Goal: Task Accomplishment & Management: Use online tool/utility

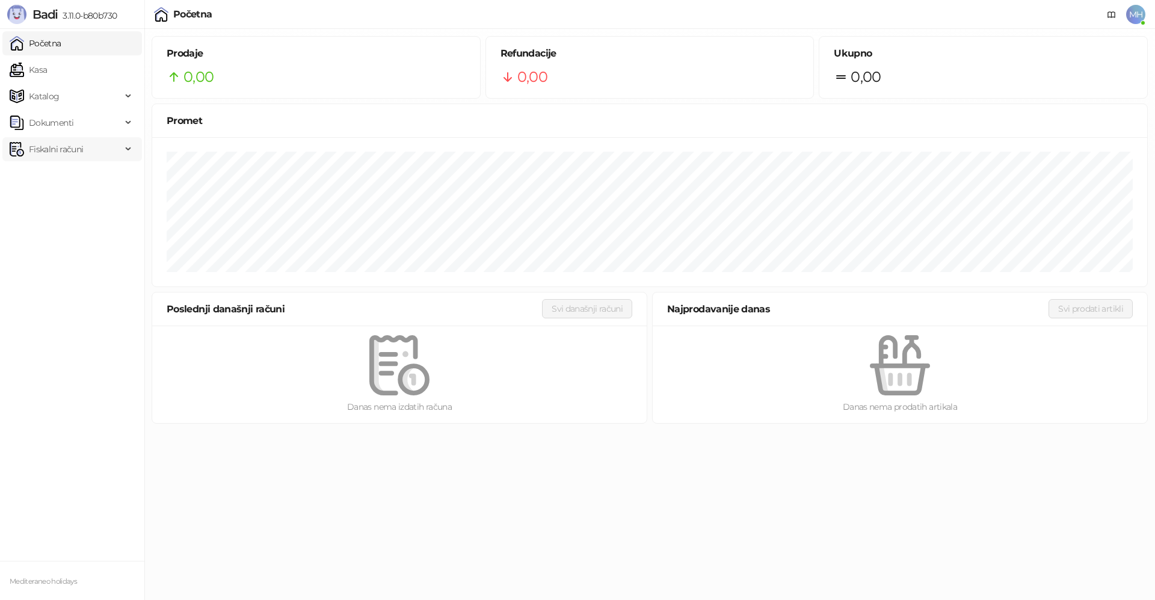
click at [39, 148] on span "Fiskalni računi" at bounding box center [56, 149] width 54 height 24
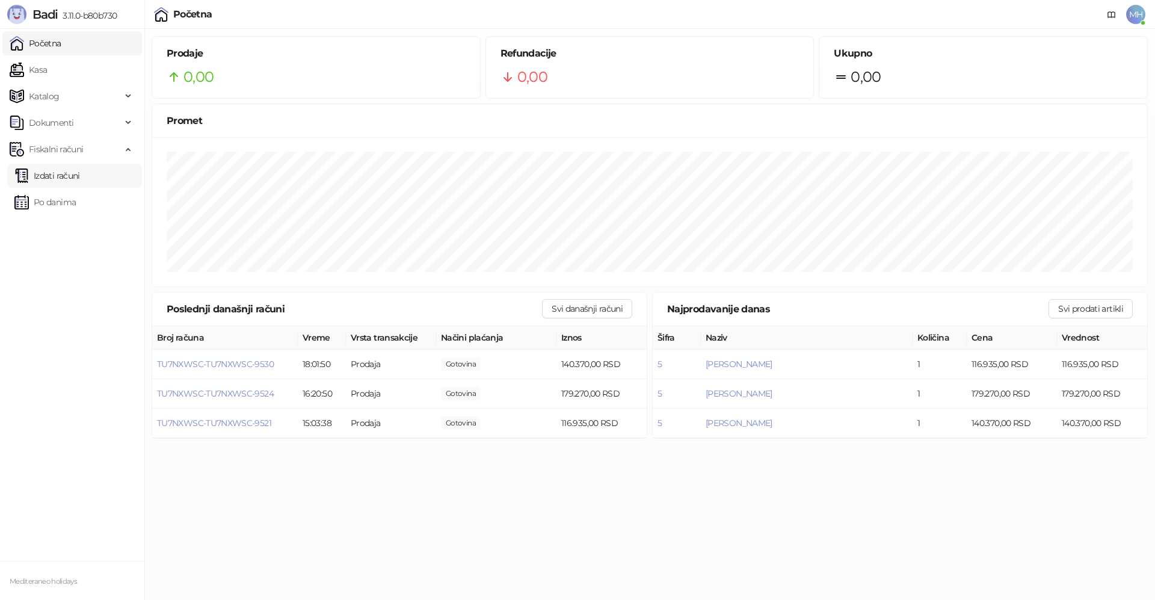
click at [80, 179] on link "Izdati računi" at bounding box center [47, 176] width 66 height 24
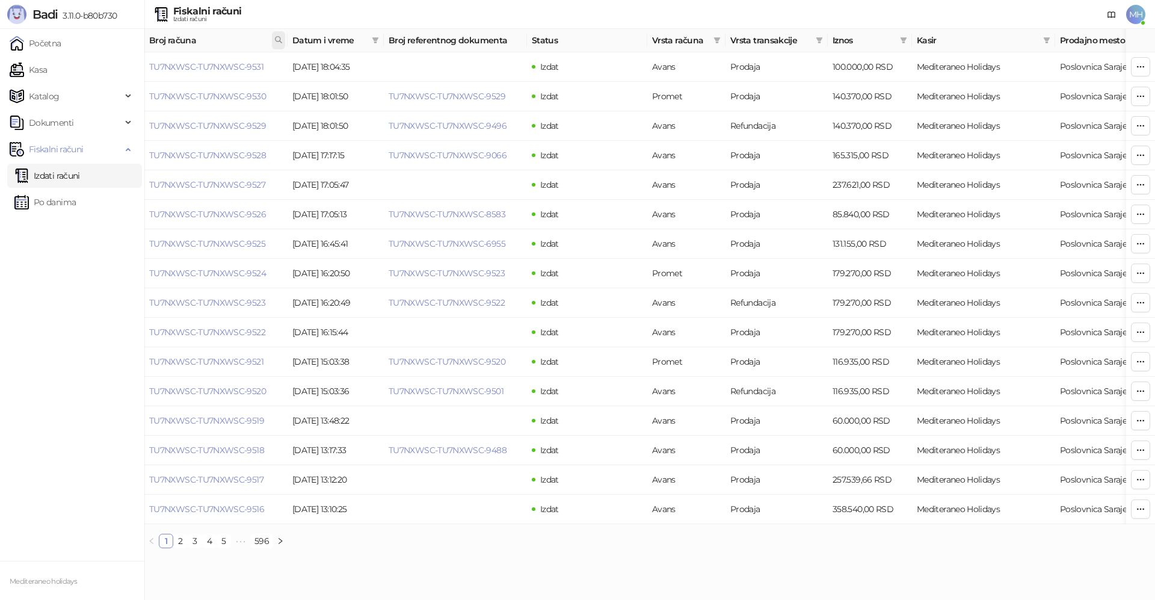
click at [279, 36] on icon at bounding box center [278, 39] width 8 height 8
click at [205, 69] on input "text" at bounding box center [225, 66] width 111 height 19
type input "****"
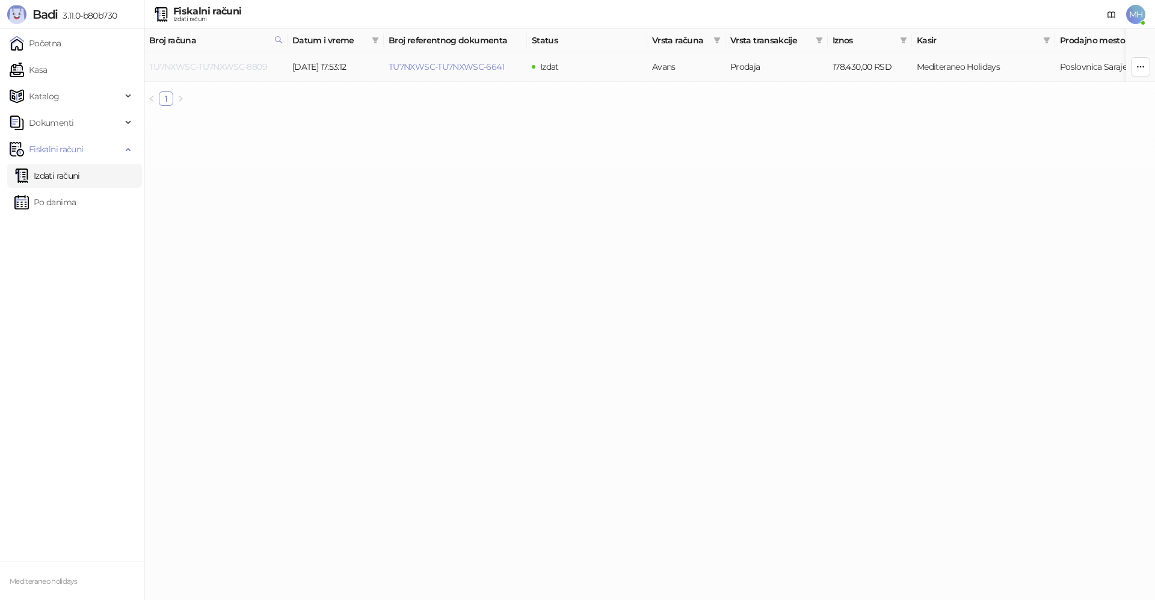
click at [253, 66] on link "TU7NXWSC-TU7NXWSC-8809" at bounding box center [208, 66] width 118 height 11
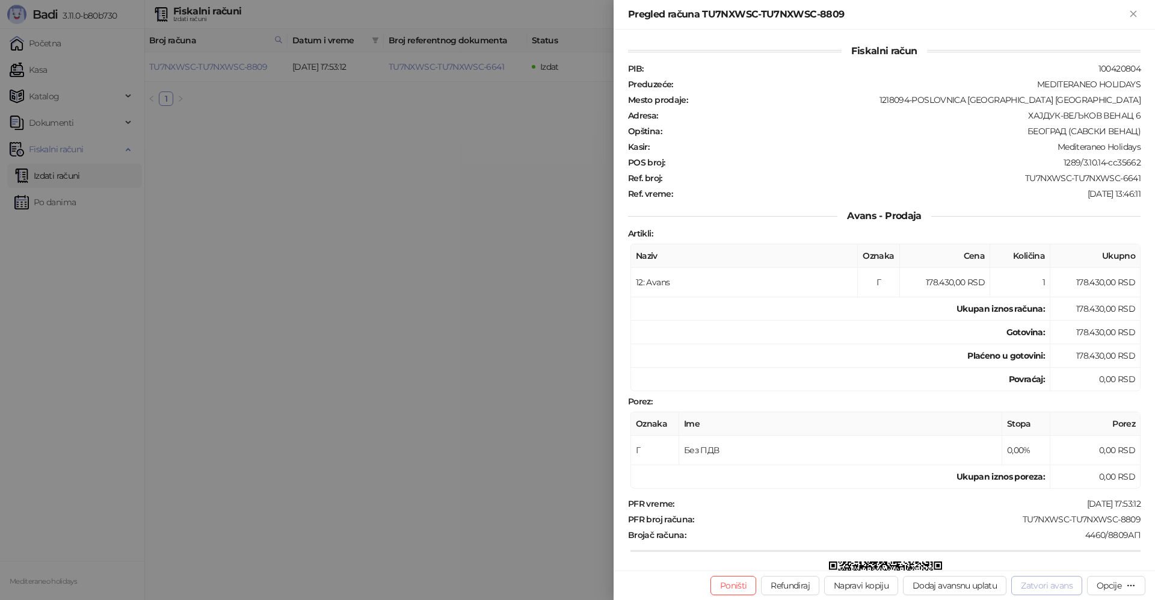
click at [1059, 587] on button "Zatvori avans" at bounding box center [1046, 585] width 71 height 19
type input "**********"
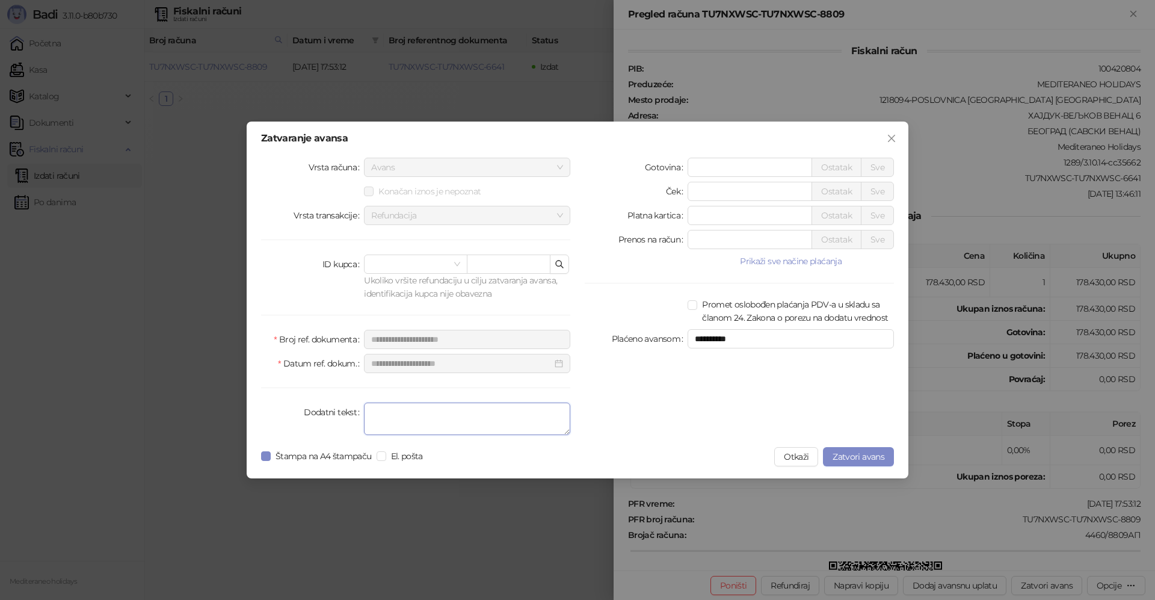
click at [489, 420] on textarea "Dodatni tekst" at bounding box center [467, 419] width 206 height 32
type textarea "*******"
click at [869, 461] on span "Zatvori avans" at bounding box center [859, 456] width 52 height 11
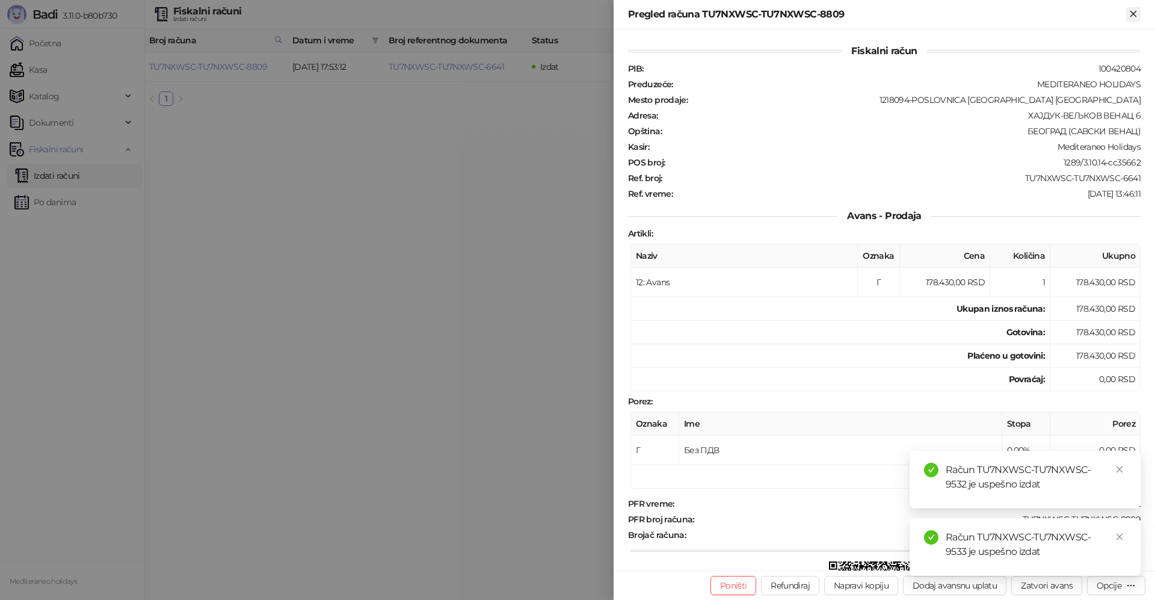
click at [1140, 16] on button "Zatvori" at bounding box center [1133, 14] width 14 height 14
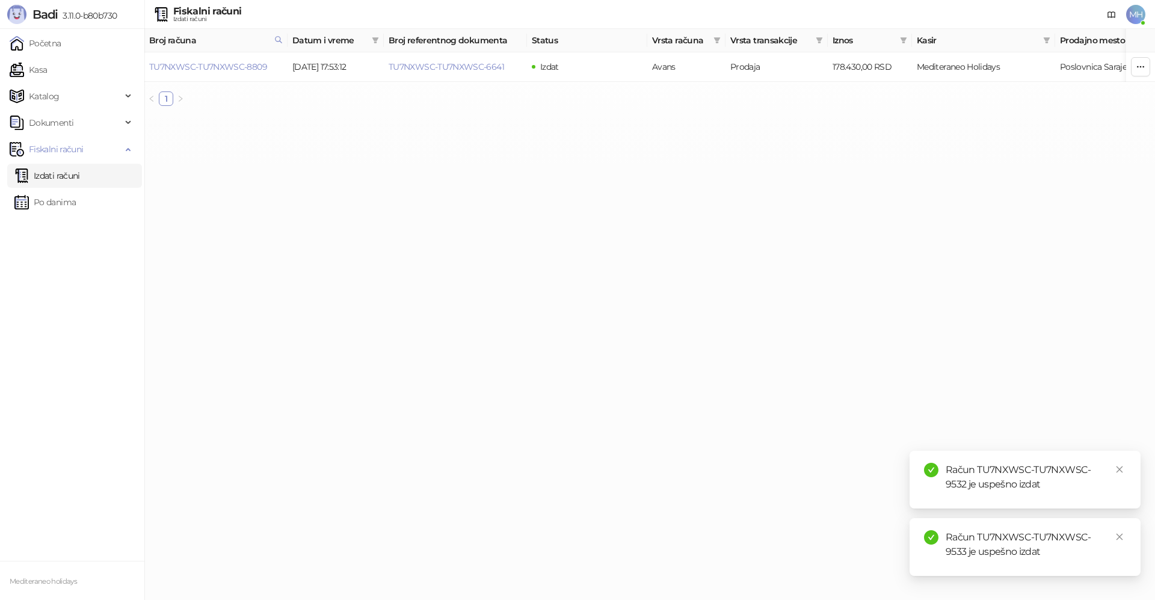
click at [61, 180] on link "Izdati računi" at bounding box center [47, 176] width 66 height 24
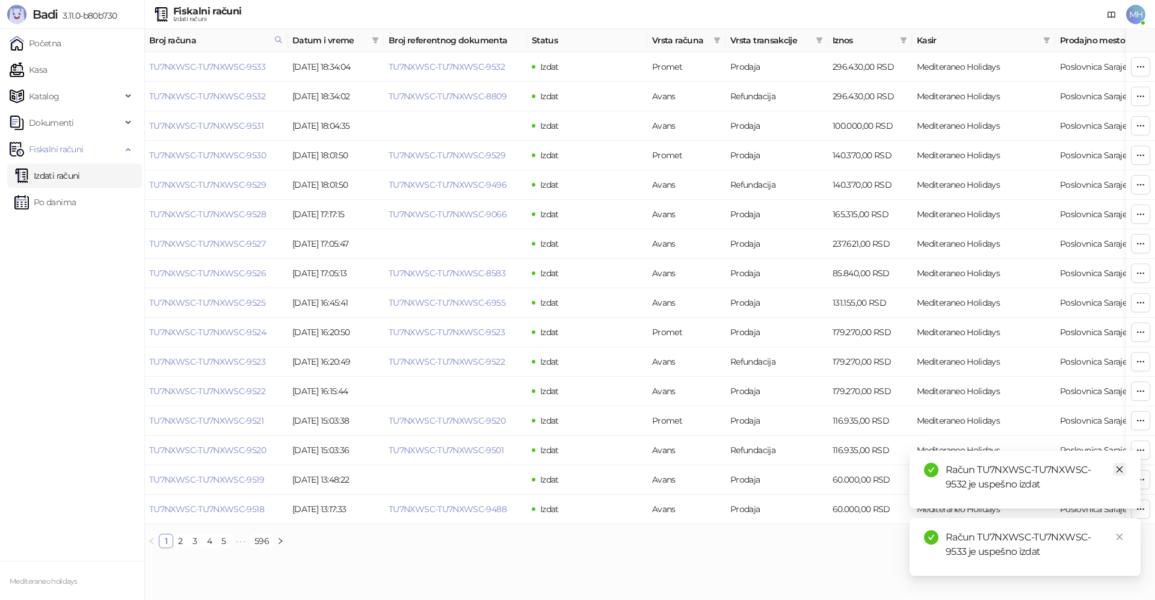
click at [1118, 469] on icon "close" at bounding box center [1119, 469] width 8 height 8
click at [1118, 542] on link "Close" at bounding box center [1119, 536] width 13 height 13
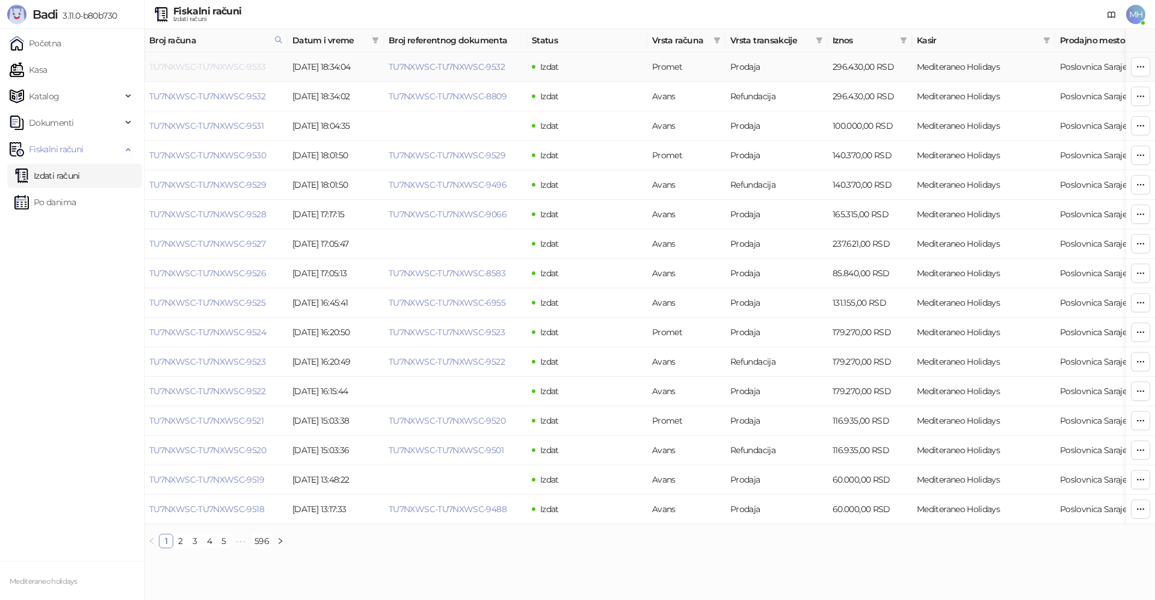
click at [251, 66] on link "TU7NXWSC-TU7NXWSC-9533" at bounding box center [207, 66] width 116 height 11
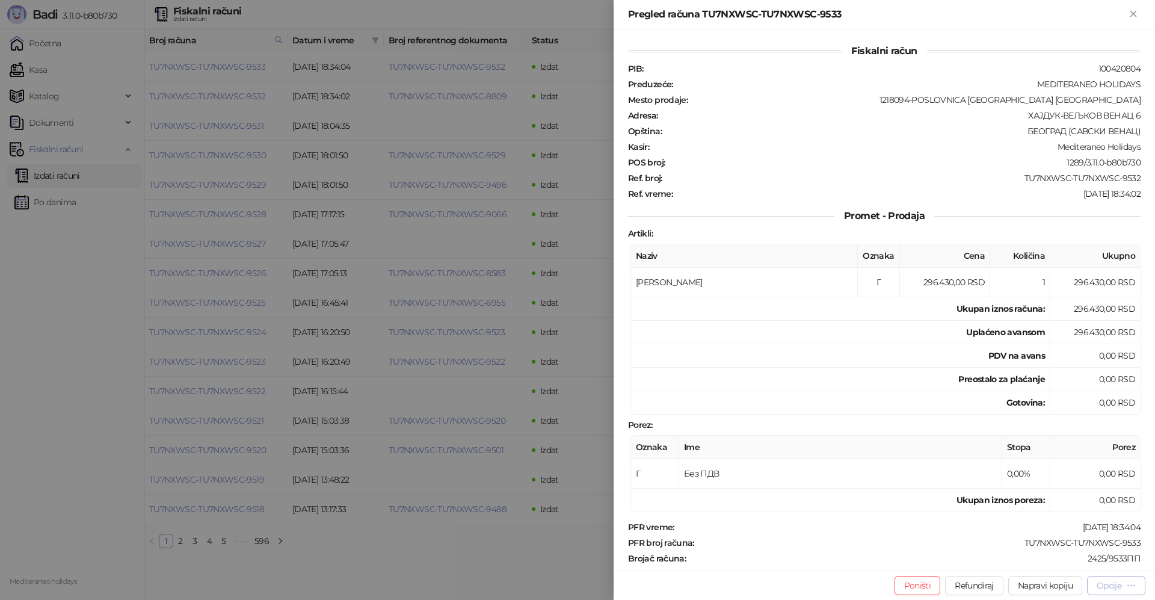
click at [1123, 588] on div "Opcije" at bounding box center [1116, 584] width 39 height 11
click at [1041, 561] on span "Preuzmi u PDF formatu" at bounding box center [1074, 561] width 123 height 13
click at [1135, 13] on icon "Zatvori" at bounding box center [1133, 13] width 5 height 5
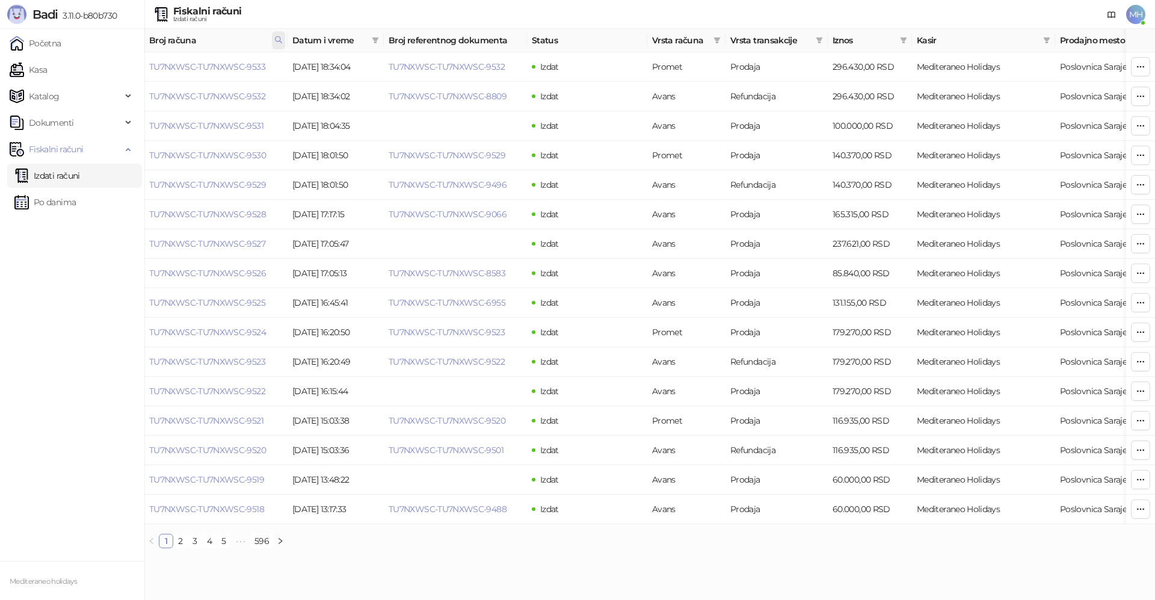
click at [276, 42] on icon at bounding box center [278, 39] width 8 height 8
drag, startPoint x: 146, startPoint y: 67, endPoint x: 137, endPoint y: 67, distance: 9.0
click at [137, 67] on body "Badi 3.11.0-b80b730 Početna Kasa Katalog Dokumenti Fiskalni računi Izdati račun…" at bounding box center [577, 279] width 1155 height 558
type input "****"
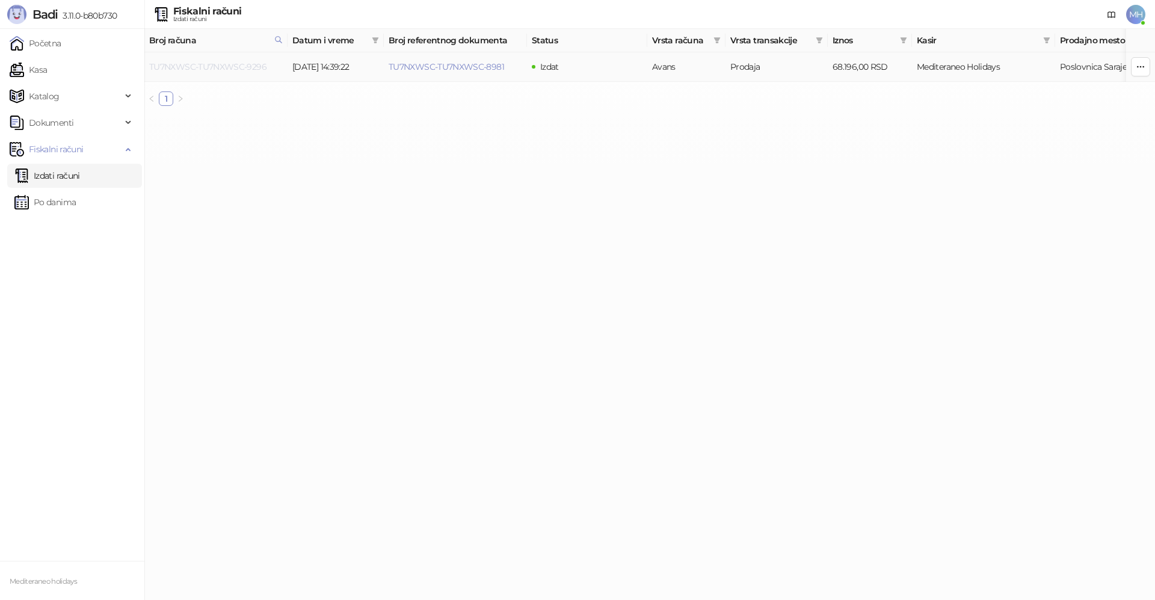
click at [232, 66] on link "TU7NXWSC-TU7NXWSC-9296" at bounding box center [207, 66] width 117 height 11
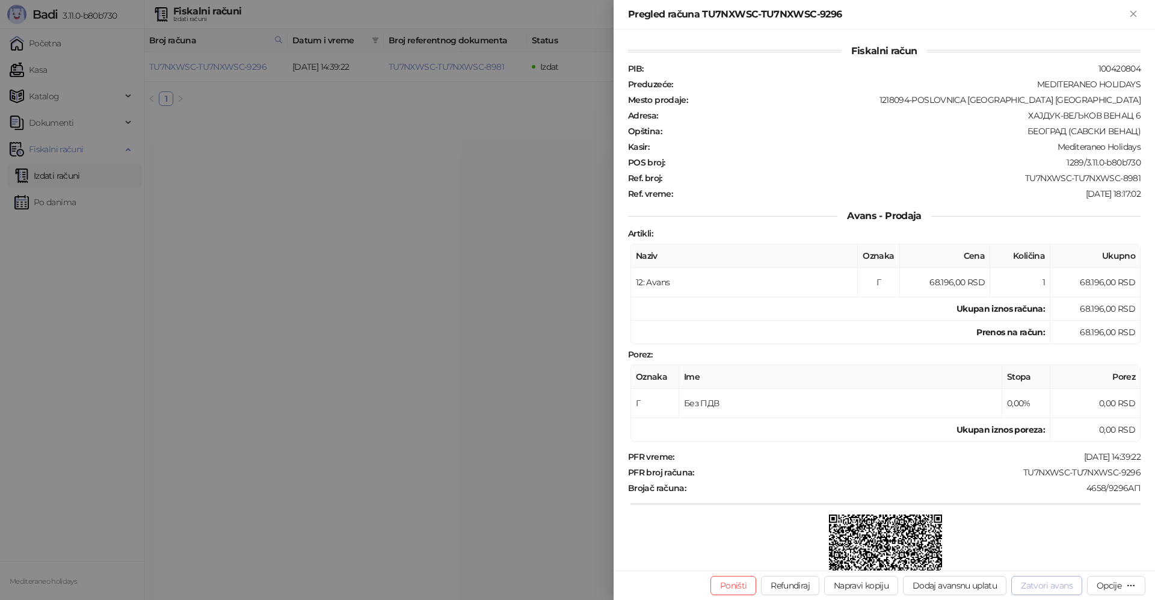
click at [1041, 584] on button "Zatvori avans" at bounding box center [1046, 585] width 71 height 19
type input "**********"
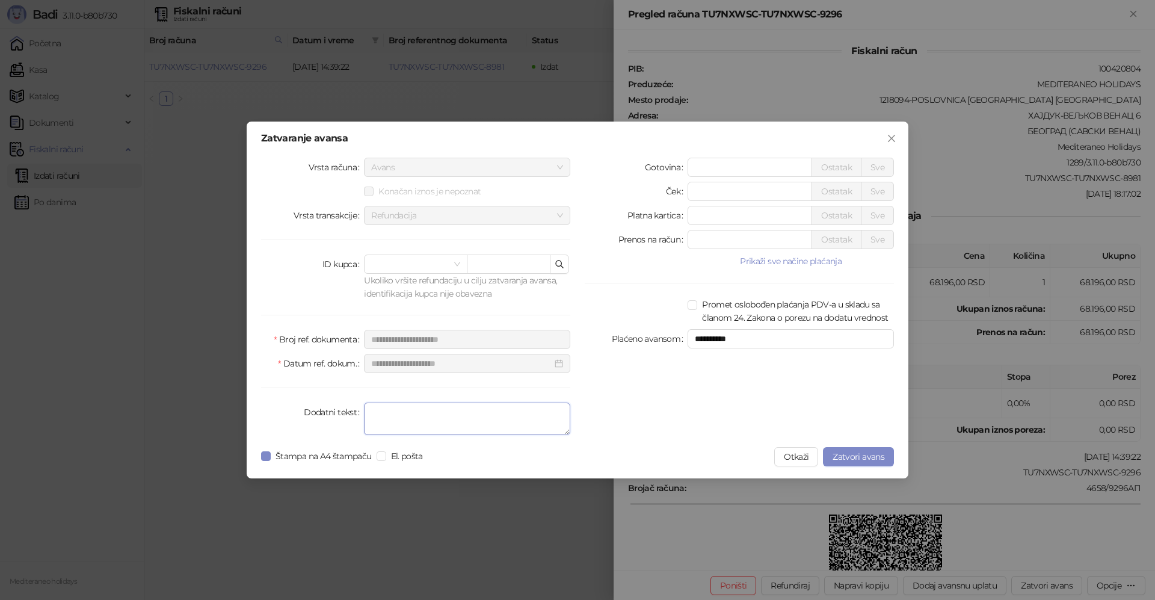
click at [465, 410] on textarea "Dodatni tekst" at bounding box center [467, 419] width 206 height 32
type textarea "*******"
click at [847, 451] on button "Zatvori avans" at bounding box center [858, 456] width 71 height 19
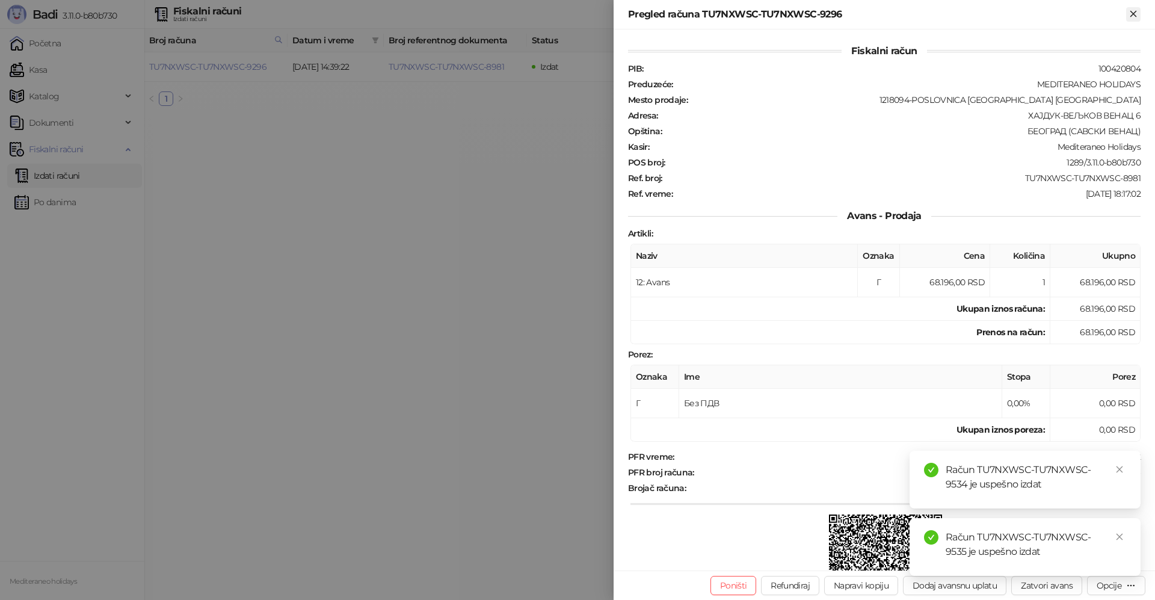
click at [1135, 13] on icon "Zatvori" at bounding box center [1133, 13] width 5 height 5
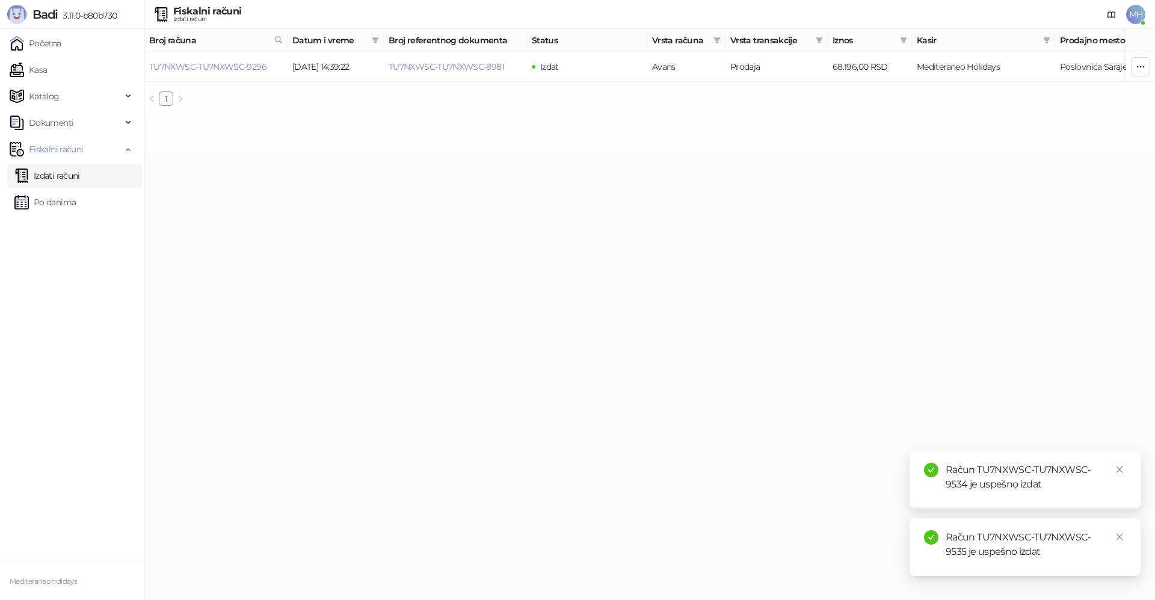
click at [36, 175] on link "Izdati računi" at bounding box center [47, 176] width 66 height 24
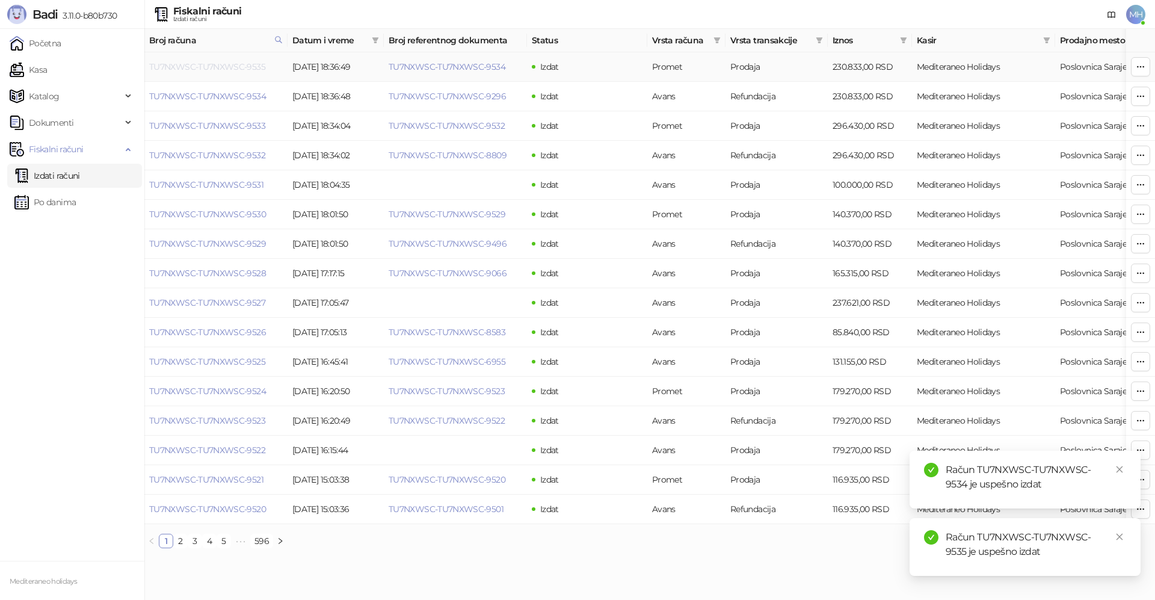
click at [256, 64] on link "TU7NXWSC-TU7NXWSC-9535" at bounding box center [207, 66] width 116 height 11
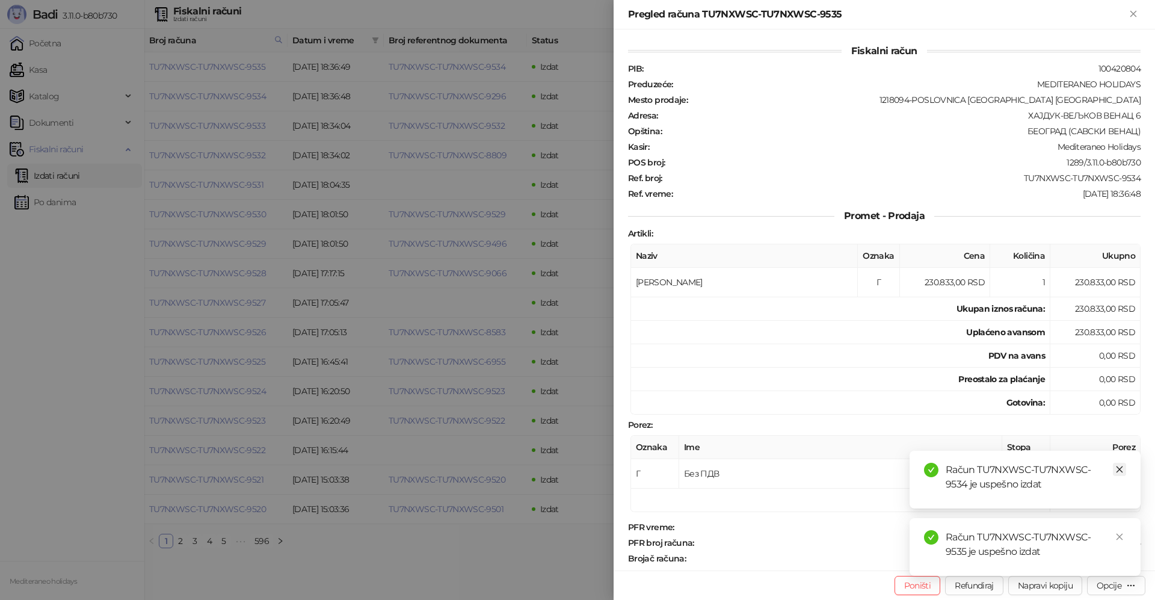
click at [1118, 468] on icon "close" at bounding box center [1120, 469] width 7 height 7
click at [1117, 531] on link "Close" at bounding box center [1119, 536] width 13 height 13
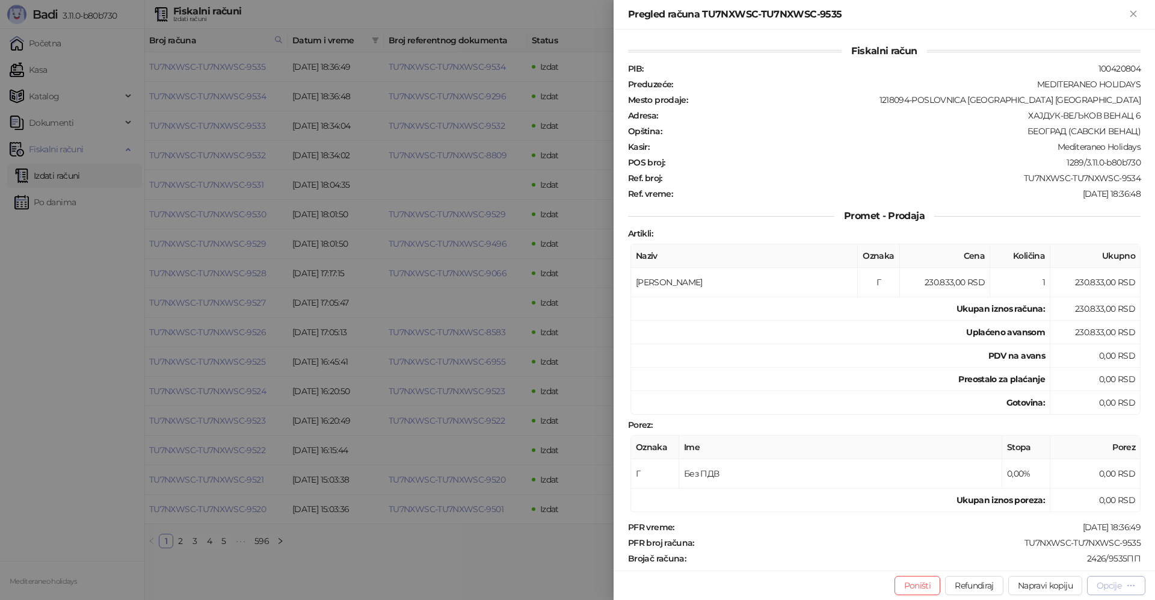
click at [1111, 583] on div "Opcije" at bounding box center [1109, 585] width 25 height 11
click at [1060, 564] on span "Preuzmi u PDF formatu" at bounding box center [1074, 561] width 123 height 13
click at [1135, 11] on icon "Zatvori" at bounding box center [1133, 13] width 11 height 11
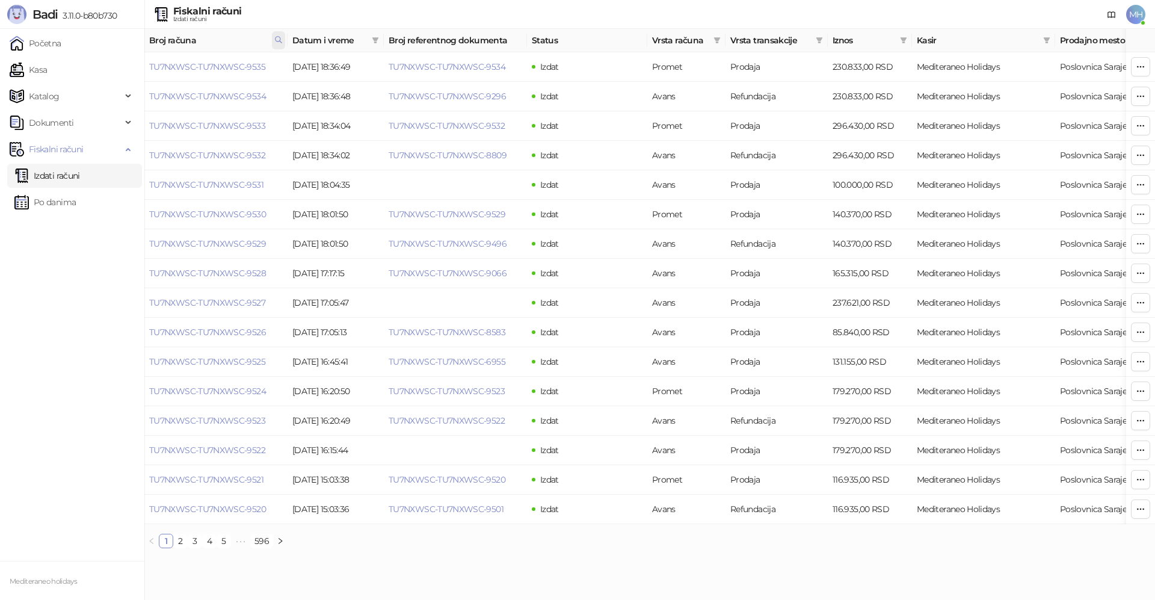
click at [282, 40] on icon at bounding box center [278, 39] width 8 height 8
click at [138, 65] on body "Badi 3.11.0-b80b730 Početna Kasa Katalog Dokumenti Fiskalni računi Izdati račun…" at bounding box center [577, 279] width 1155 height 558
type input "****"
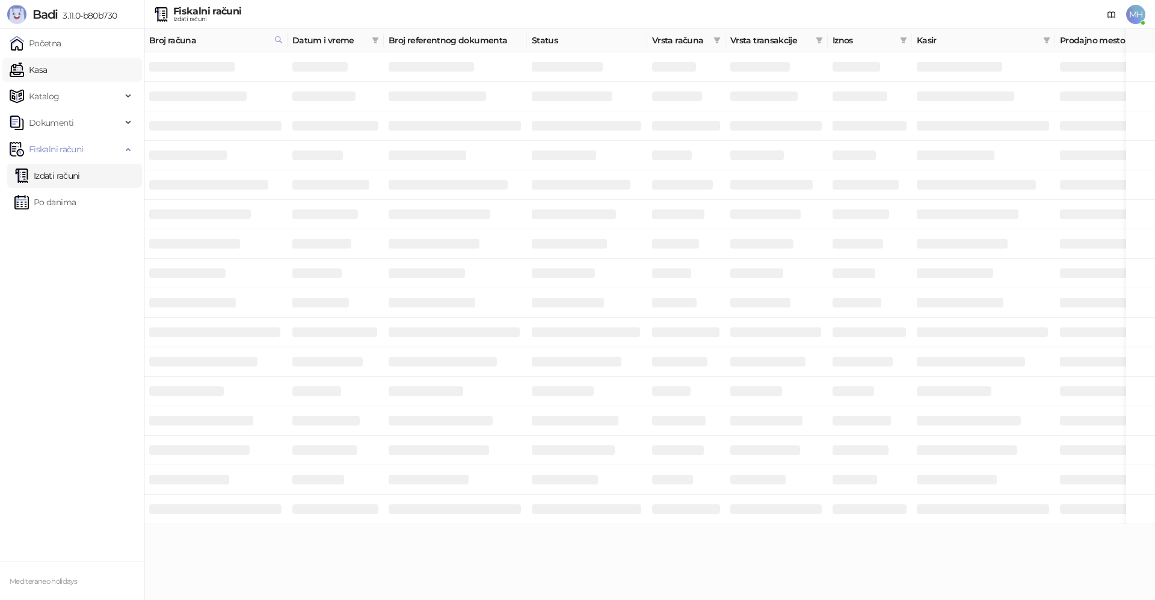
click link "TU7NXWSC-TU7NXWSC-9160"
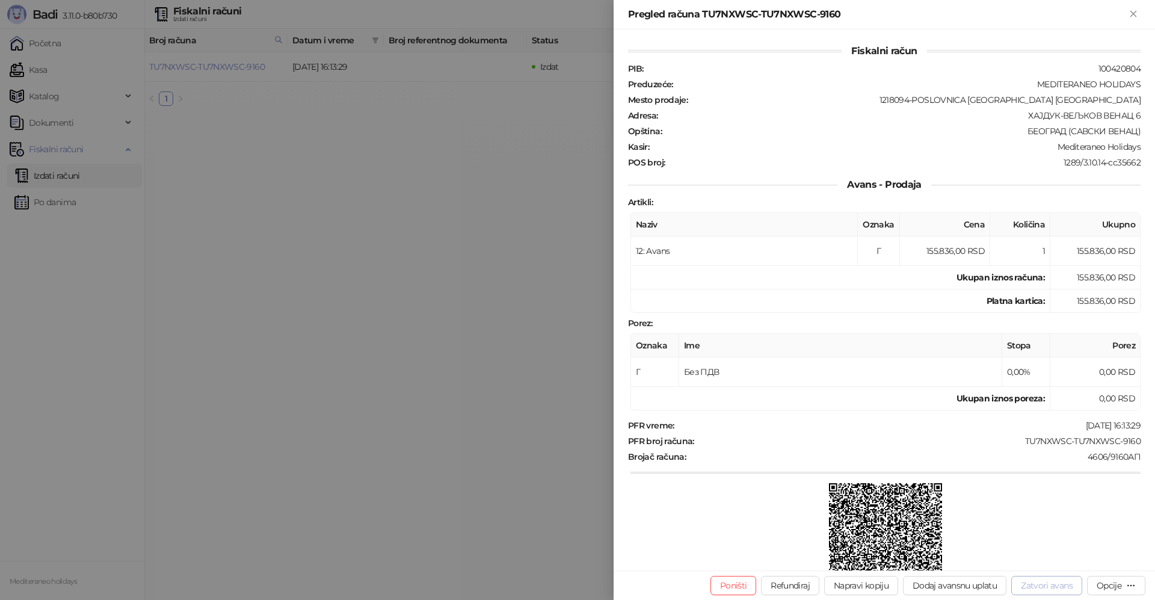
click at [1050, 583] on button "Zatvori avans" at bounding box center [1046, 585] width 71 height 19
type input "**********"
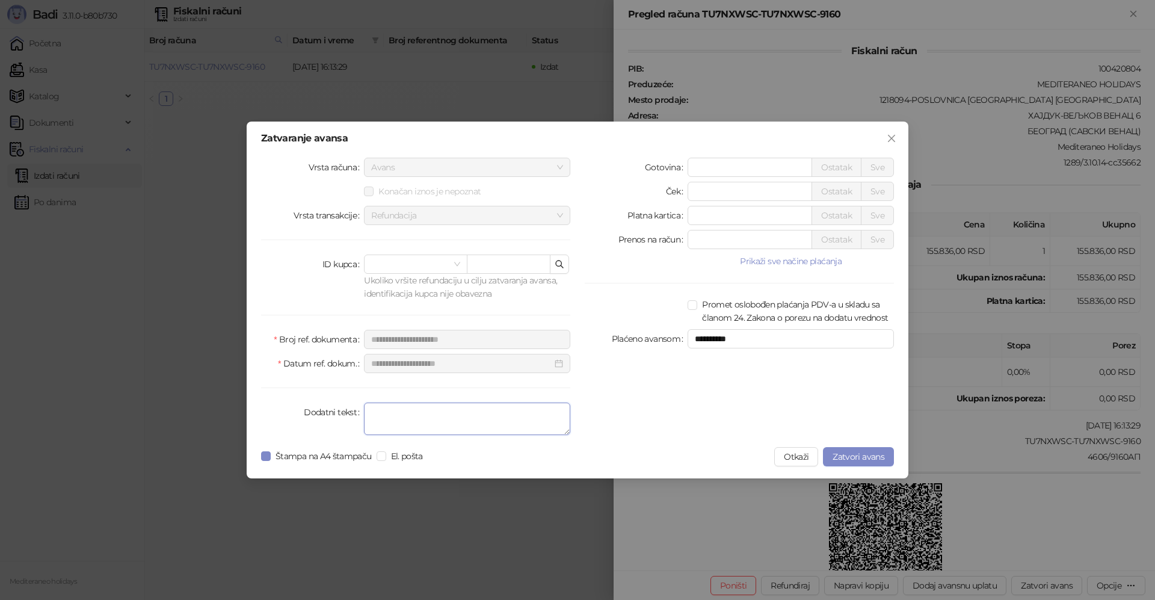
click at [447, 407] on textarea "Dodatni tekst" at bounding box center [467, 419] width 206 height 32
type textarea "*******"
click at [860, 455] on span "Zatvori avans" at bounding box center [859, 456] width 52 height 11
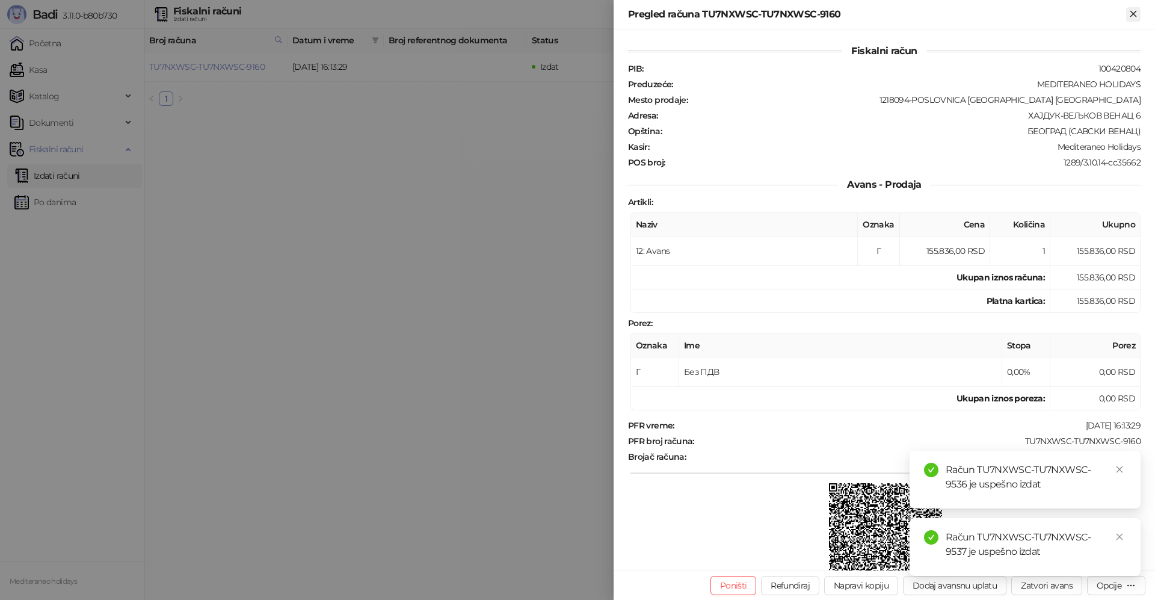
click at [1135, 14] on icon "Zatvori" at bounding box center [1133, 13] width 11 height 11
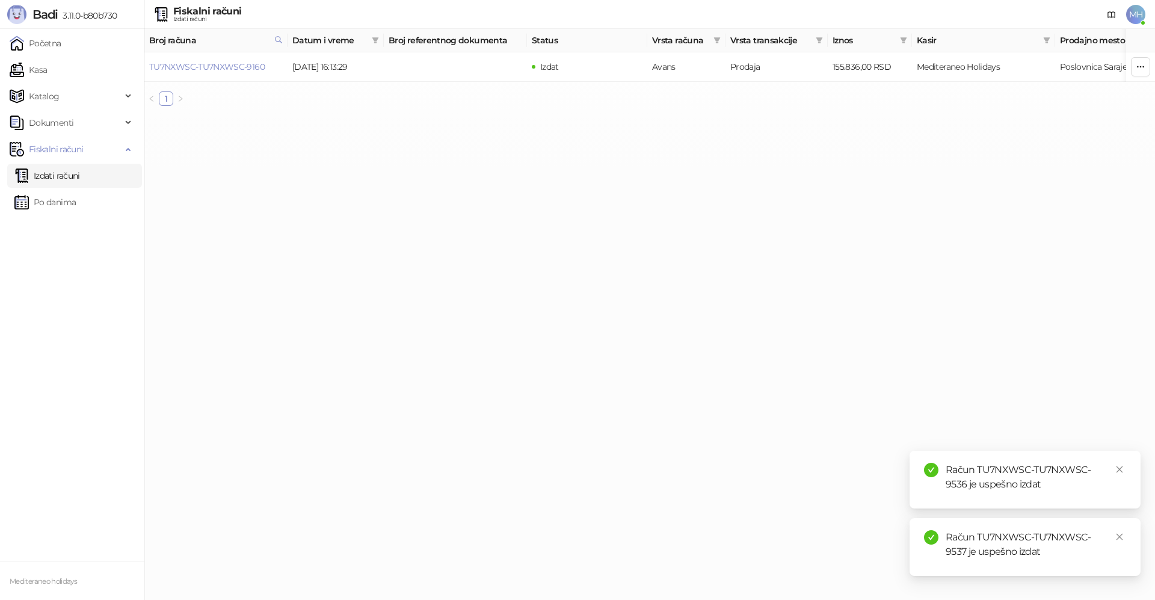
click at [80, 179] on link "Izdati računi" at bounding box center [47, 176] width 66 height 24
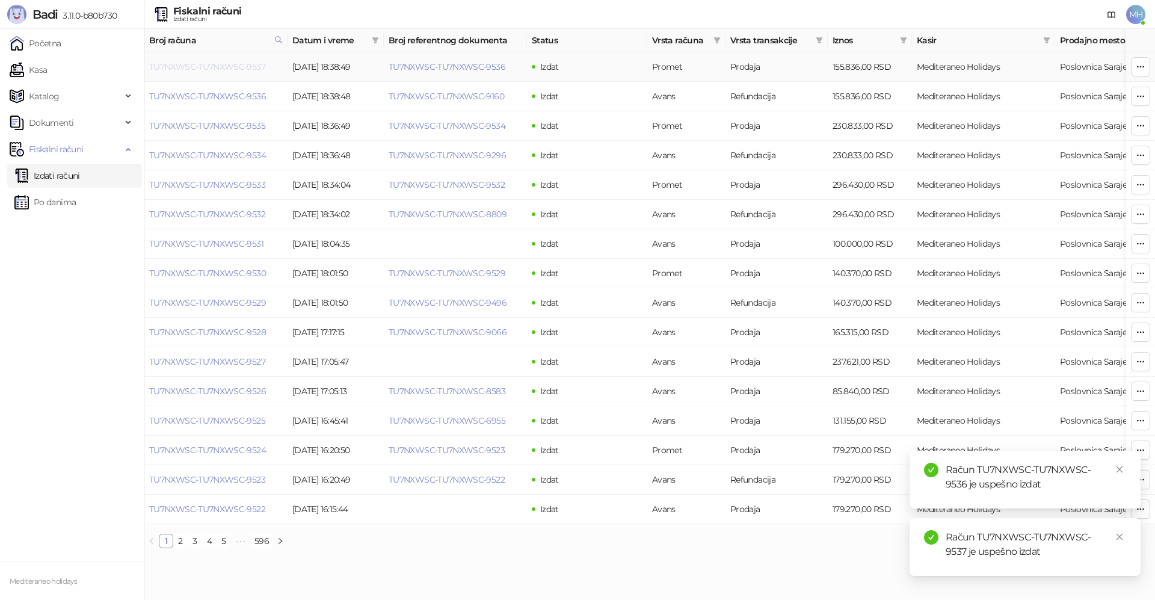
click at [241, 67] on link "TU7NXWSC-TU7NXWSC-9537" at bounding box center [207, 66] width 116 height 11
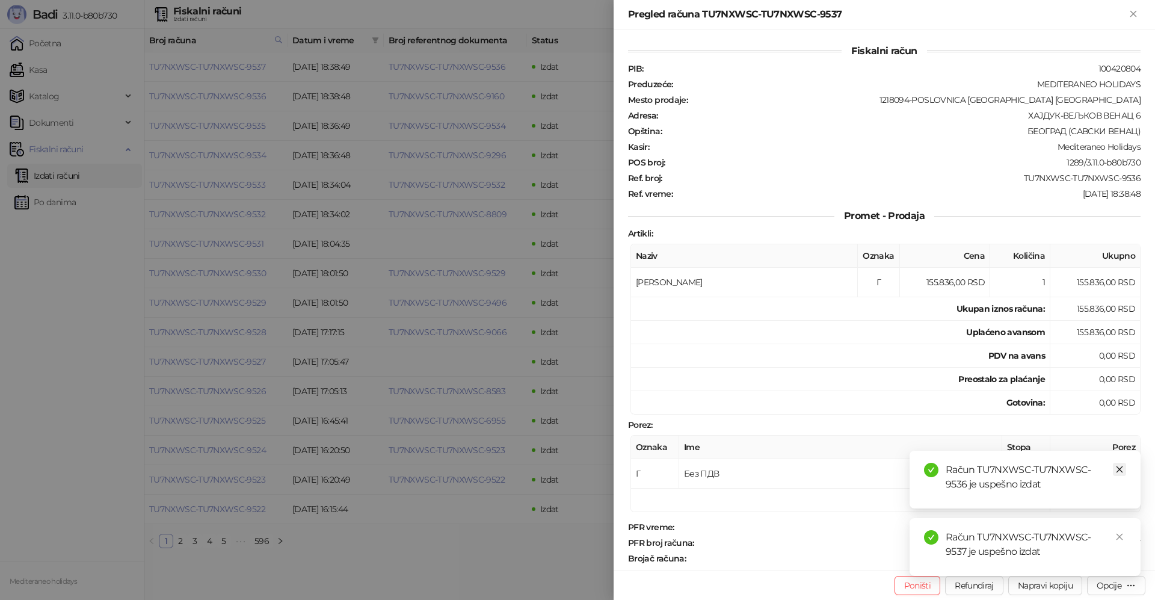
click at [1124, 470] on link "Close" at bounding box center [1119, 469] width 13 height 13
click at [1121, 537] on icon "close" at bounding box center [1119, 536] width 8 height 8
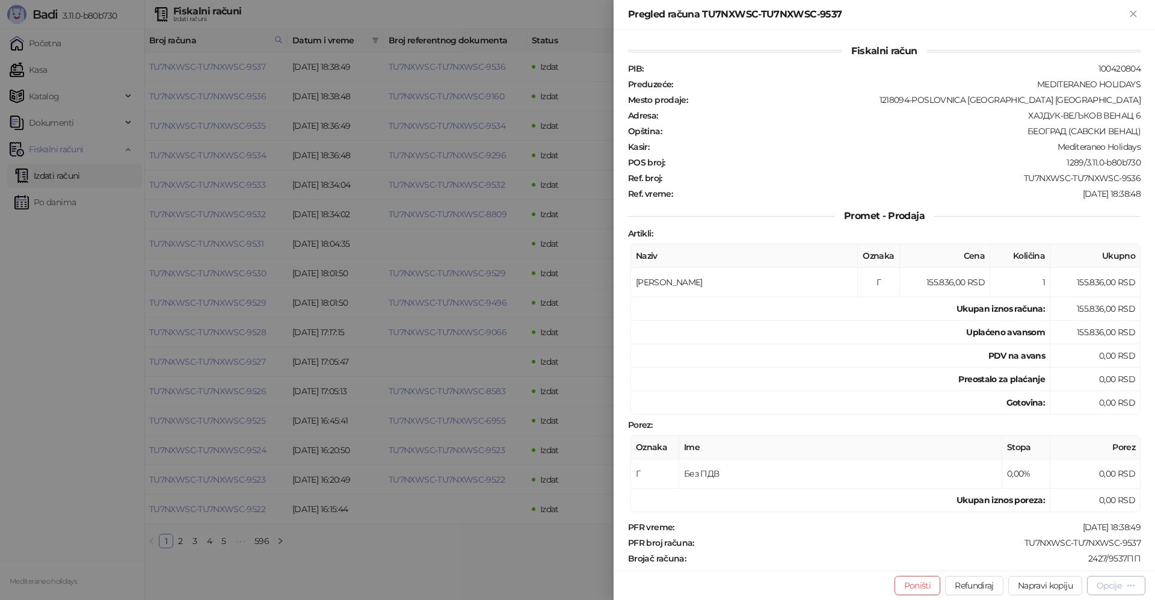
click at [1111, 586] on div "Opcije" at bounding box center [1109, 585] width 25 height 11
click at [1058, 565] on span "Preuzmi u PDF formatu" at bounding box center [1074, 561] width 123 height 13
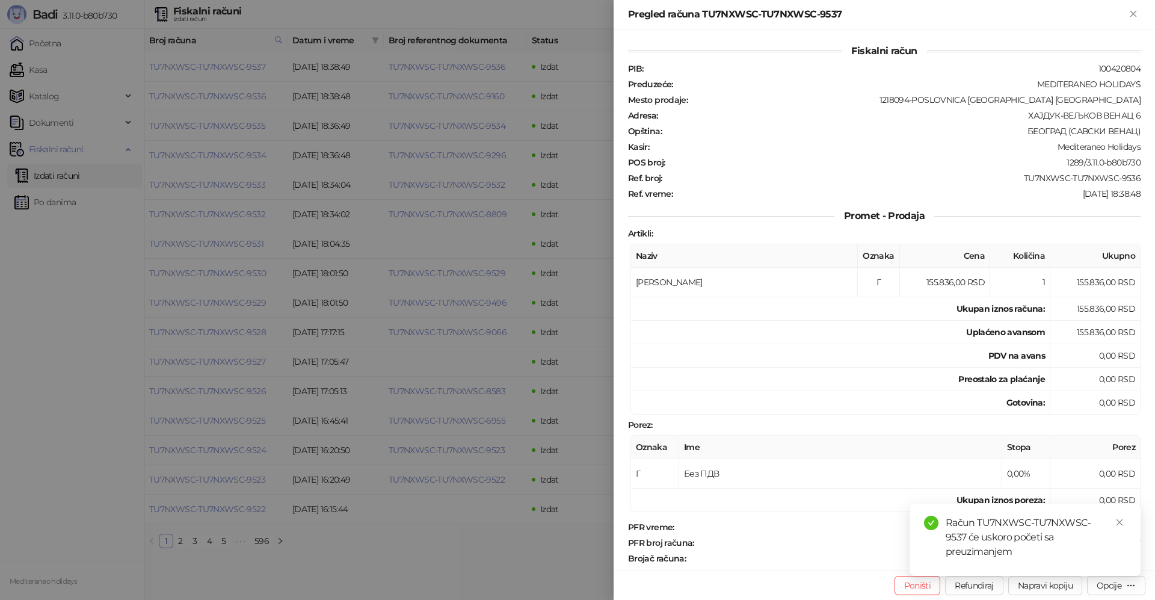
drag, startPoint x: 1135, startPoint y: 12, endPoint x: 893, endPoint y: 248, distance: 337.8
click at [1133, 13] on icon "Zatvori" at bounding box center [1133, 13] width 5 height 5
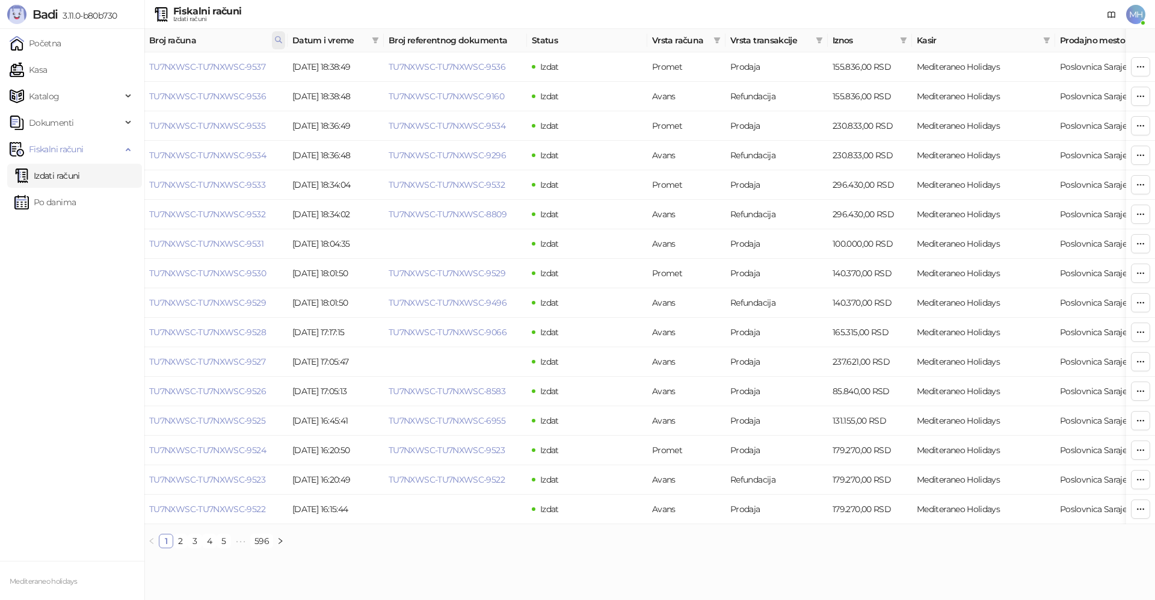
click at [285, 38] on span at bounding box center [278, 40] width 13 height 18
drag, startPoint x: 188, startPoint y: 69, endPoint x: 123, endPoint y: 69, distance: 64.4
click at [123, 69] on body "Badi 3.11.0-b80b730 Početna Kasa Katalog Dokumenti Fiskalni računi Izdati račun…" at bounding box center [577, 279] width 1155 height 558
type input "****"
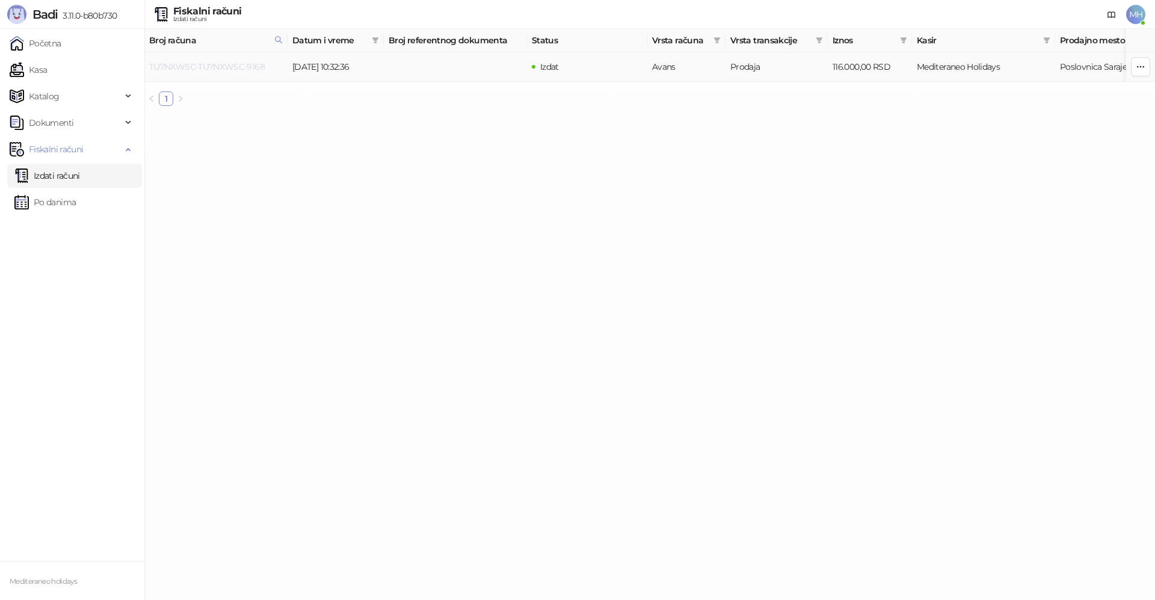
click at [239, 63] on link "TU7NXWSC-TU7NXWSC-9168" at bounding box center [207, 66] width 116 height 11
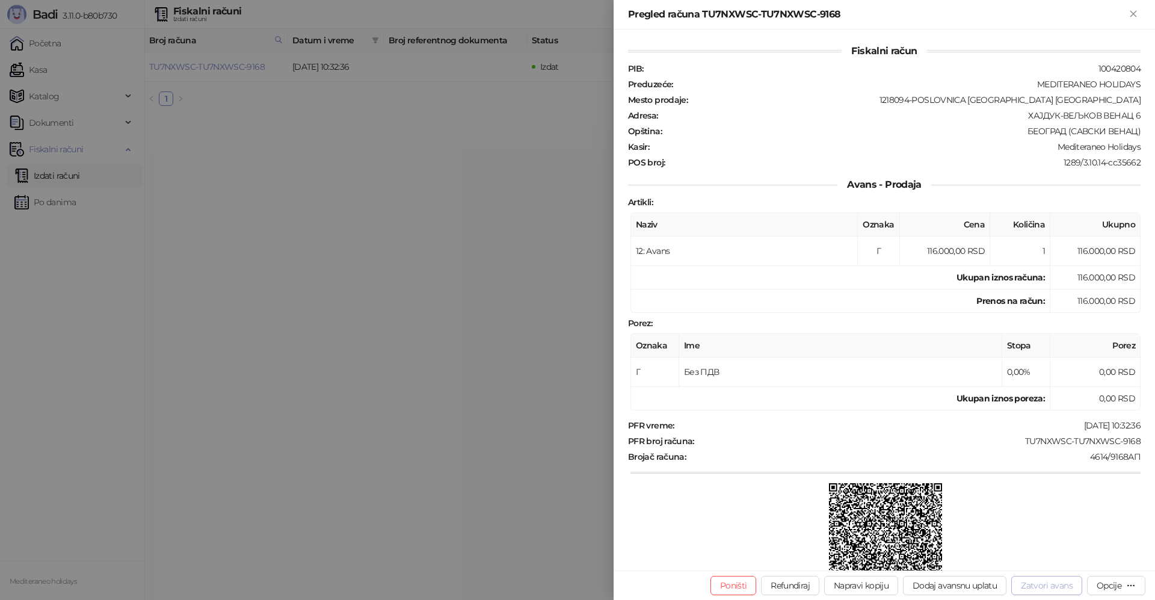
click at [1059, 588] on button "Zatvori avans" at bounding box center [1046, 585] width 71 height 19
type input "**********"
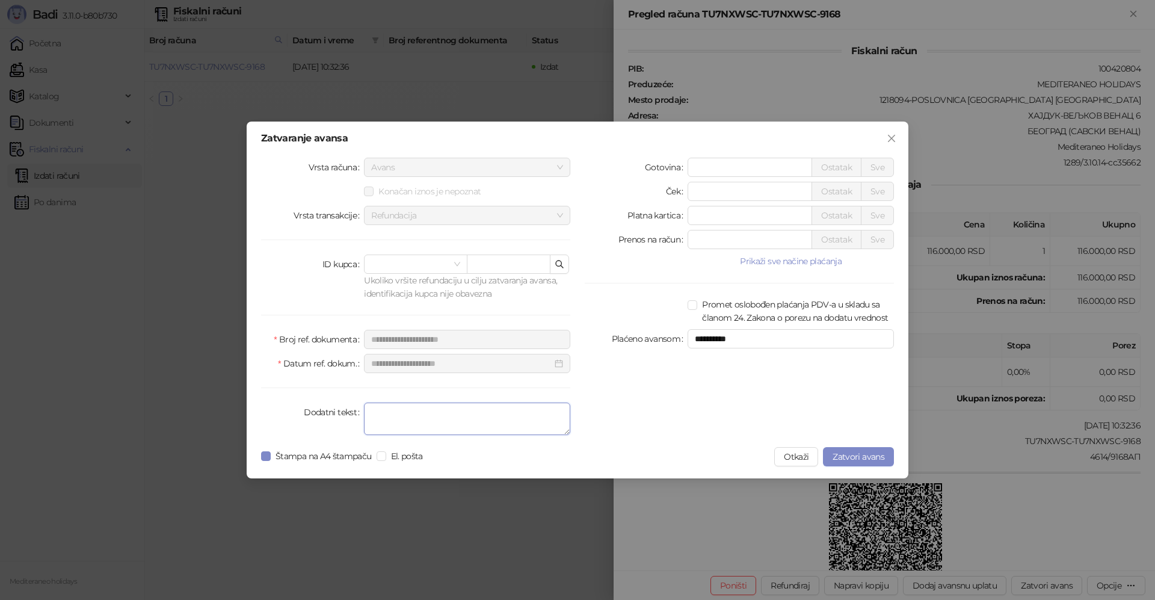
click at [448, 427] on textarea "Dodatni tekst" at bounding box center [467, 419] width 206 height 32
type textarea "*******"
click at [840, 448] on button "Zatvori avans" at bounding box center [858, 456] width 71 height 19
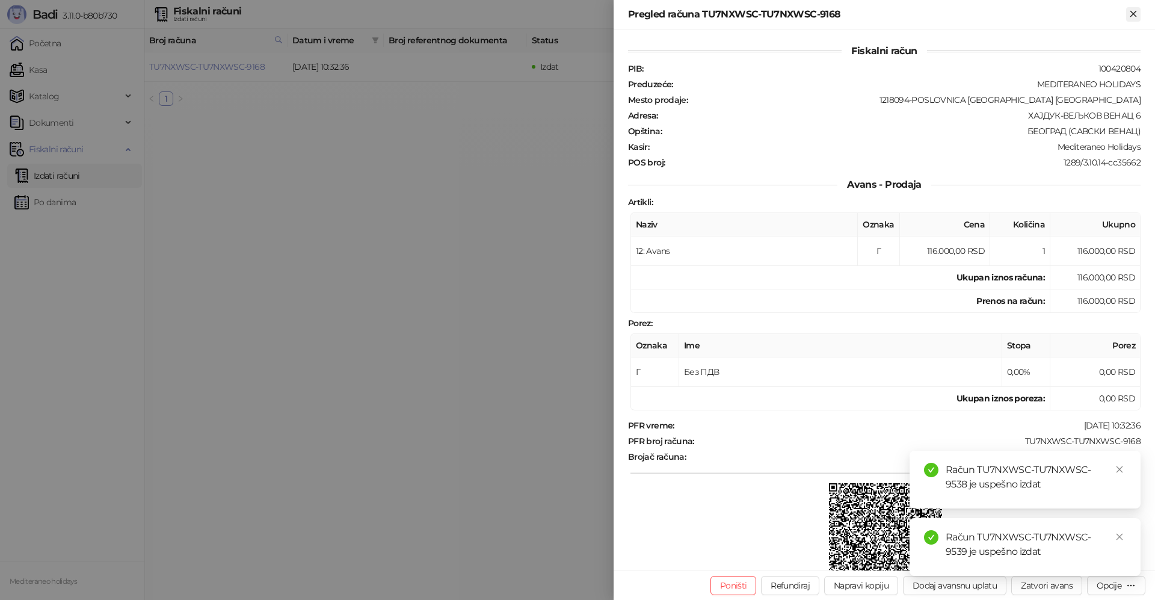
click at [1136, 15] on icon "Zatvori" at bounding box center [1133, 13] width 11 height 11
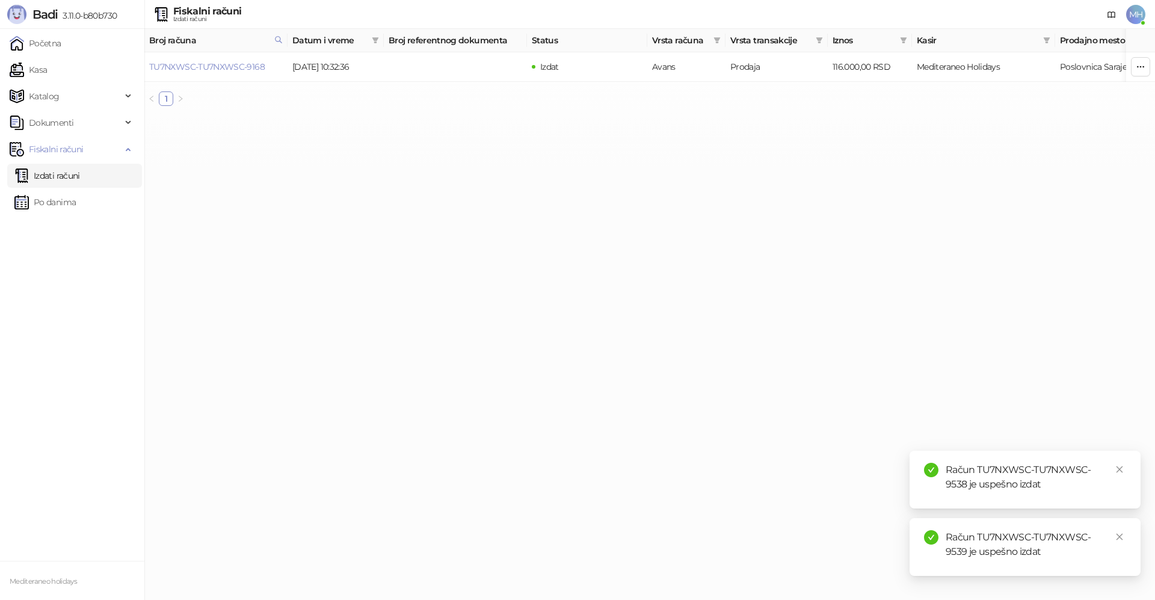
click at [65, 174] on link "Izdati računi" at bounding box center [47, 176] width 66 height 24
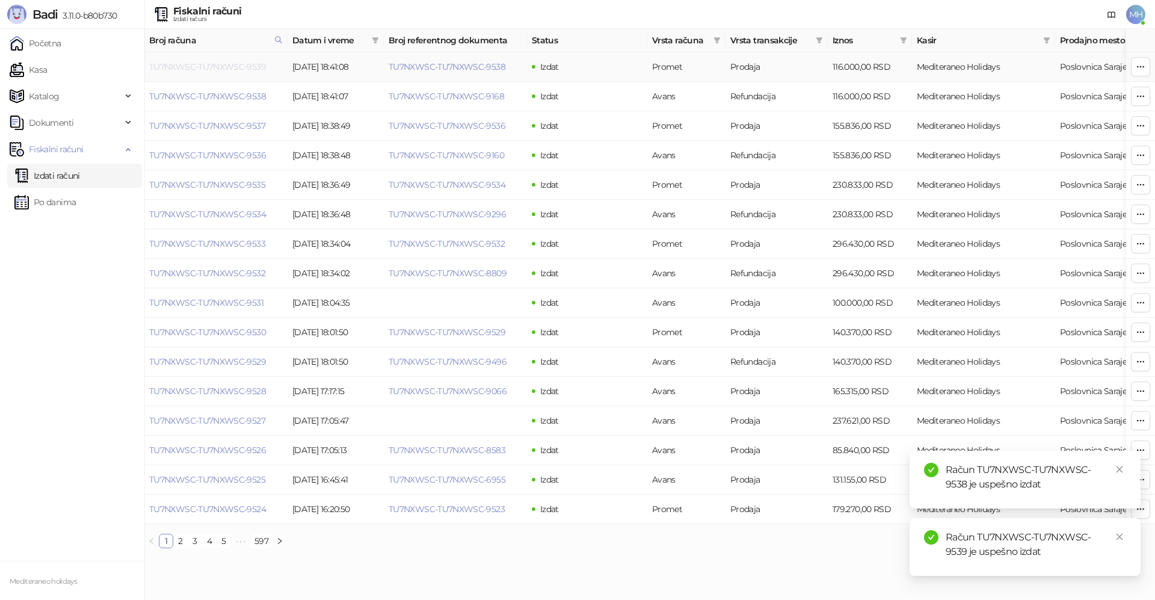
click at [233, 68] on link "TU7NXWSC-TU7NXWSC-9539" at bounding box center [207, 66] width 117 height 11
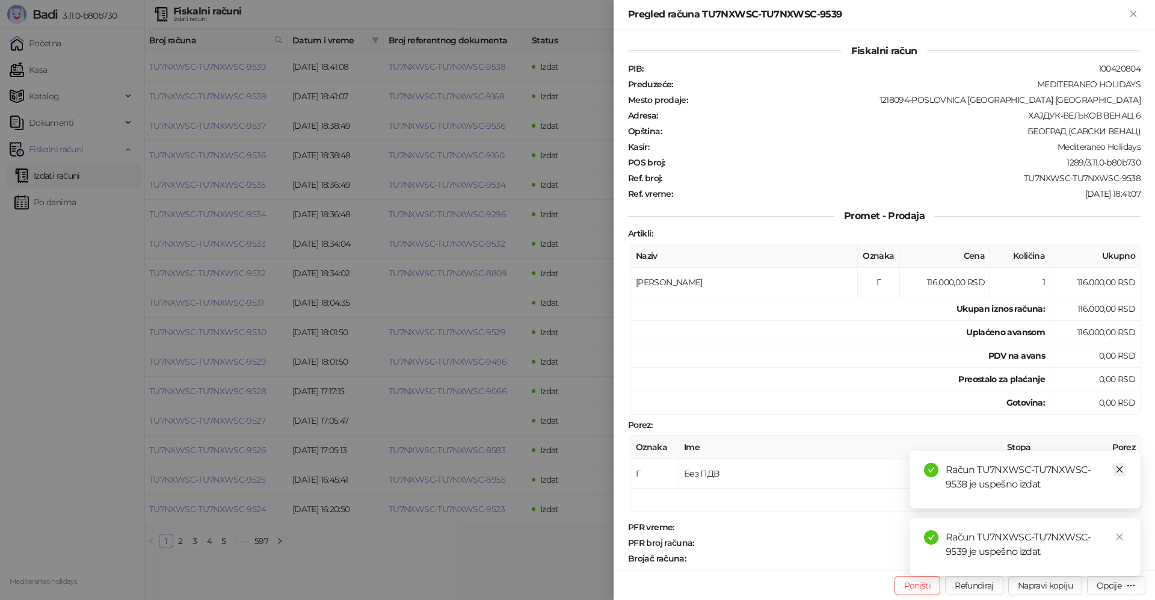
click at [1117, 464] on link "Close" at bounding box center [1119, 469] width 13 height 13
click at [1117, 535] on icon "close" at bounding box center [1119, 536] width 8 height 8
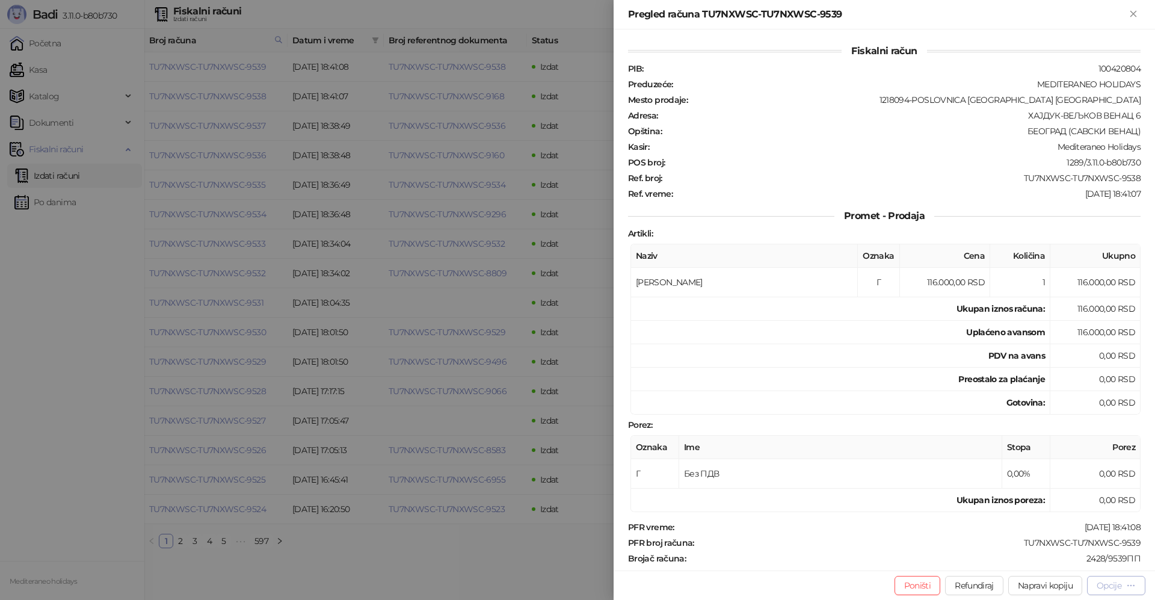
click at [1111, 584] on div "Opcije" at bounding box center [1109, 585] width 25 height 11
click at [1064, 560] on span "Preuzmi u PDF formatu" at bounding box center [1074, 561] width 123 height 13
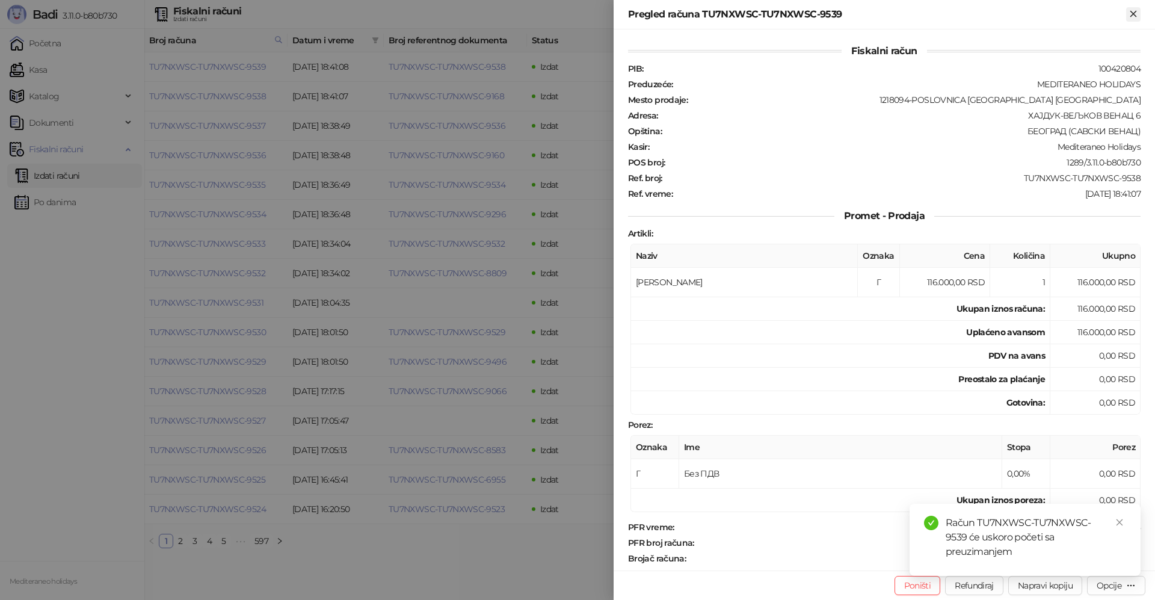
click at [1135, 14] on icon "Zatvori" at bounding box center [1133, 13] width 5 height 5
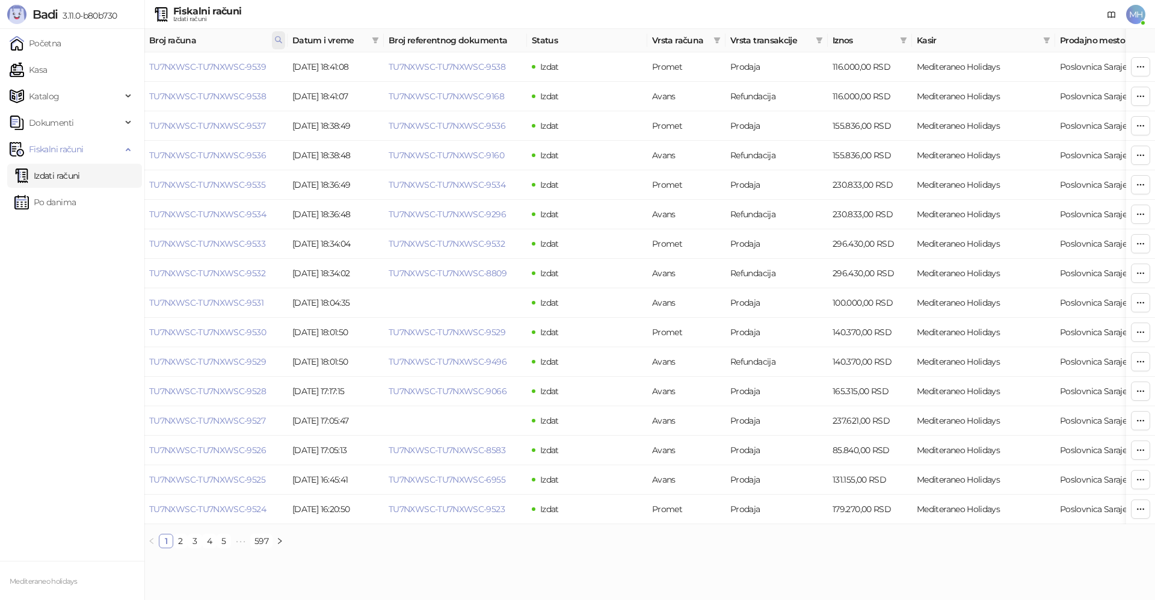
click at [278, 43] on icon at bounding box center [278, 39] width 8 height 8
drag, startPoint x: 157, startPoint y: 64, endPoint x: 144, endPoint y: 55, distance: 15.7
click at [140, 65] on body "Badi 3.11.0-b80b730 Početna Kasa Katalog Dokumenti Fiskalni računi Izdati račun…" at bounding box center [577, 279] width 1155 height 558
type input "****"
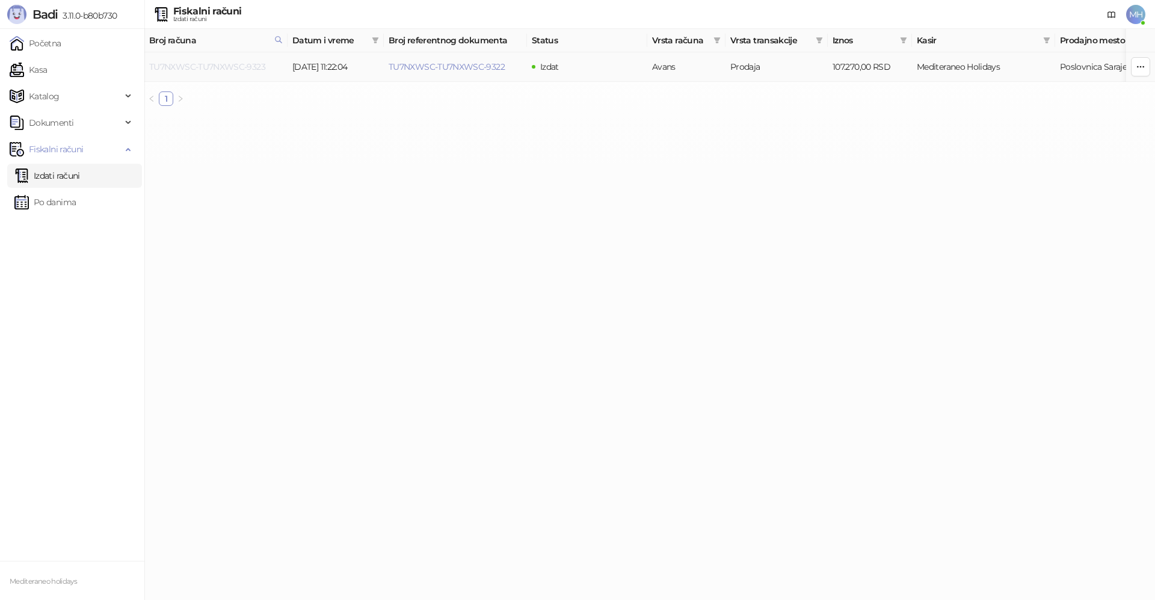
click at [241, 68] on link "TU7NXWSC-TU7NXWSC-9323" at bounding box center [207, 66] width 116 height 11
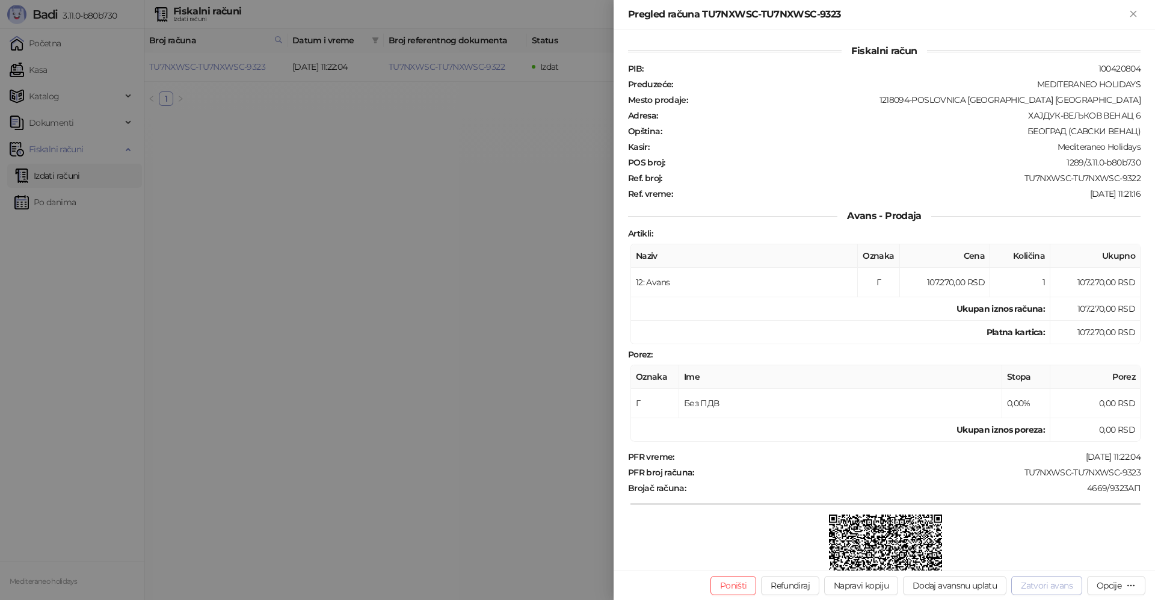
click at [1061, 582] on button "Zatvori avans" at bounding box center [1046, 585] width 71 height 19
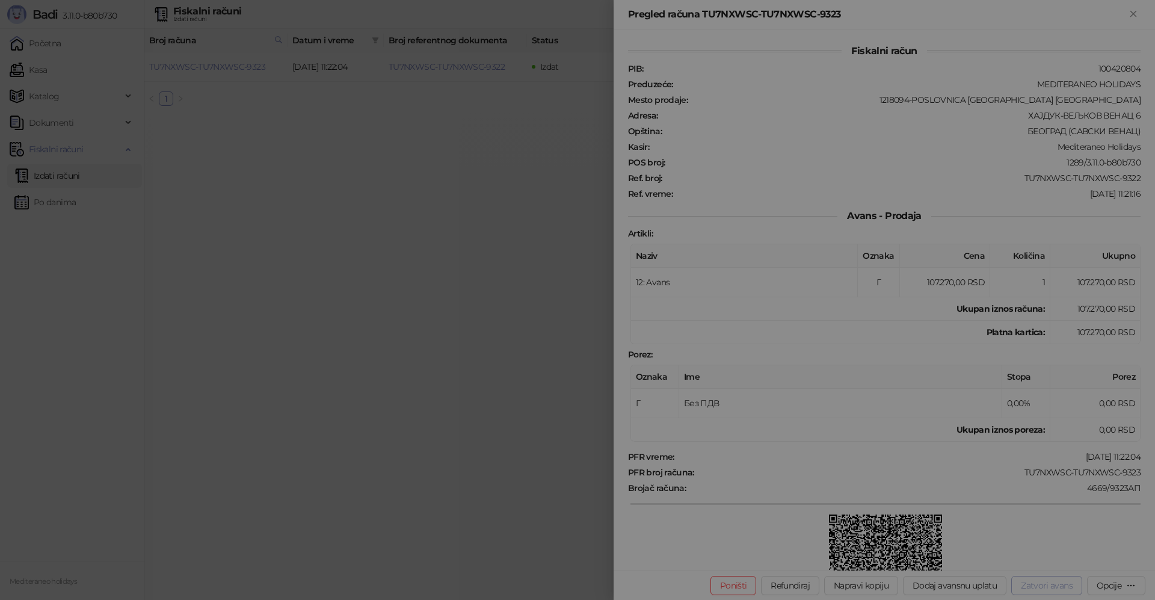
type input "**********"
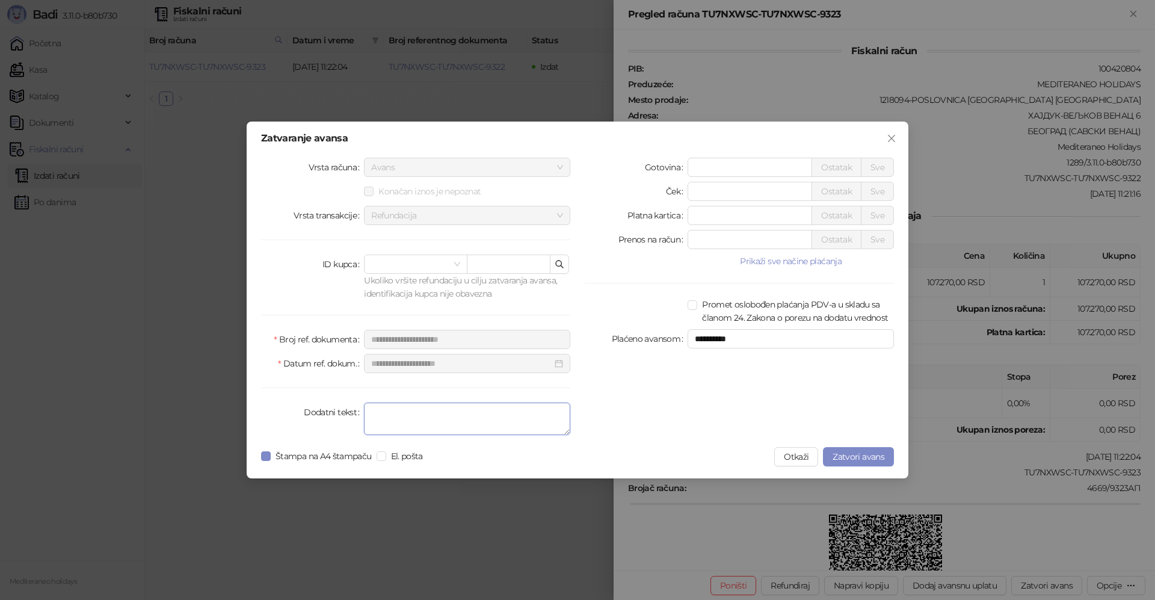
click at [442, 411] on textarea "Dodatni tekst" at bounding box center [467, 419] width 206 height 32
type textarea "*******"
click at [860, 457] on span "Zatvori avans" at bounding box center [859, 456] width 52 height 11
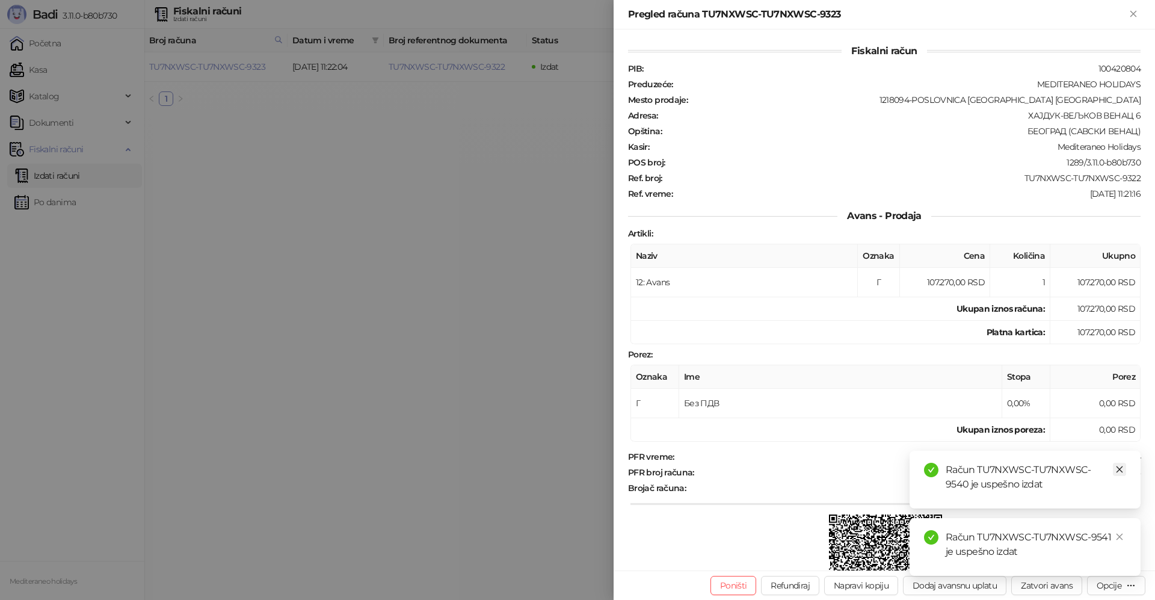
click at [1120, 469] on icon "close" at bounding box center [1119, 469] width 8 height 8
drag, startPoint x: 1118, startPoint y: 538, endPoint x: 1118, endPoint y: 526, distance: 12.6
click at [1118, 538] on icon "close" at bounding box center [1119, 536] width 8 height 8
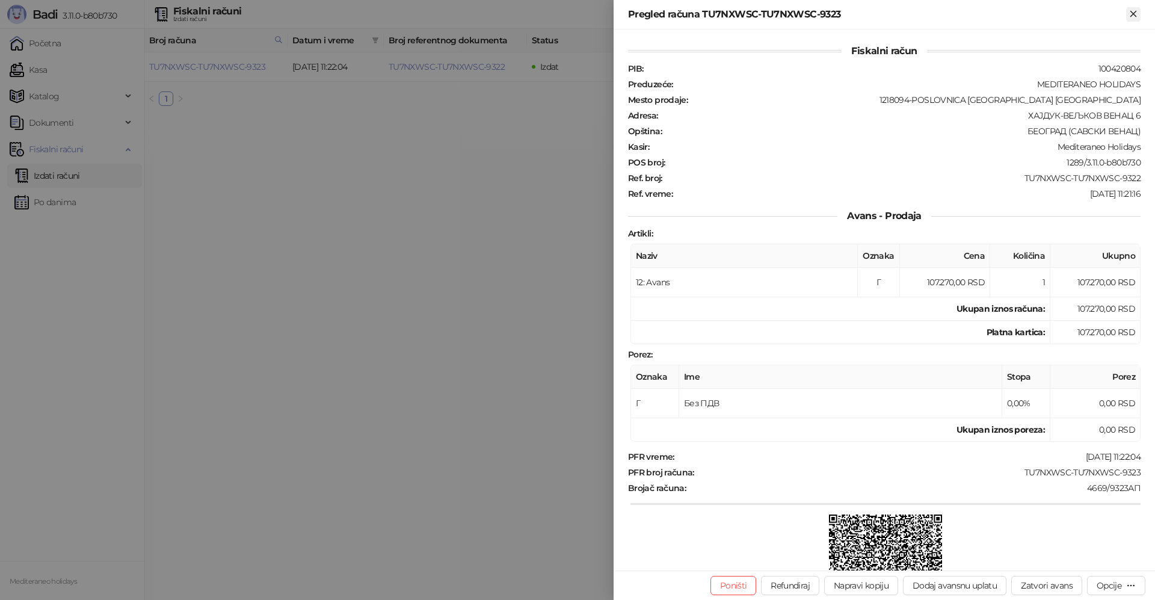
click at [1131, 14] on icon "Zatvori" at bounding box center [1133, 13] width 11 height 11
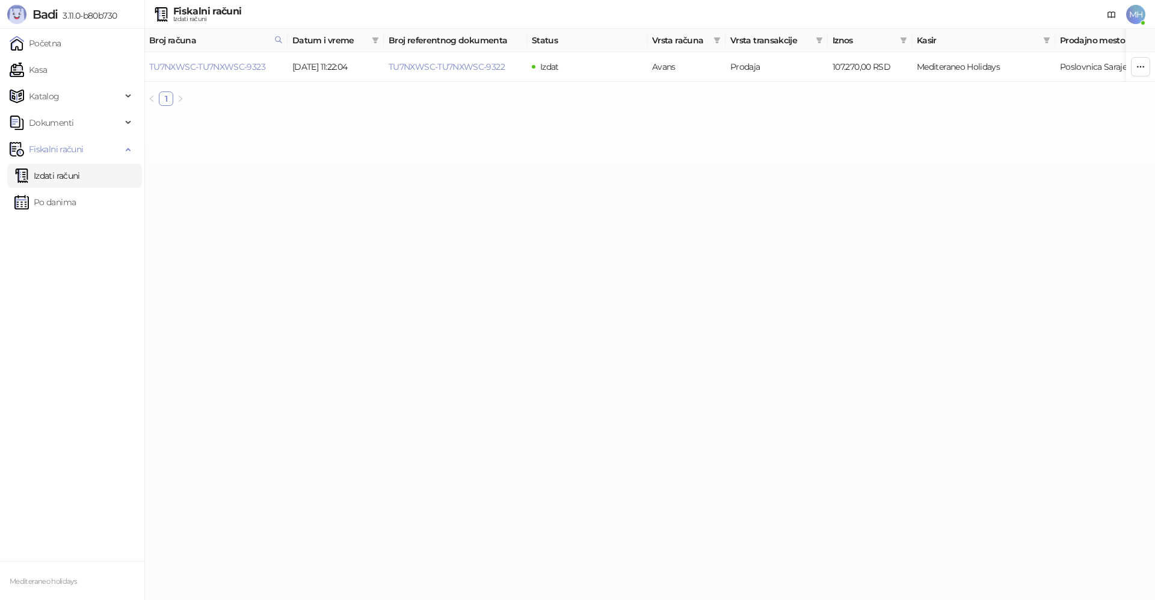
click at [50, 179] on link "Izdati računi" at bounding box center [47, 176] width 66 height 24
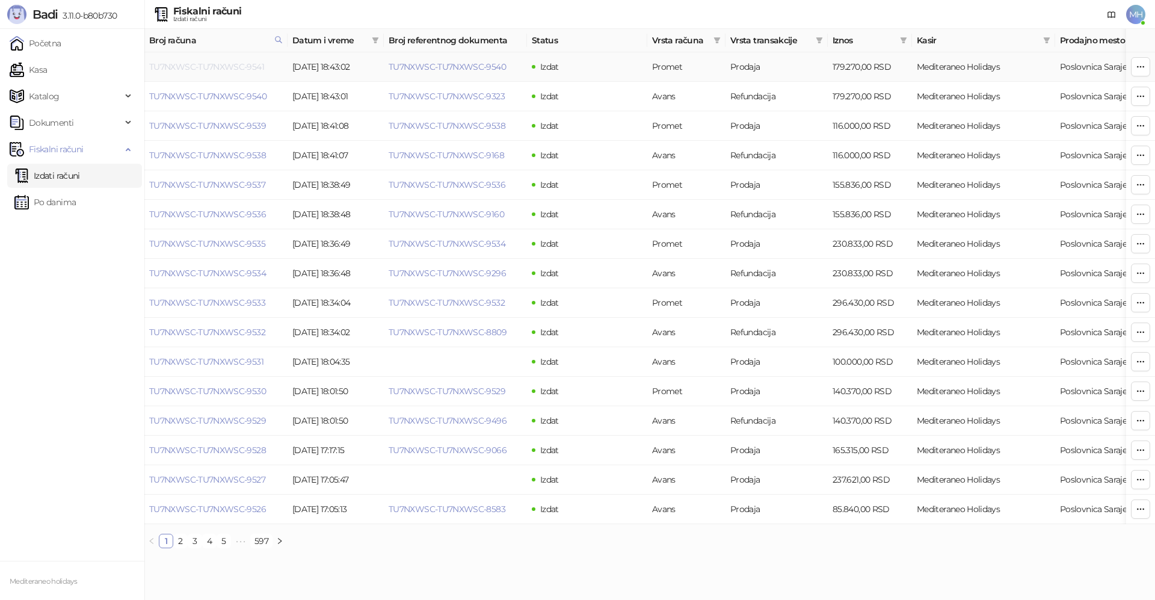
click at [242, 64] on link "TU7NXWSC-TU7NXWSC-9541" at bounding box center [206, 66] width 115 height 11
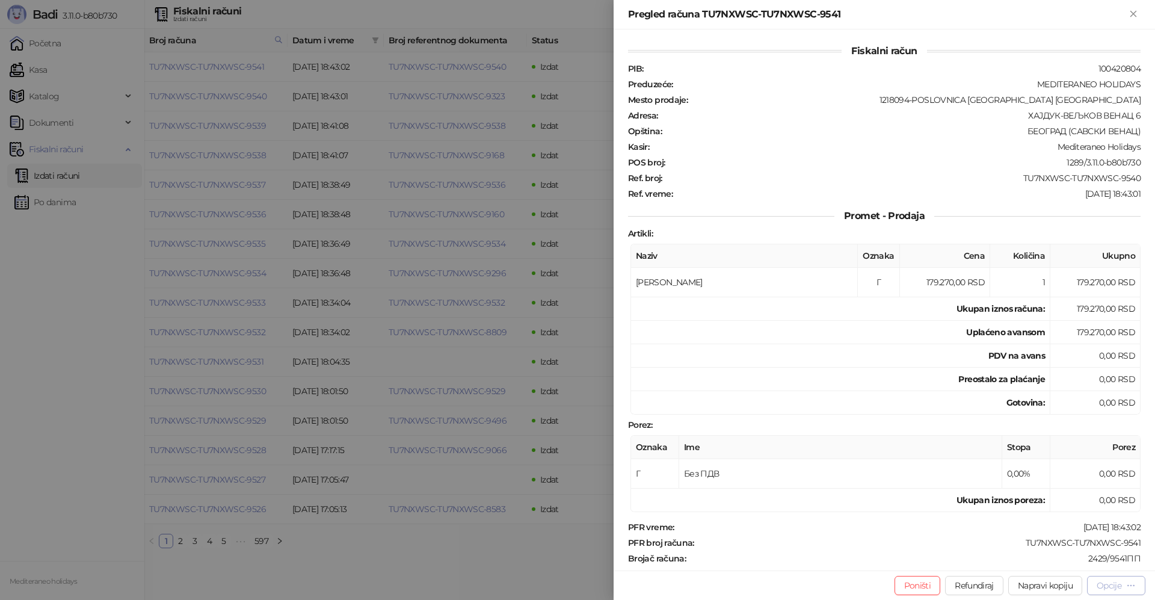
click at [1111, 585] on div "Opcije" at bounding box center [1109, 585] width 25 height 11
click at [1072, 565] on span "Preuzmi u PDF formatu" at bounding box center [1074, 561] width 123 height 13
drag, startPoint x: 1134, startPoint y: 13, endPoint x: 934, endPoint y: 91, distance: 214.9
click at [1129, 13] on icon "Zatvori" at bounding box center [1133, 13] width 11 height 11
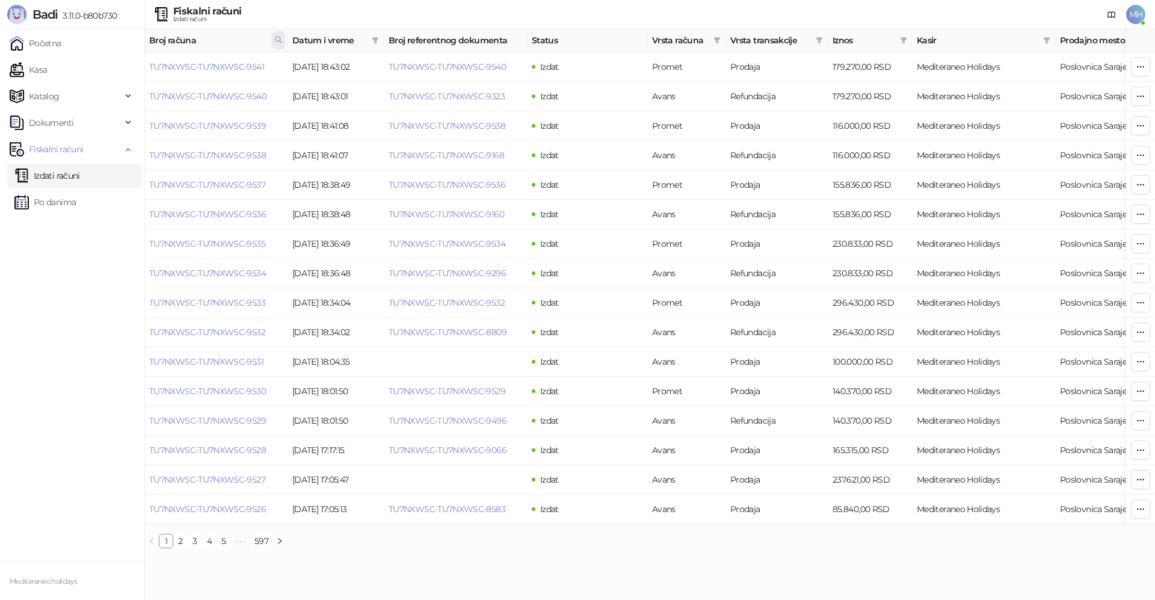
click at [279, 36] on icon at bounding box center [278, 39] width 8 height 8
drag, startPoint x: 200, startPoint y: 70, endPoint x: 140, endPoint y: 64, distance: 60.5
click at [134, 70] on body "Badi 3.11.0-b80b730 Početna Kasa Katalog Dokumenti Fiskalni računi Izdati račun…" at bounding box center [577, 279] width 1155 height 558
type input "****"
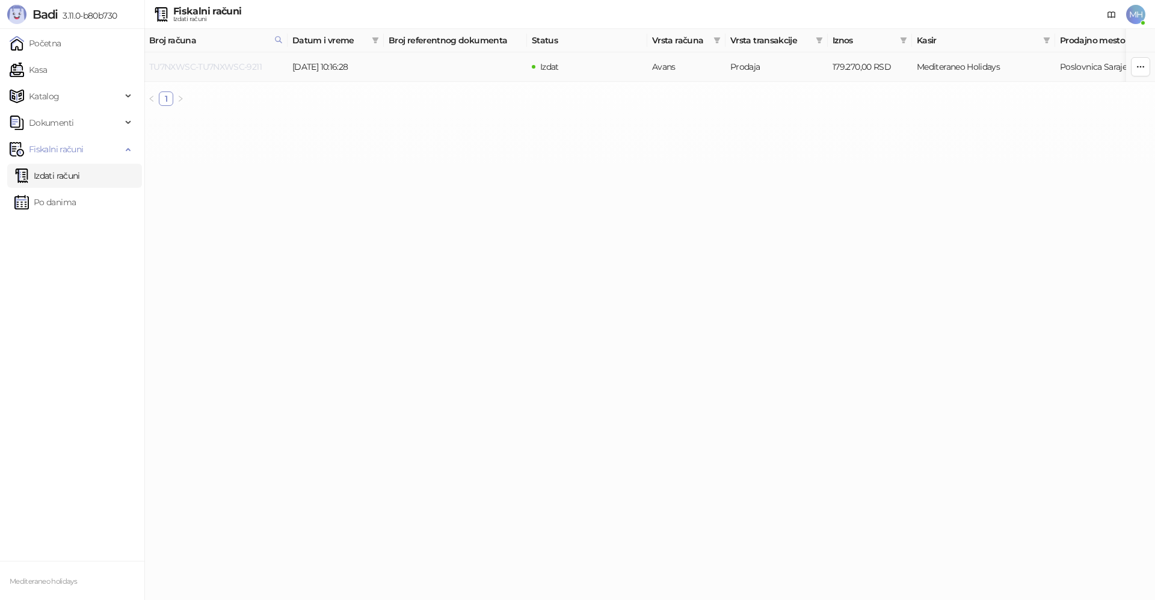
click at [248, 66] on link "TU7NXWSC-TU7NXWSC-9211" at bounding box center [205, 66] width 113 height 11
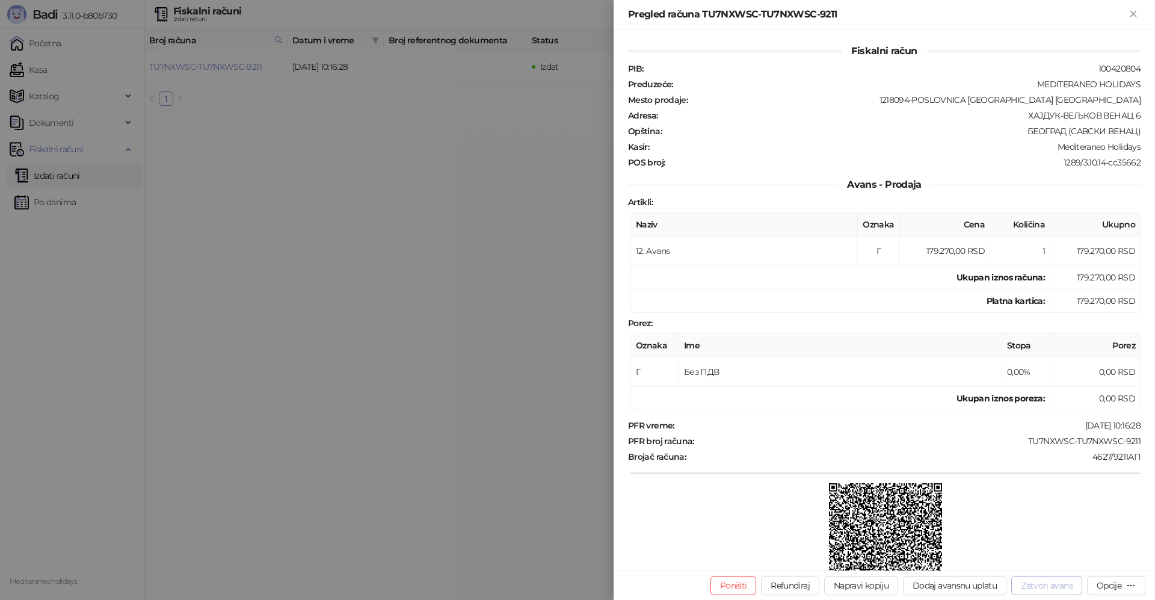
click at [1044, 585] on button "Zatvori avans" at bounding box center [1046, 585] width 71 height 19
type input "**********"
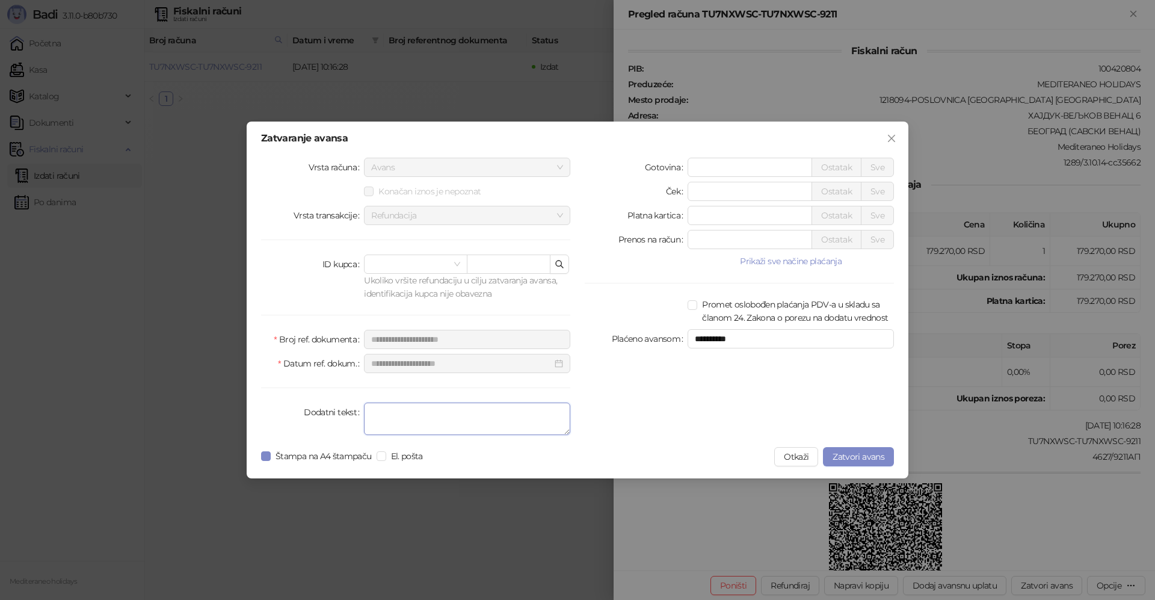
click at [414, 424] on textarea "Dodatni tekst" at bounding box center [467, 419] width 206 height 32
type textarea "*******"
click at [863, 457] on span "Zatvori avans" at bounding box center [859, 456] width 52 height 11
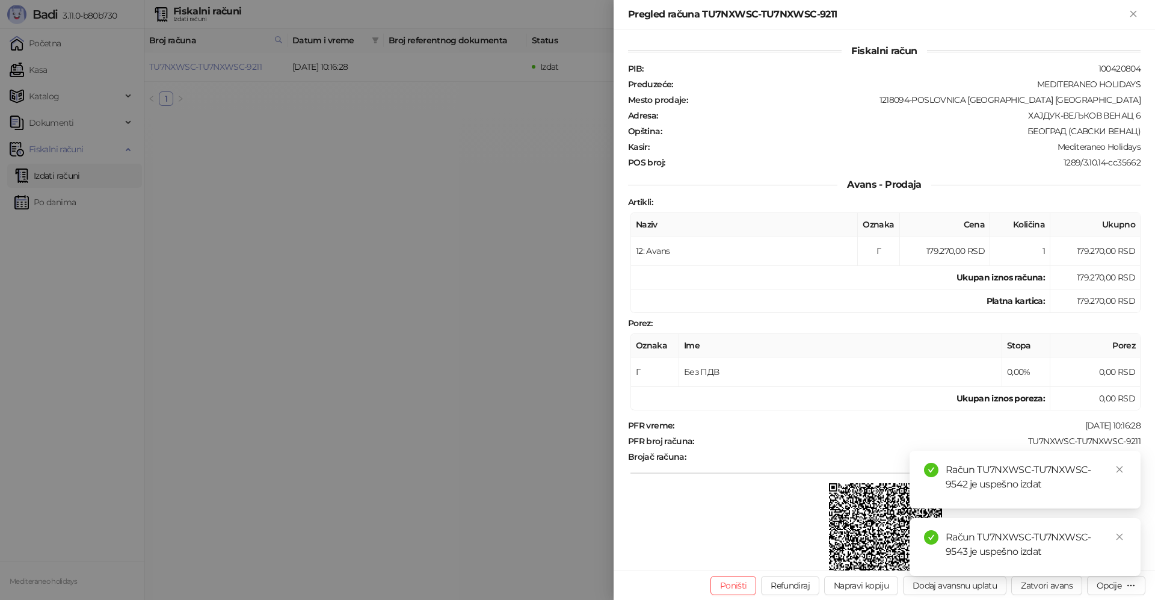
drag, startPoint x: 1116, startPoint y: 470, endPoint x: 1117, endPoint y: 501, distance: 30.1
click at [1117, 471] on icon "close" at bounding box center [1119, 469] width 8 height 8
click at [1122, 538] on icon "close" at bounding box center [1119, 536] width 8 height 8
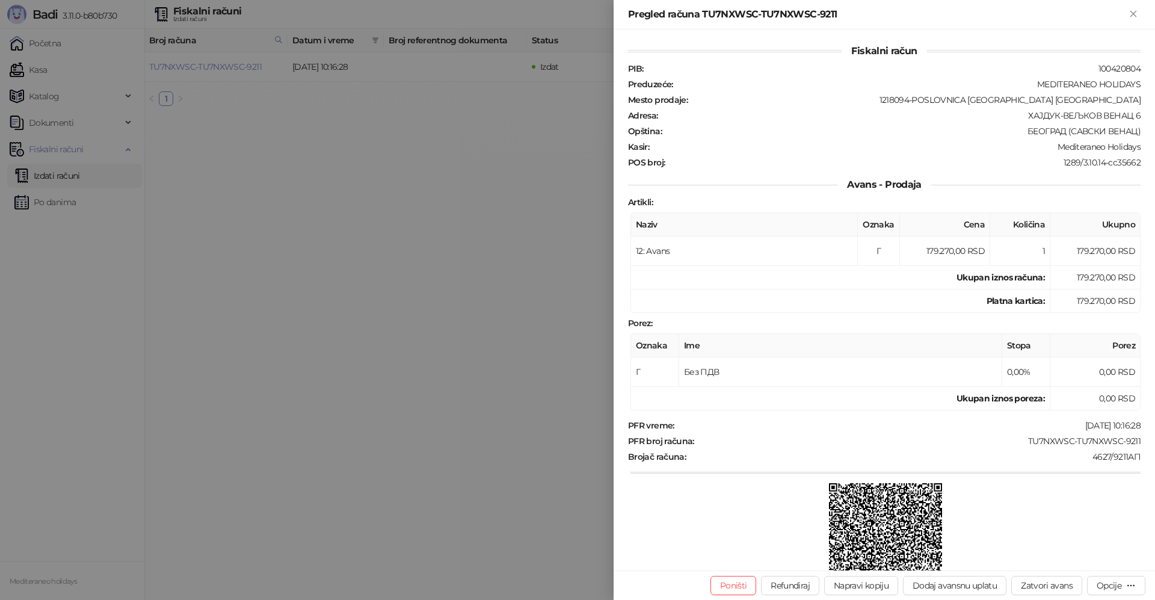
click at [1142, 14] on div "Pregled računa TU7NXWSC-TU7NXWSC-9211" at bounding box center [884, 14] width 541 height 29
click at [1138, 14] on icon "Zatvori" at bounding box center [1133, 13] width 11 height 11
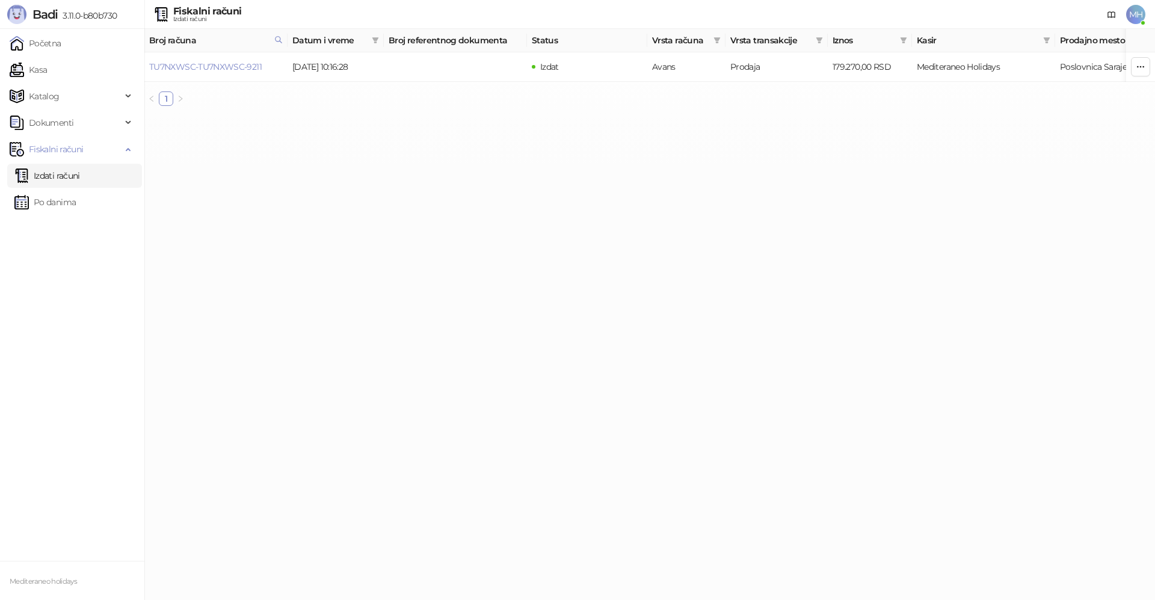
click at [60, 174] on link "Izdati računi" at bounding box center [47, 176] width 66 height 24
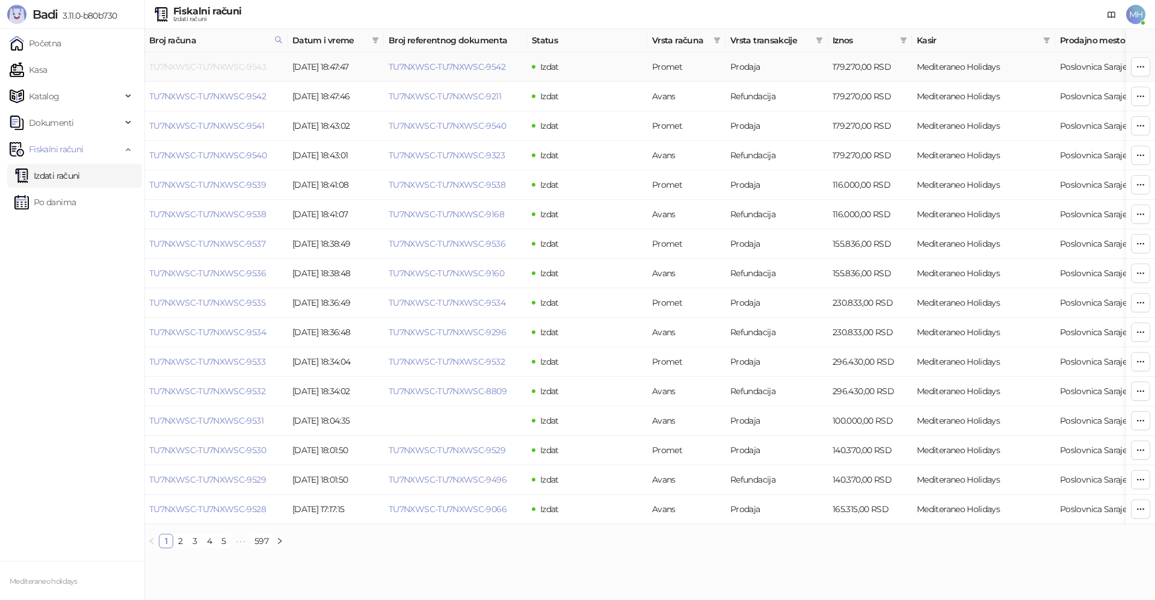
click at [249, 68] on link "TU7NXWSC-TU7NXWSC-9543" at bounding box center [207, 66] width 117 height 11
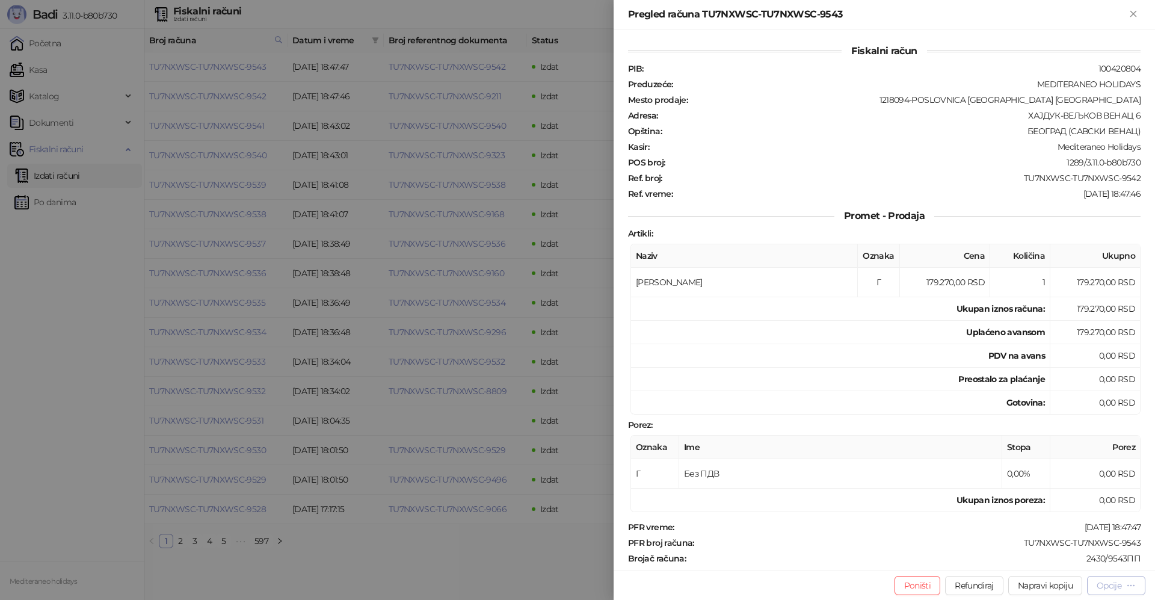
click at [1108, 581] on div "Opcije" at bounding box center [1109, 585] width 25 height 11
click at [1058, 556] on span "Preuzmi u PDF formatu" at bounding box center [1074, 561] width 123 height 13
click at [1135, 16] on icon "Zatvori" at bounding box center [1133, 13] width 5 height 5
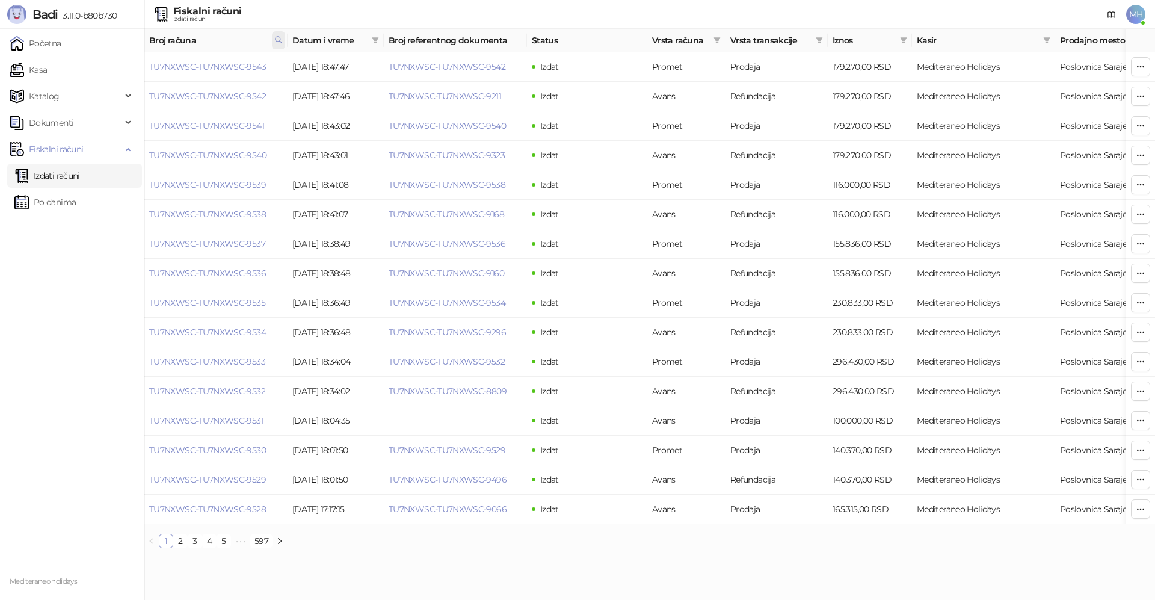
click at [278, 37] on icon at bounding box center [279, 40] width 6 height 6
drag, startPoint x: 128, startPoint y: 63, endPoint x: 113, endPoint y: 63, distance: 15.6
click at [109, 63] on body "Badi 3.11.0-b80b730 Početna Kasa Katalog Dokumenti Fiskalni računi Izdati račun…" at bounding box center [577, 279] width 1155 height 558
type input "****"
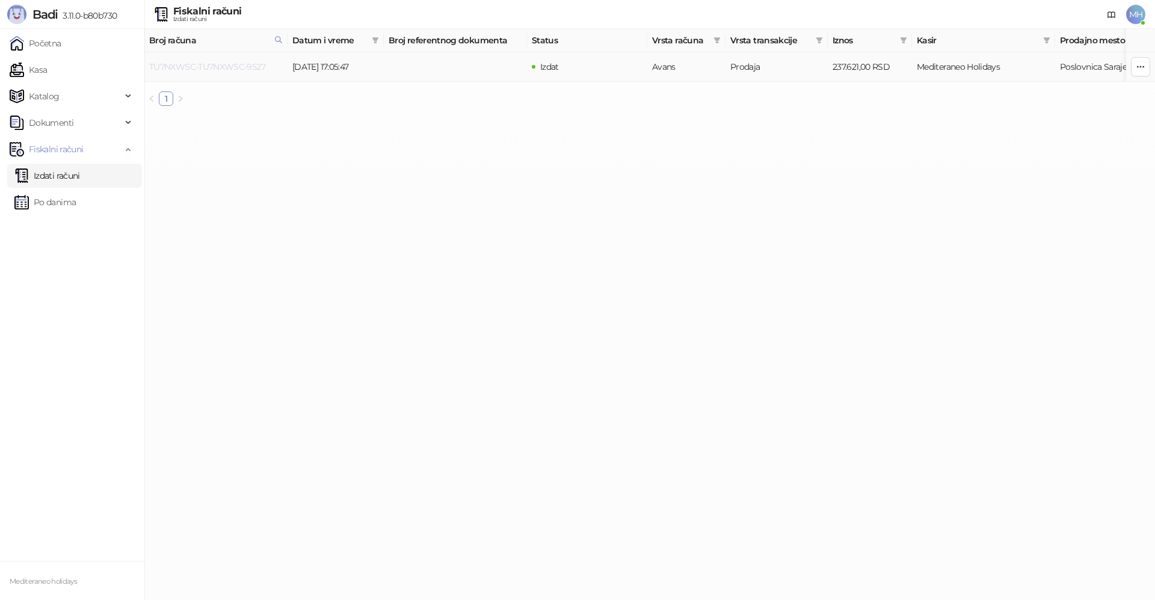
click at [253, 66] on link "TU7NXWSC-TU7NXWSC-9527" at bounding box center [207, 66] width 116 height 11
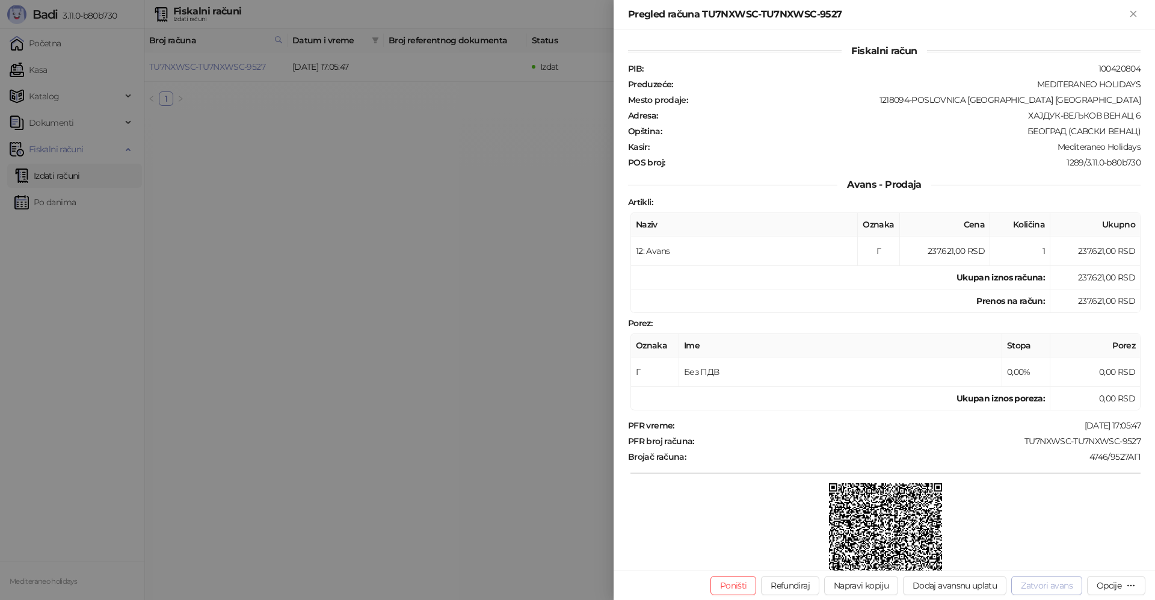
click at [1035, 583] on button "Zatvori avans" at bounding box center [1046, 585] width 71 height 19
type input "**********"
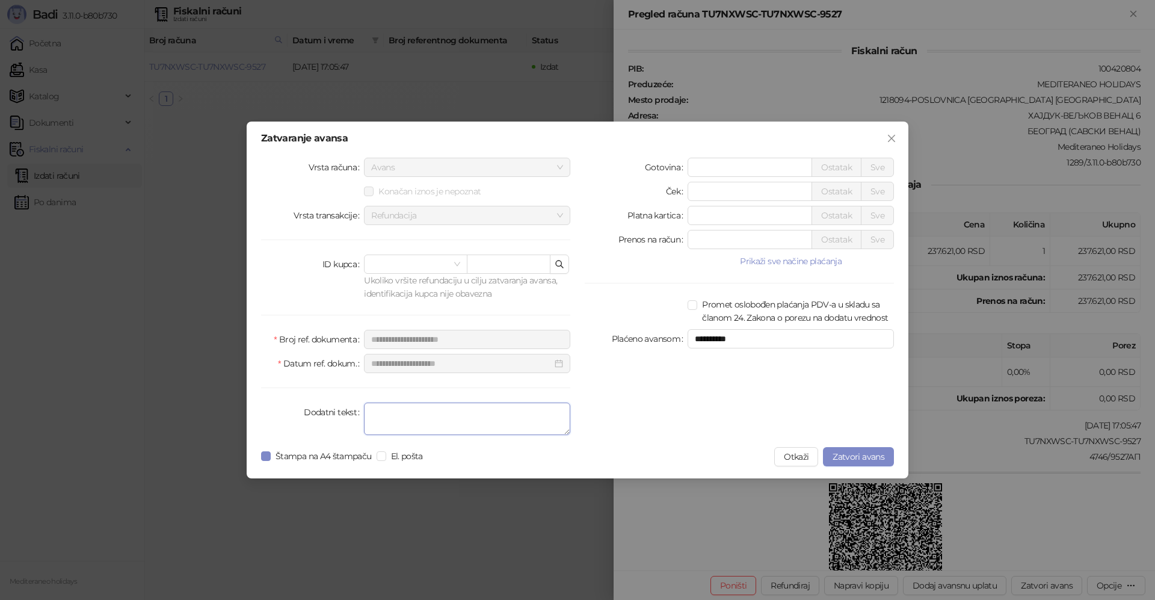
click at [446, 421] on textarea "Dodatni tekst" at bounding box center [467, 419] width 206 height 32
type textarea "*******"
click at [876, 455] on span "Zatvori avans" at bounding box center [859, 456] width 52 height 11
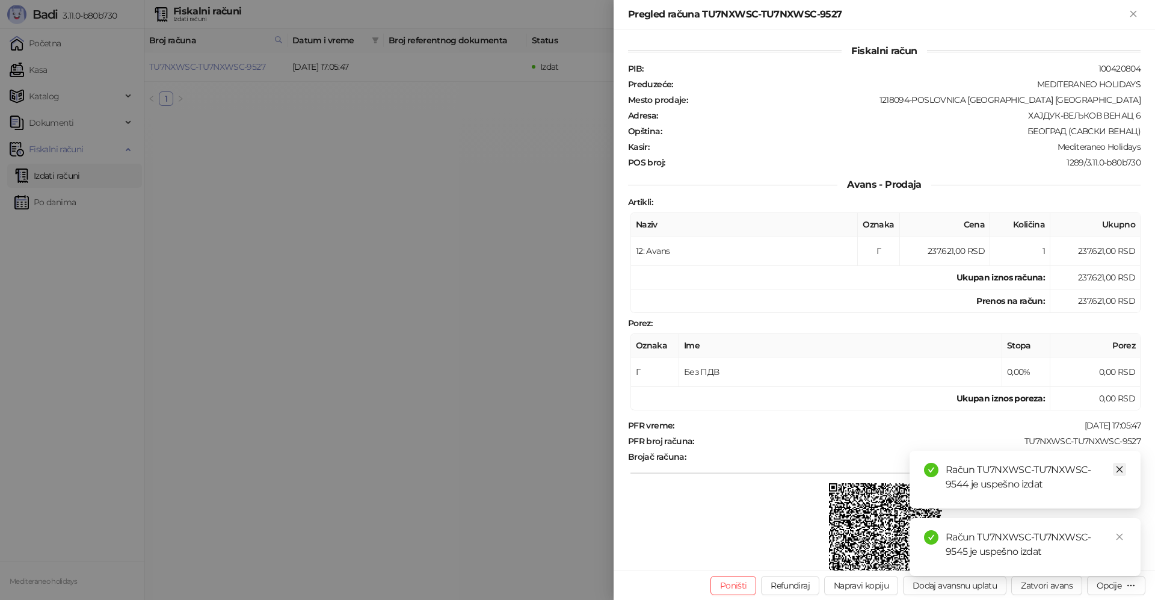
click at [1118, 469] on icon "close" at bounding box center [1119, 469] width 8 height 8
click at [1119, 534] on icon "close" at bounding box center [1119, 536] width 8 height 8
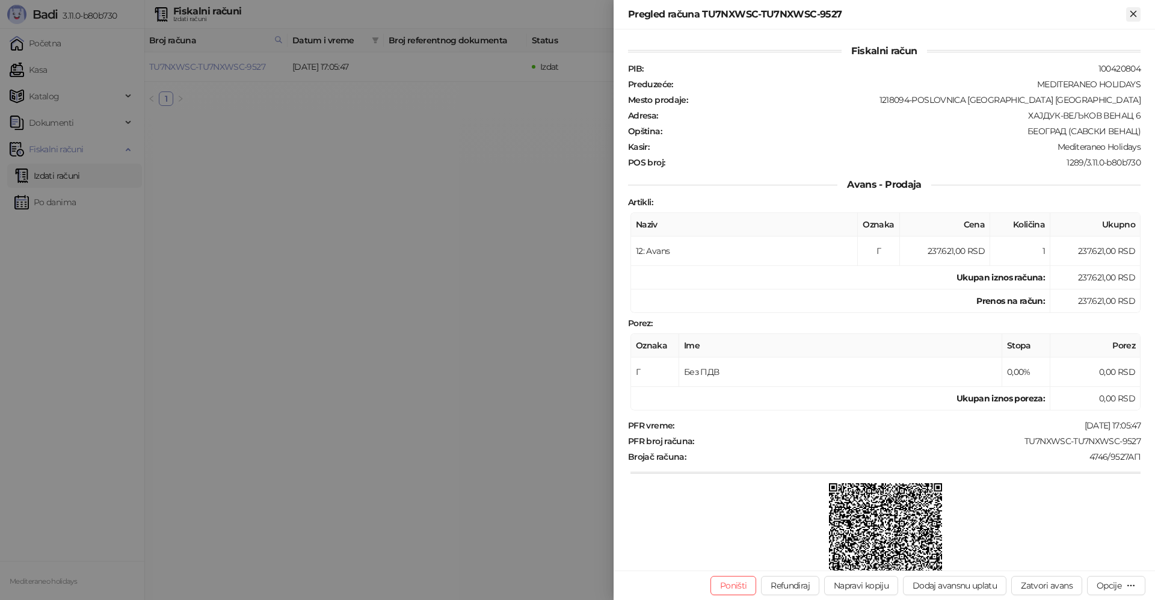
click at [1138, 15] on icon "Zatvori" at bounding box center [1133, 13] width 11 height 11
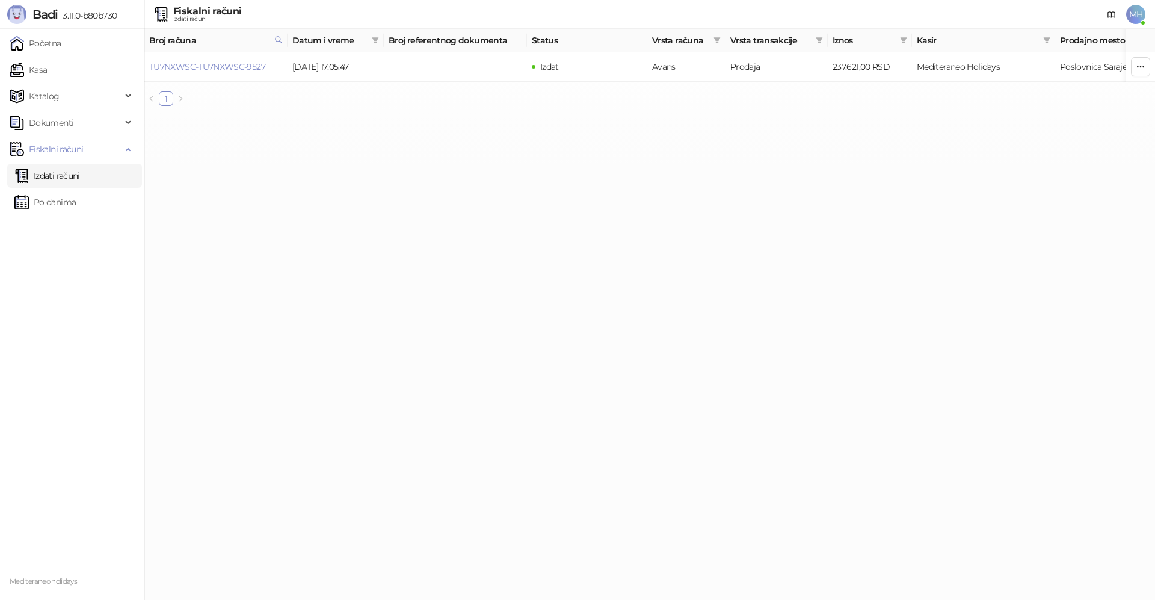
click at [47, 174] on link "Izdati računi" at bounding box center [47, 176] width 66 height 24
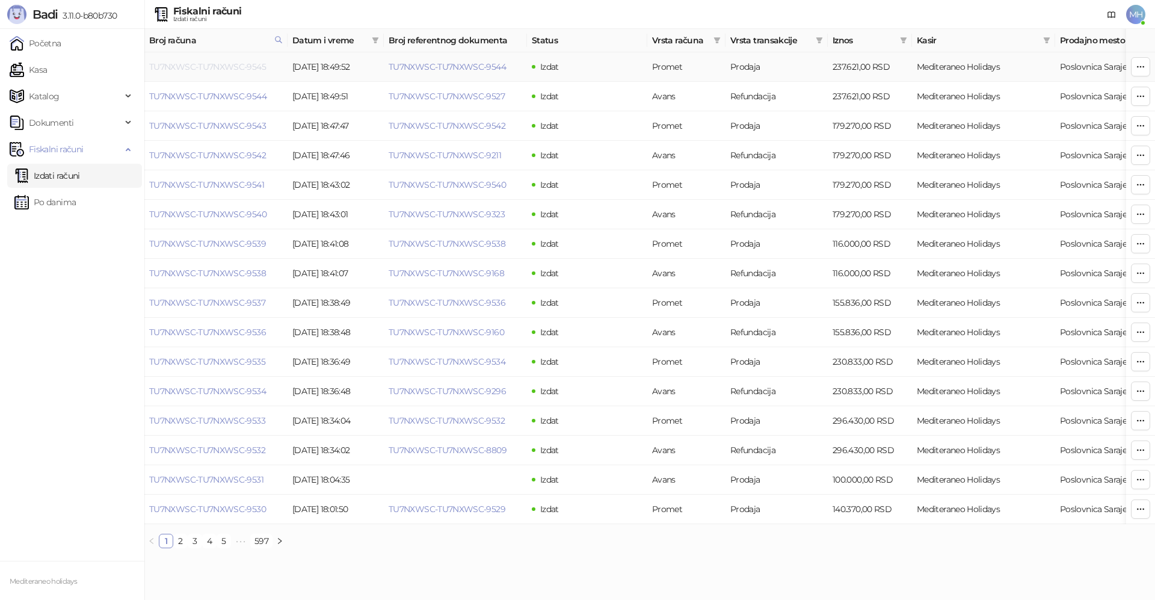
click at [258, 63] on link "TU7NXWSC-TU7NXWSC-9545" at bounding box center [207, 66] width 117 height 11
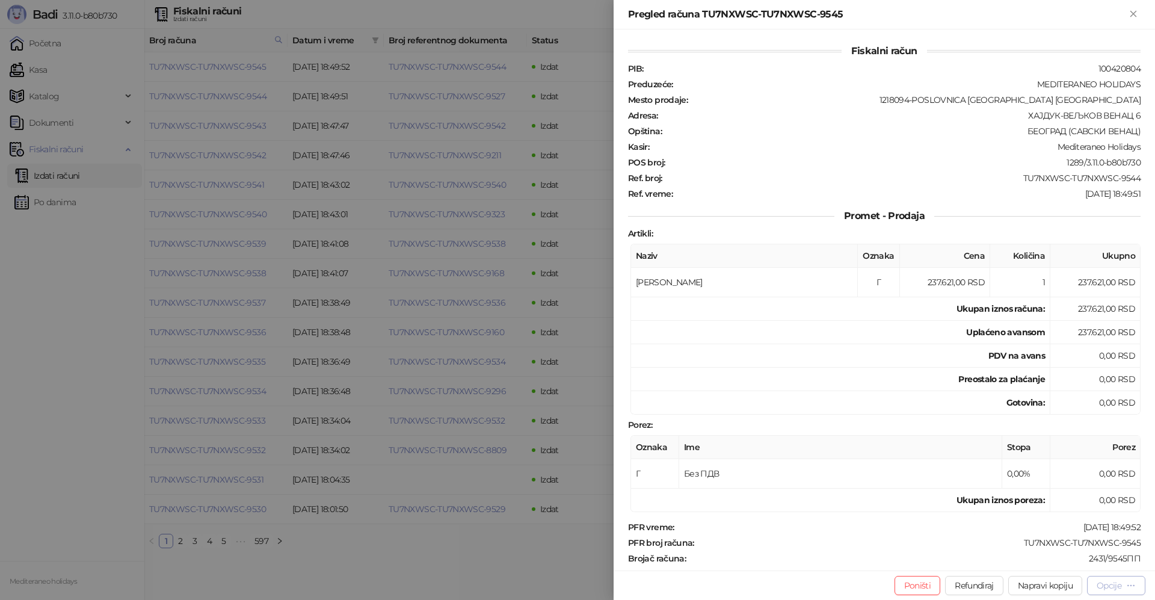
click at [1102, 588] on div "Opcije" at bounding box center [1109, 585] width 25 height 11
click at [1060, 562] on span "Preuzmi u PDF formatu" at bounding box center [1074, 561] width 123 height 13
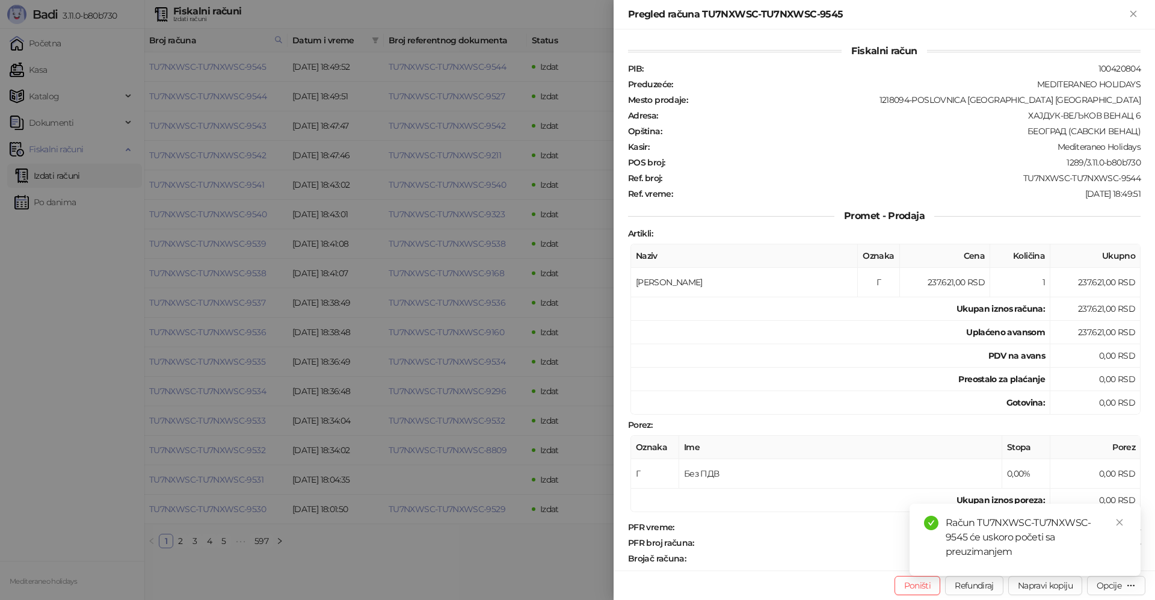
drag, startPoint x: 1133, startPoint y: 13, endPoint x: 791, endPoint y: 99, distance: 352.4
click at [1131, 13] on icon "Zatvori" at bounding box center [1133, 13] width 11 height 11
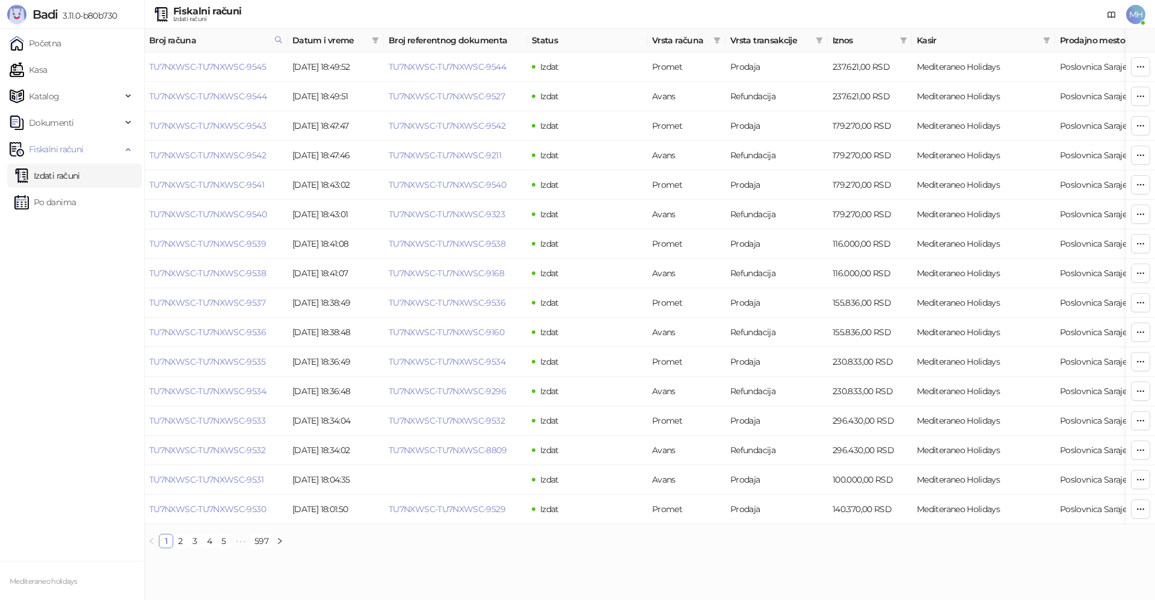
click at [63, 179] on link "Izdati računi" at bounding box center [47, 176] width 66 height 24
click at [45, 72] on link "Kasa" at bounding box center [28, 70] width 37 height 24
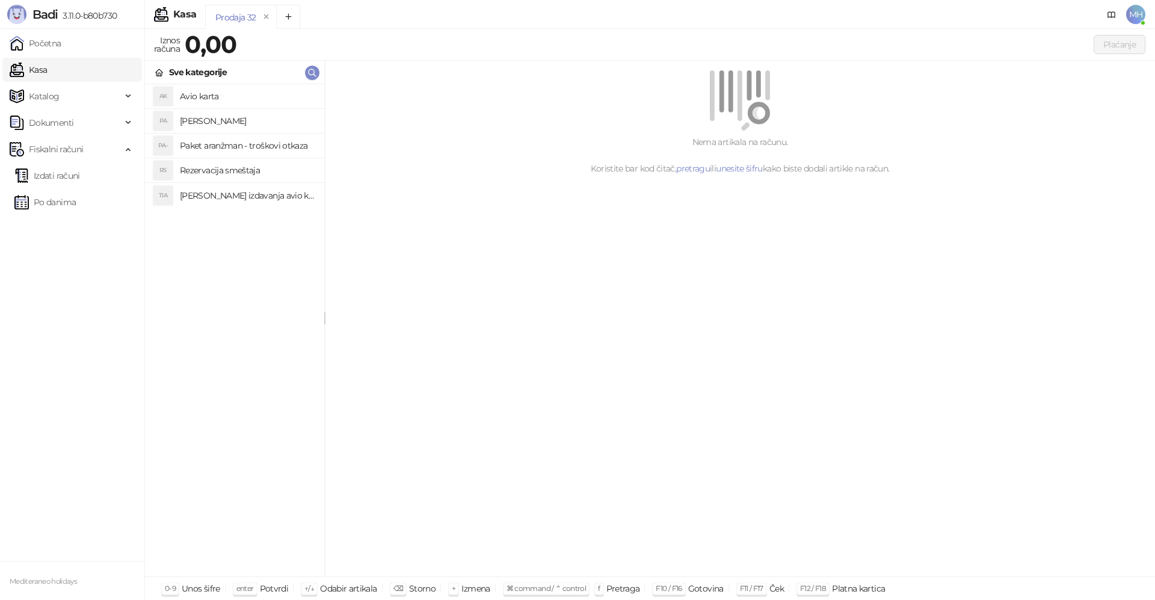
click at [223, 120] on h4 "[PERSON_NAME]" at bounding box center [247, 120] width 135 height 19
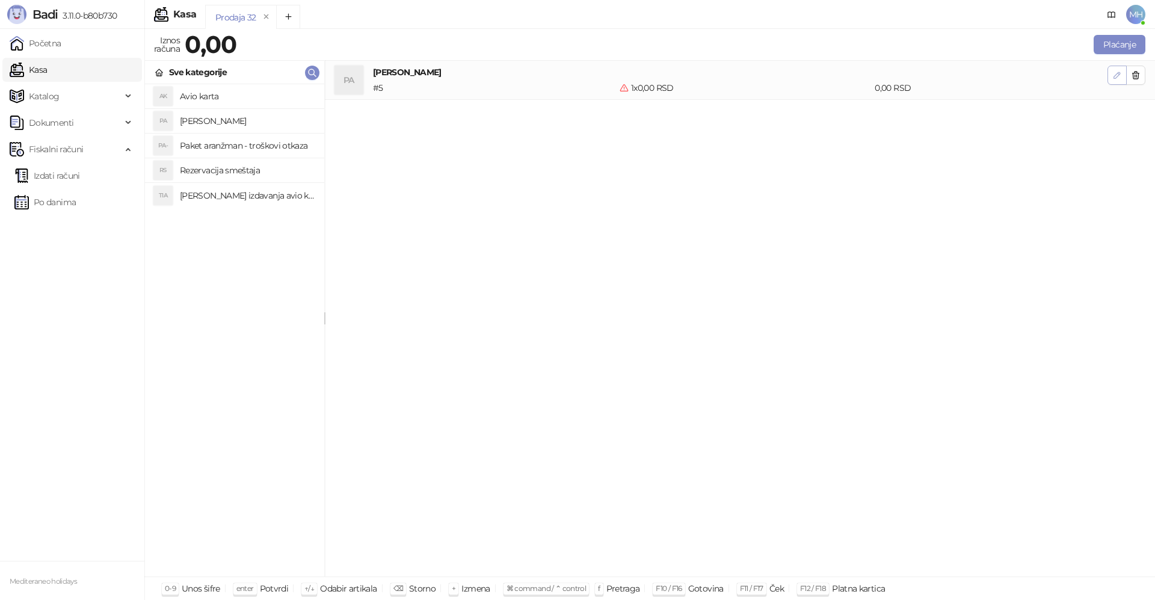
click at [1118, 79] on icon "button" at bounding box center [1117, 75] width 10 height 10
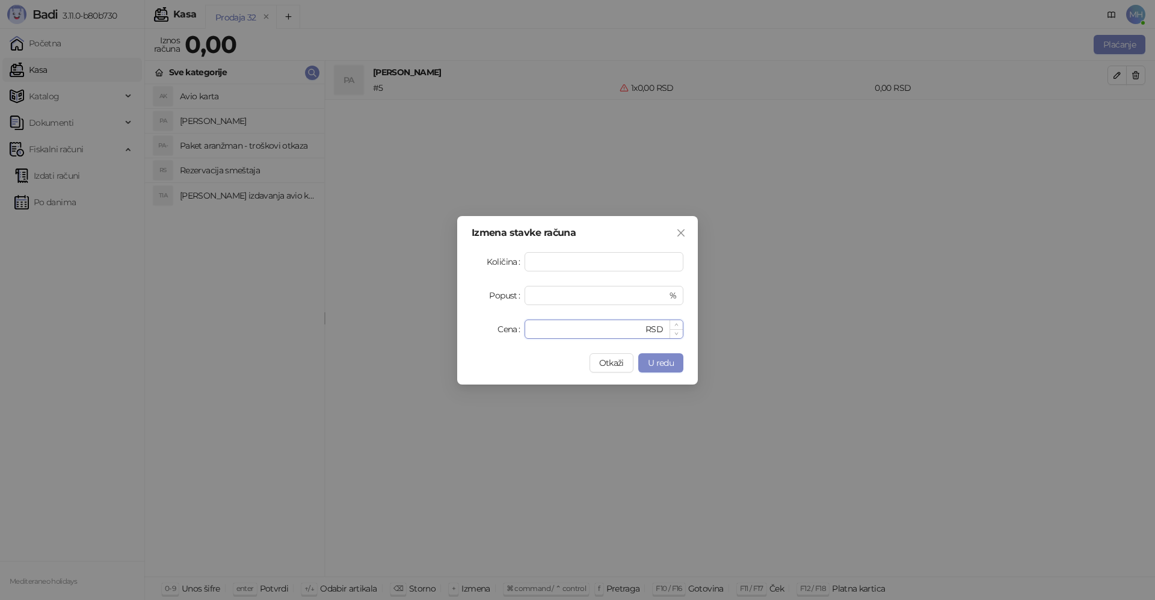
click at [596, 330] on input "*" at bounding box center [587, 329] width 111 height 18
drag, startPoint x: 537, startPoint y: 327, endPoint x: 481, endPoint y: 327, distance: 56.0
click at [481, 327] on div "Cena * RSD" at bounding box center [578, 328] width 212 height 19
type input "******"
click at [658, 364] on span "U redu" at bounding box center [661, 362] width 26 height 11
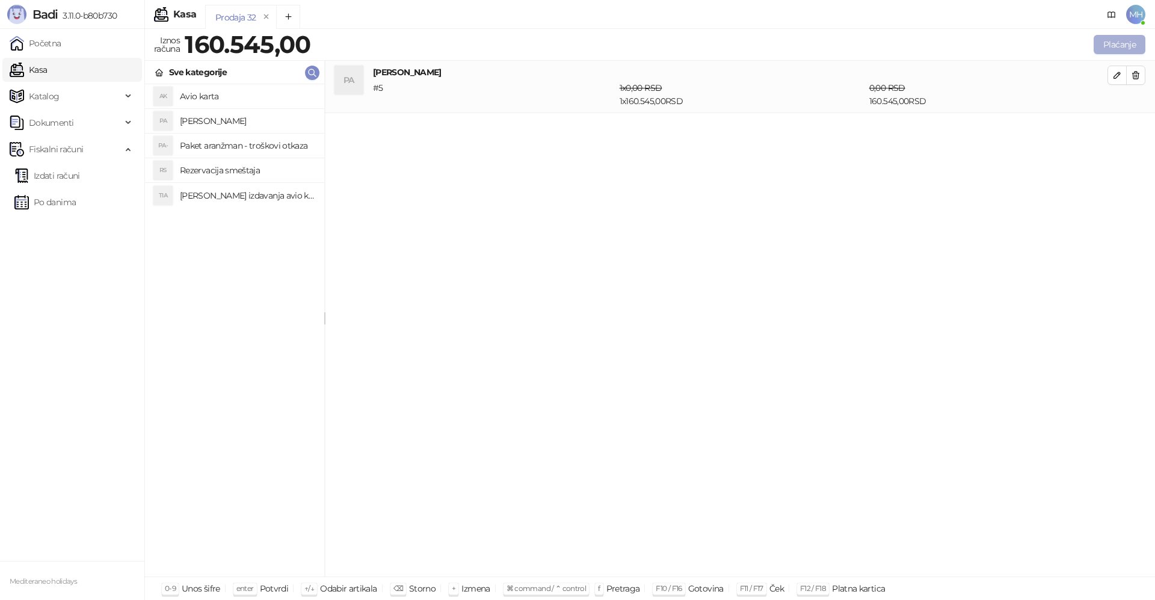
click at [1108, 45] on button "Plaćanje" at bounding box center [1120, 44] width 52 height 19
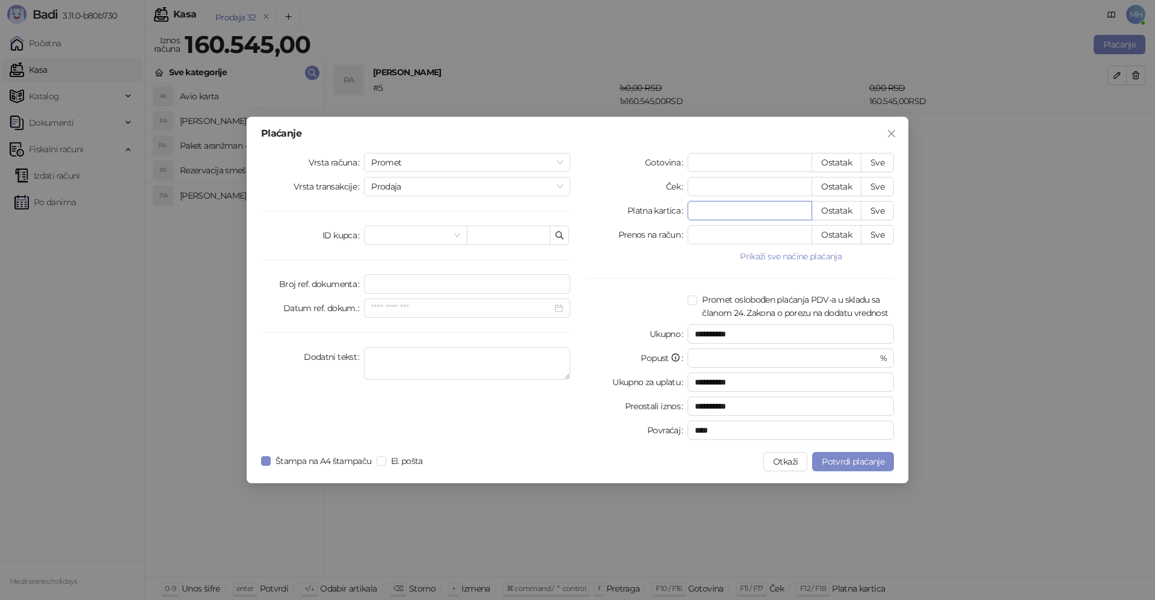
click at [720, 206] on input "*" at bounding box center [749, 211] width 123 height 18
type input "*"
type input "**********"
type input "**"
type input "**********"
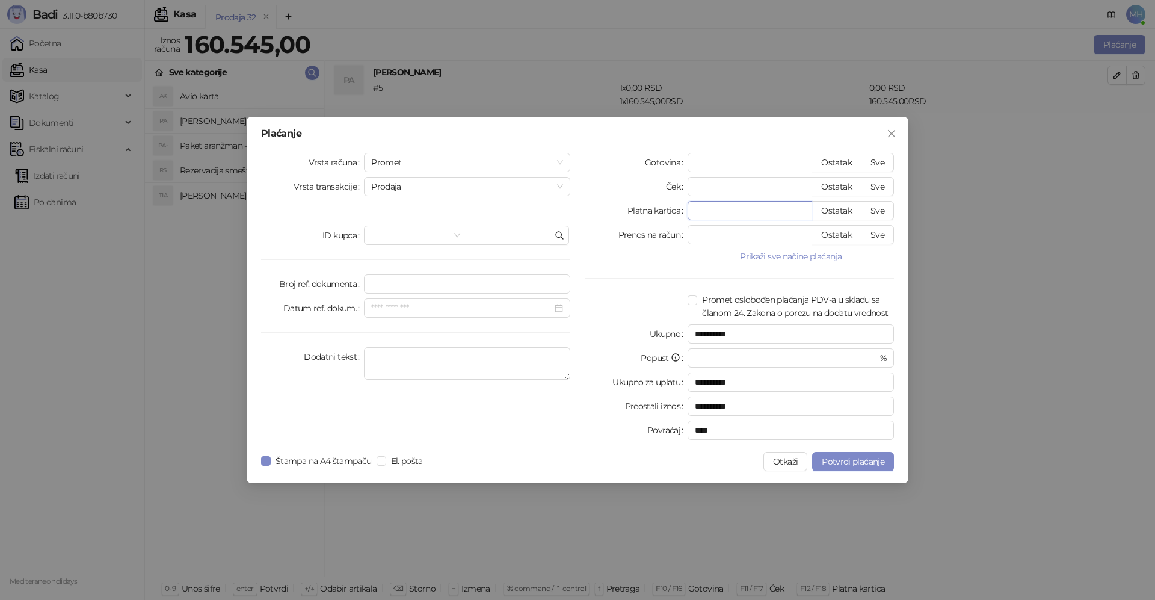
type input "***"
type input "**********"
type input "****"
type input "**********"
type input "*****"
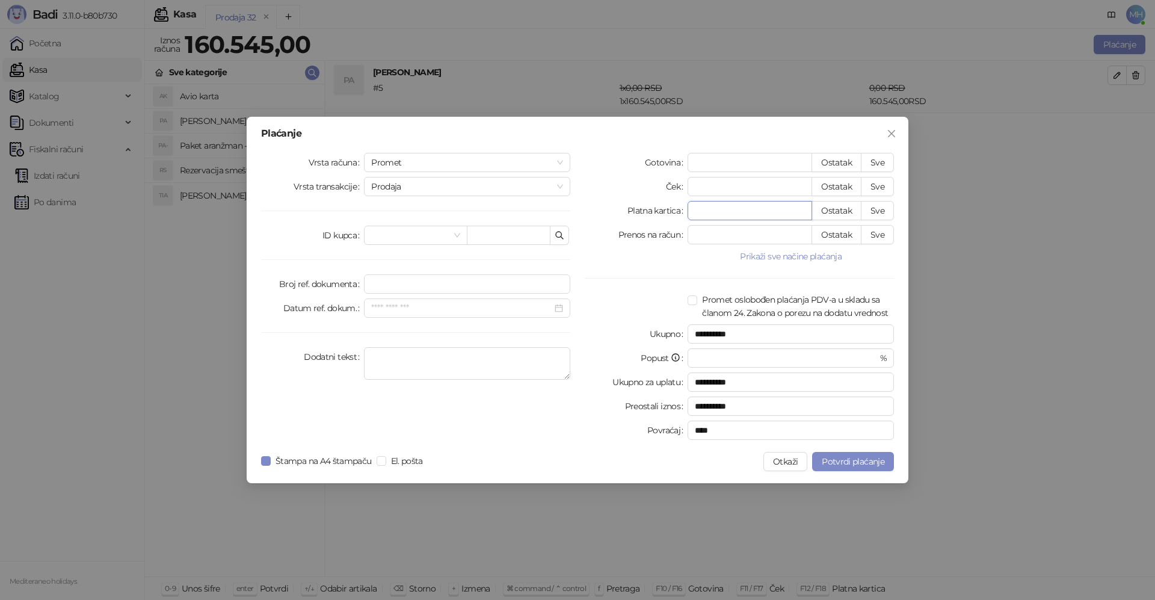
type input "**********"
type input "******"
type input "****"
type input "******"
click at [404, 362] on textarea "Dodatni tekst" at bounding box center [467, 363] width 206 height 32
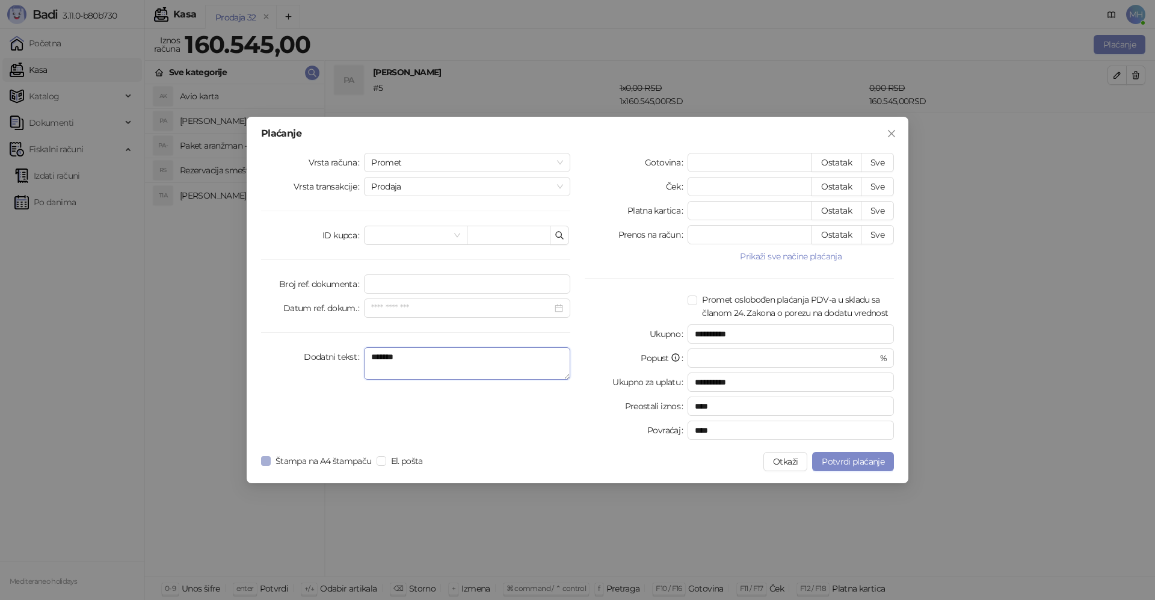
type textarea "*******"
click at [271, 459] on label "Štampa na A4 štampaču" at bounding box center [319, 460] width 116 height 13
click at [834, 460] on span "Potvrdi plaćanje" at bounding box center [853, 461] width 63 height 11
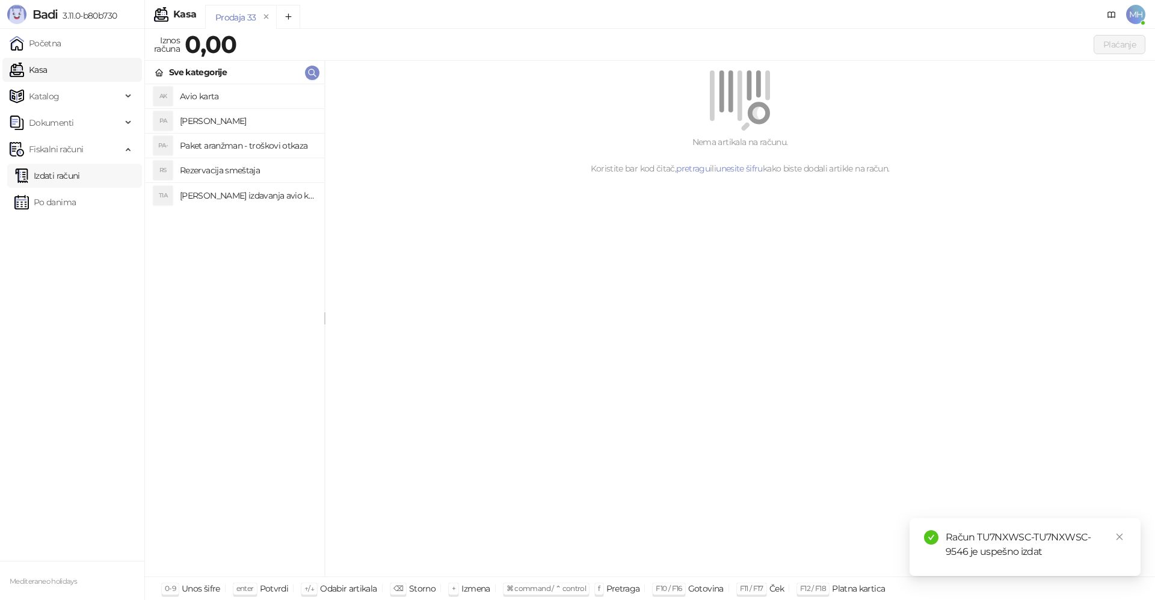
click at [29, 167] on link "Izdati računi" at bounding box center [47, 176] width 66 height 24
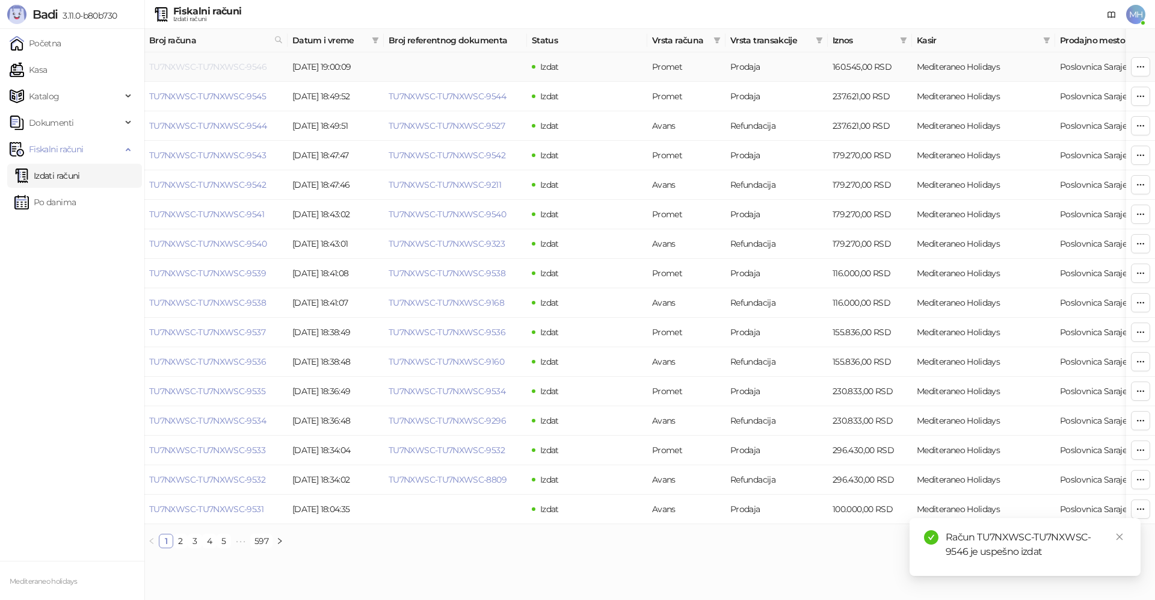
click at [229, 70] on link "TU7NXWSC-TU7NXWSC-9546" at bounding box center [207, 66] width 117 height 11
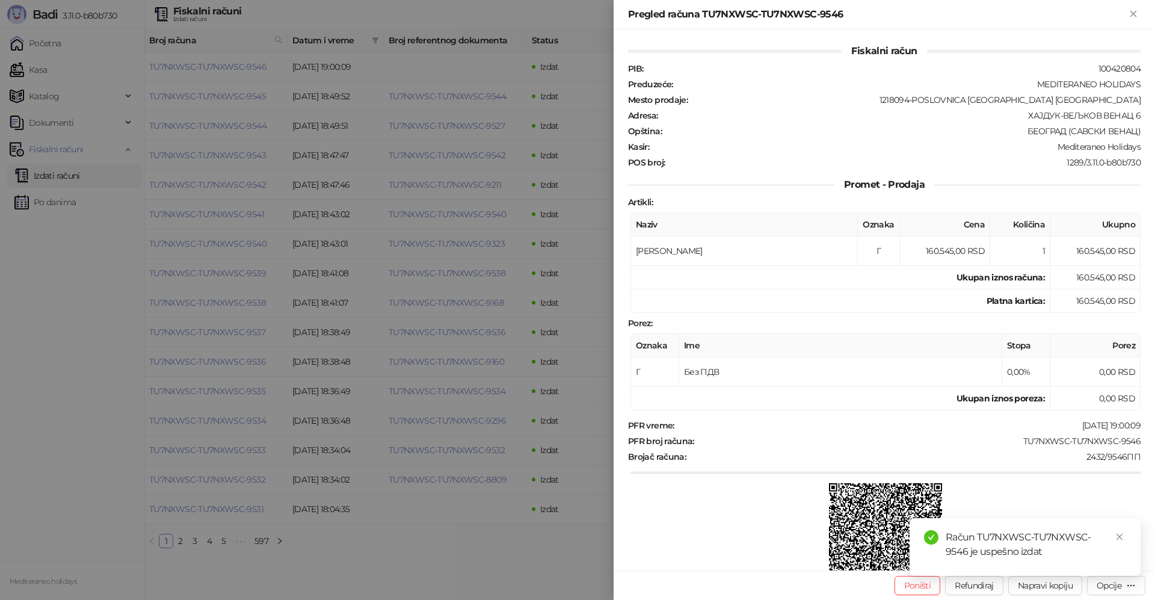
click at [1103, 576] on div "Račun TU7NXWSC-TU7NXWSC-9546 je uspešno izdat" at bounding box center [1025, 547] width 231 height 58
click at [1118, 535] on icon "close" at bounding box center [1120, 537] width 7 height 7
click at [1113, 586] on div "Opcije" at bounding box center [1109, 585] width 25 height 11
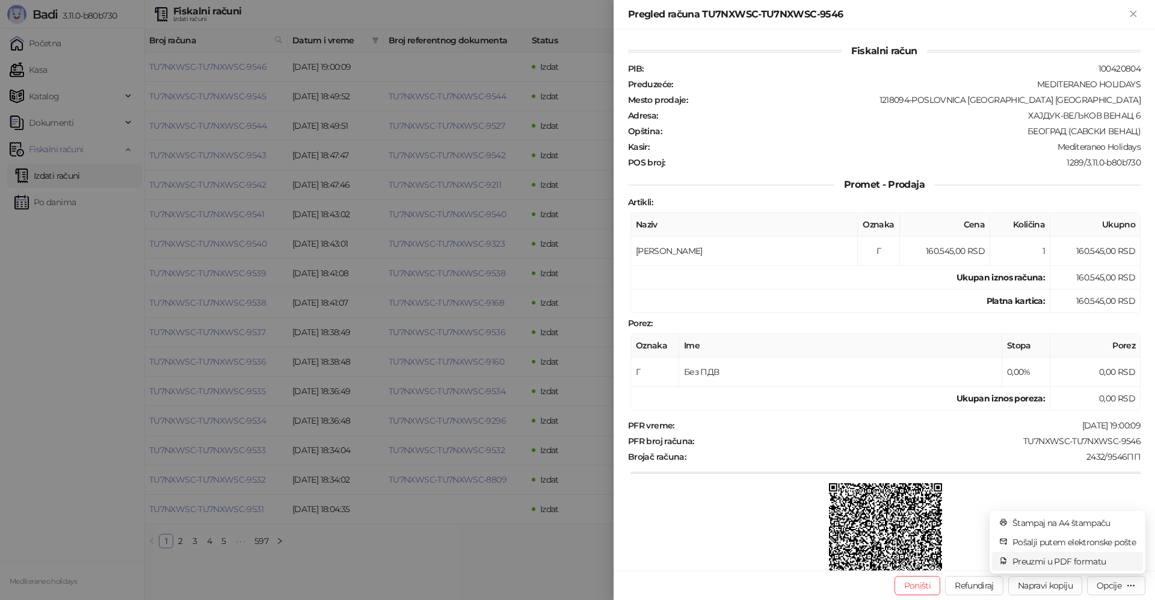
click at [1040, 563] on span "Preuzmi u PDF formatu" at bounding box center [1074, 561] width 123 height 13
click at [1134, 13] on icon "Zatvori" at bounding box center [1133, 13] width 11 height 11
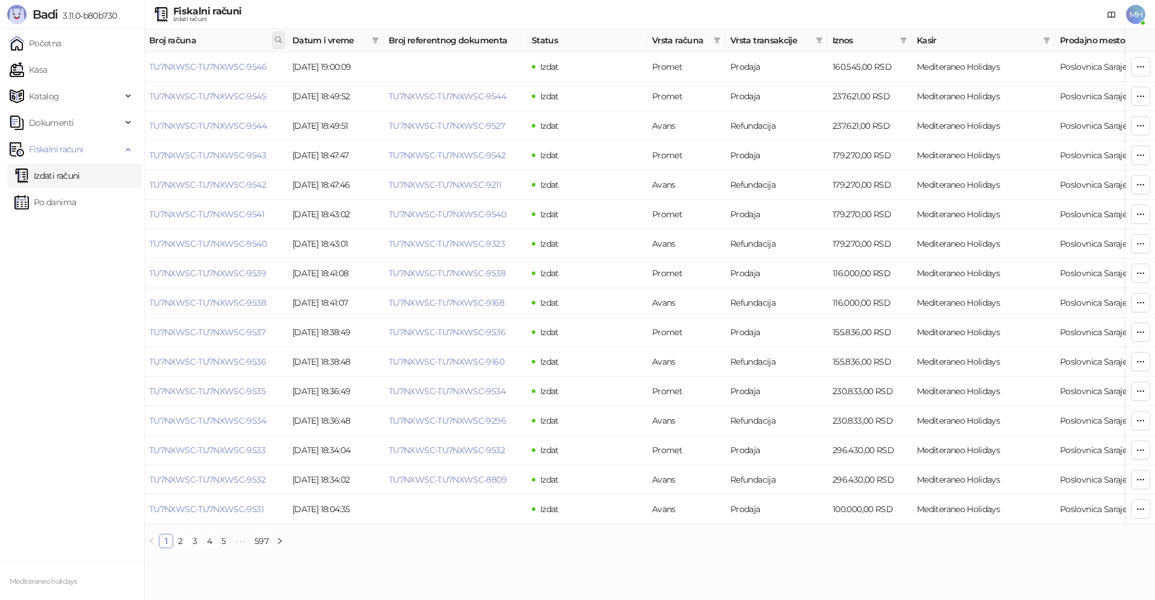
click at [280, 40] on icon at bounding box center [278, 39] width 8 height 8
drag, startPoint x: 200, startPoint y: 63, endPoint x: 156, endPoint y: 63, distance: 43.9
click at [156, 63] on body "Badi 3.11.0-b80b730 Početna Kasa Katalog Dokumenti Fiskalni računi Izdati račun…" at bounding box center [577, 279] width 1155 height 558
type input "****"
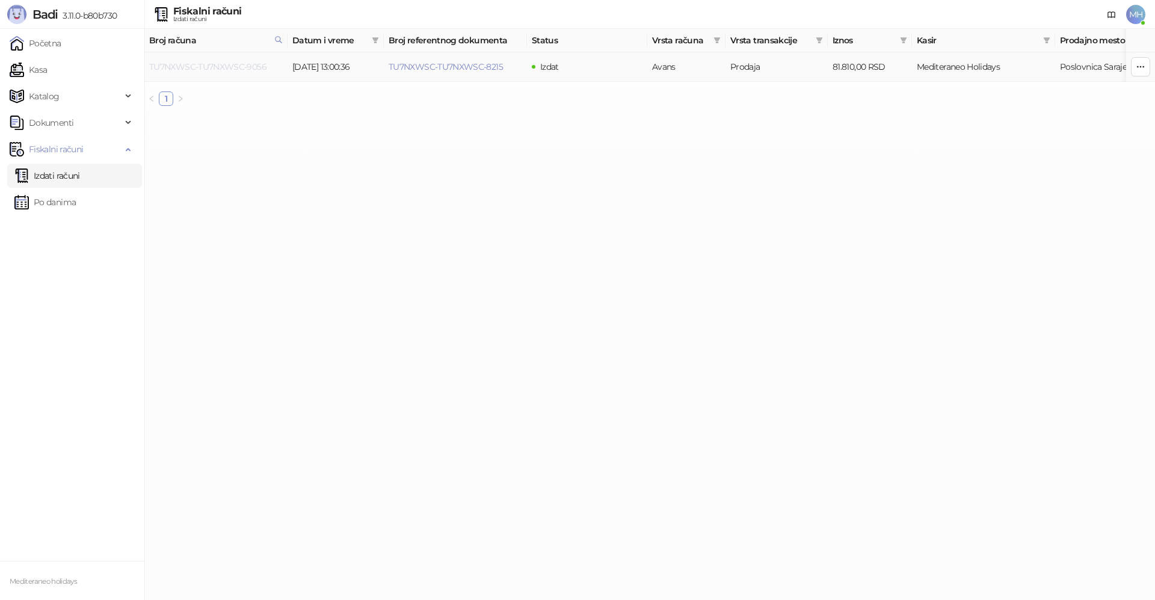
click at [244, 67] on link "TU7NXWSC-TU7NXWSC-9056" at bounding box center [207, 66] width 117 height 11
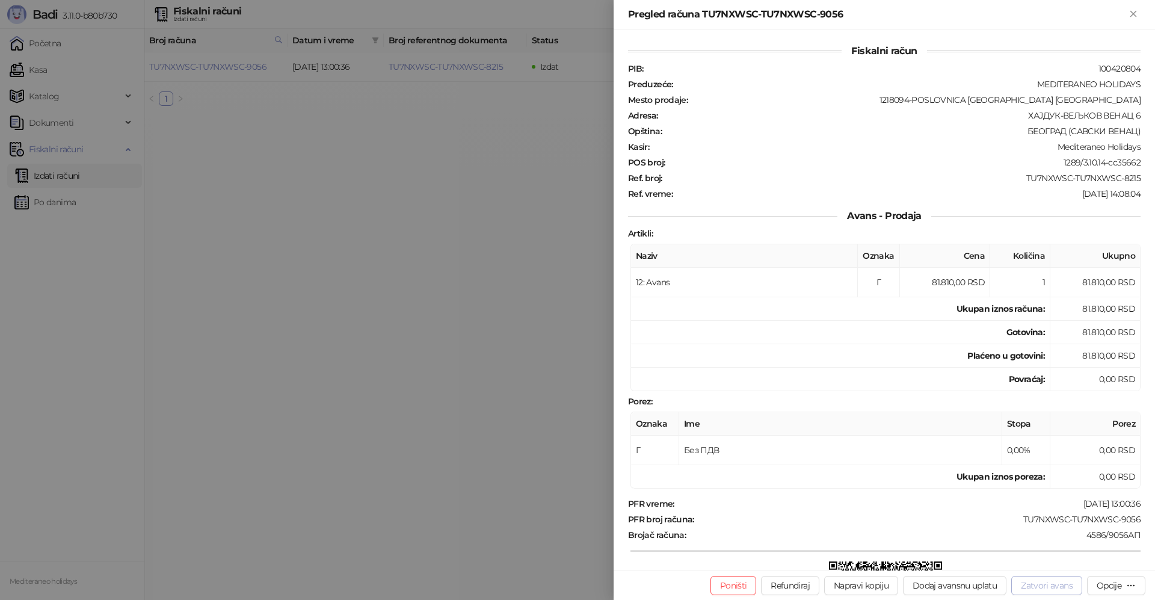
click at [1065, 591] on button "Zatvori avans" at bounding box center [1046, 585] width 71 height 19
type input "**********"
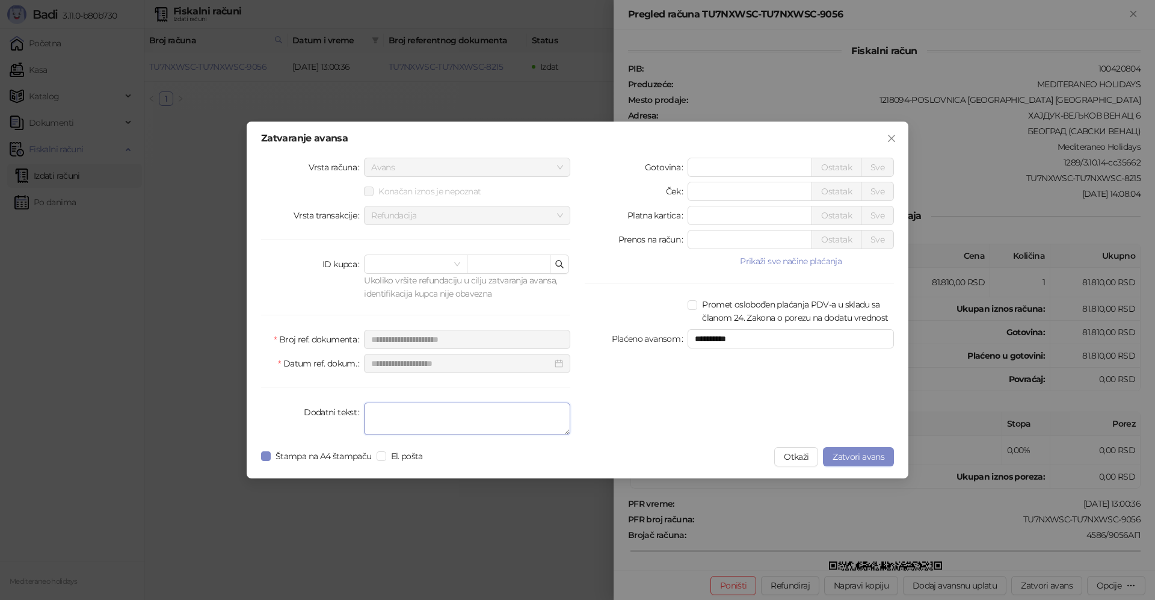
click at [452, 422] on textarea "Dodatni tekst" at bounding box center [467, 419] width 206 height 32
type textarea "*******"
click at [841, 458] on span "Zatvori avans" at bounding box center [859, 456] width 52 height 11
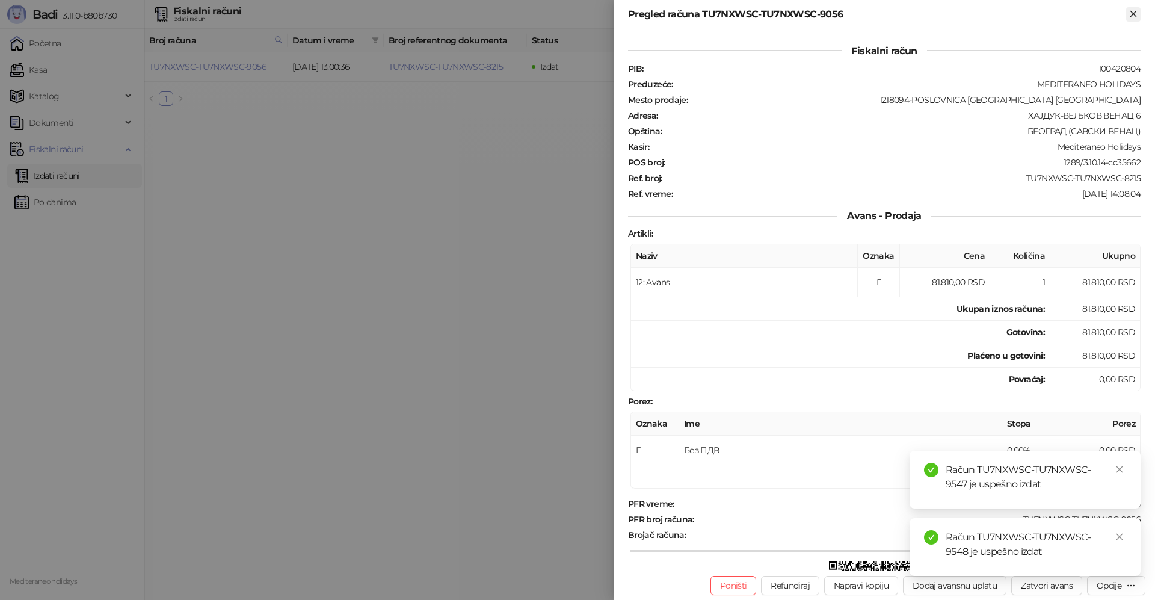
drag, startPoint x: 1134, startPoint y: 14, endPoint x: 848, endPoint y: 118, distance: 304.5
click at [1133, 14] on icon "Zatvori" at bounding box center [1133, 13] width 5 height 5
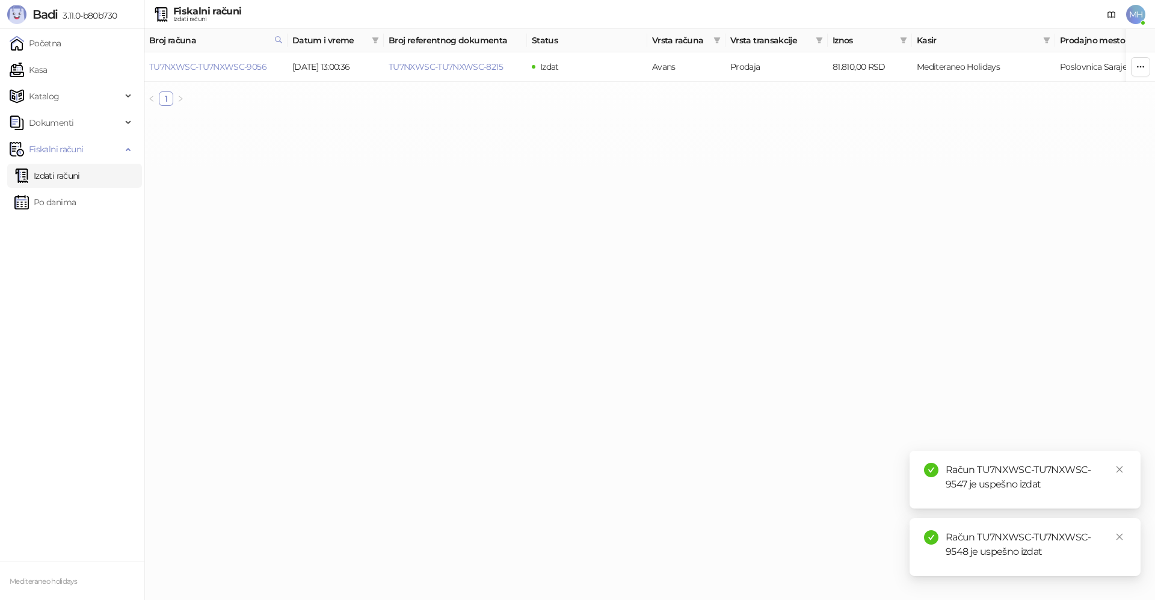
click at [63, 179] on link "Izdati računi" at bounding box center [47, 176] width 66 height 24
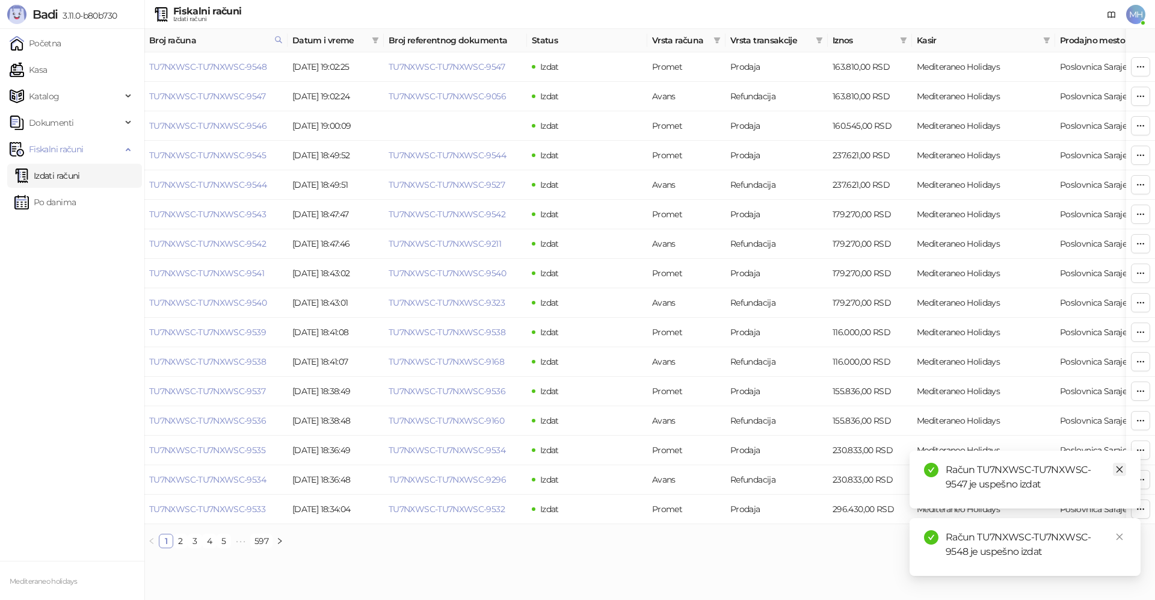
click at [1117, 470] on icon "close" at bounding box center [1119, 469] width 8 height 8
click at [1118, 538] on icon "close" at bounding box center [1120, 537] width 7 height 7
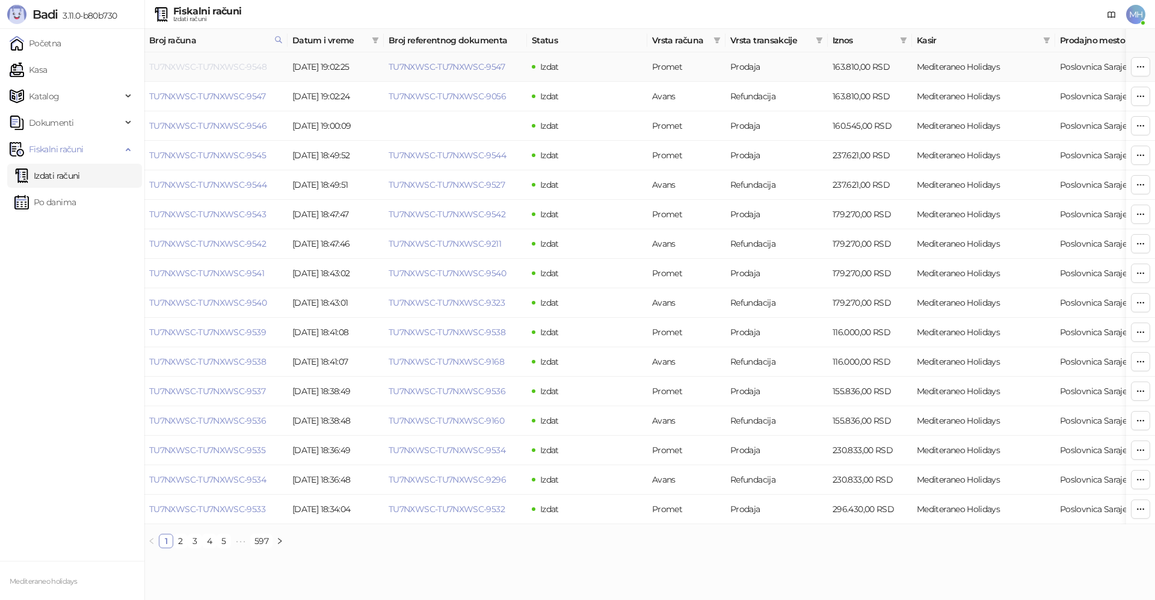
click at [240, 70] on link "TU7NXWSC-TU7NXWSC-9548" at bounding box center [207, 66] width 117 height 11
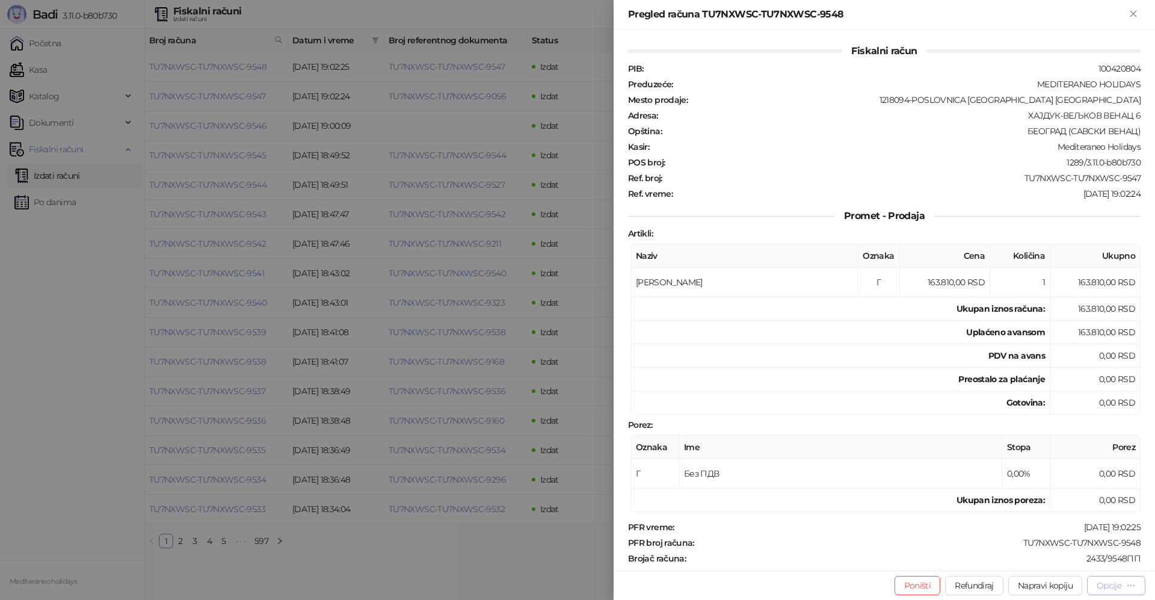
click at [1112, 588] on div "Opcije" at bounding box center [1109, 585] width 25 height 11
click at [1009, 561] on li "Preuzmi u PDF formatu" at bounding box center [1067, 561] width 151 height 19
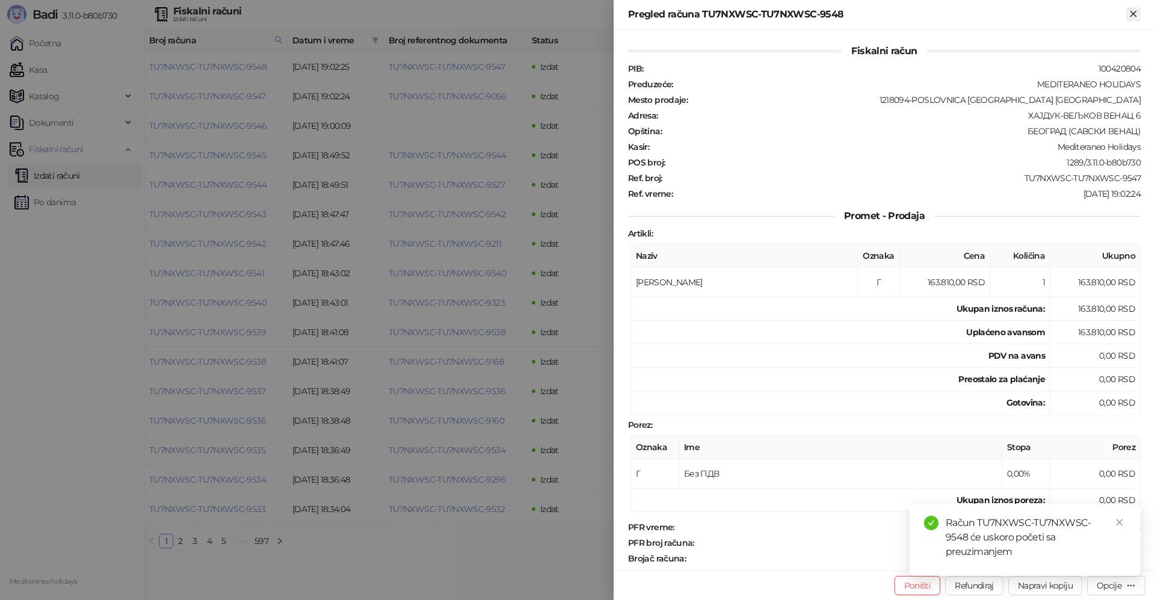
drag, startPoint x: 1135, startPoint y: 15, endPoint x: 1088, endPoint y: 45, distance: 55.7
click at [1134, 15] on icon "Zatvori" at bounding box center [1133, 13] width 5 height 5
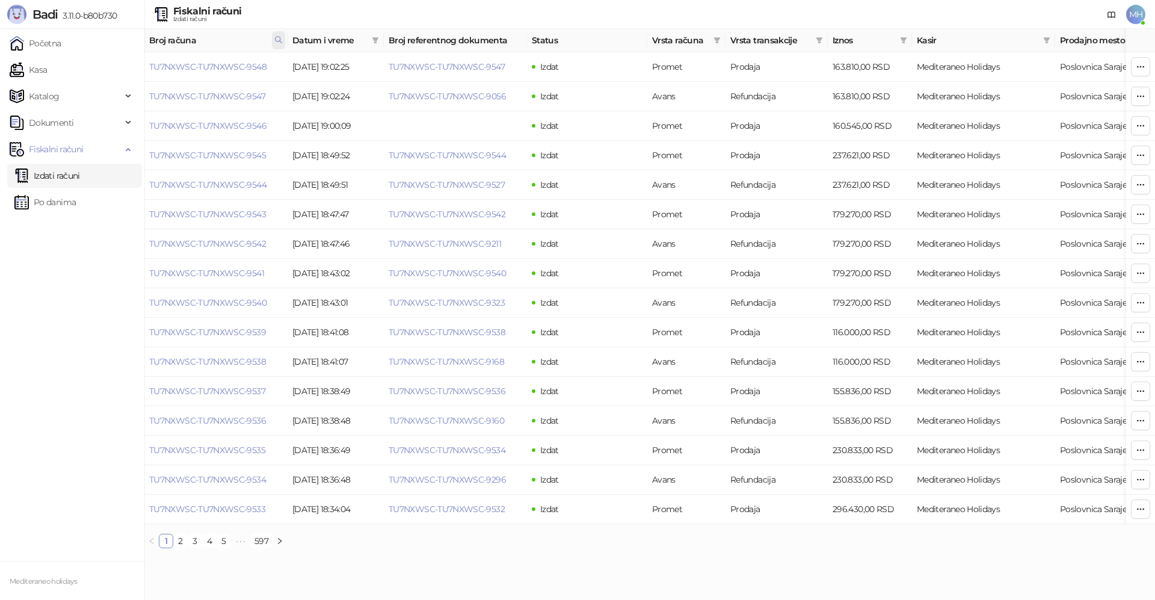
click at [277, 38] on icon at bounding box center [278, 39] width 8 height 8
drag, startPoint x: 212, startPoint y: 65, endPoint x: 110, endPoint y: 65, distance: 102.3
click at [110, 65] on body "Badi 3.11.0-b80b730 Početna Kasa Katalog Dokumenti Fiskalni računi Izdati račun…" at bounding box center [577, 279] width 1155 height 558
type input "****"
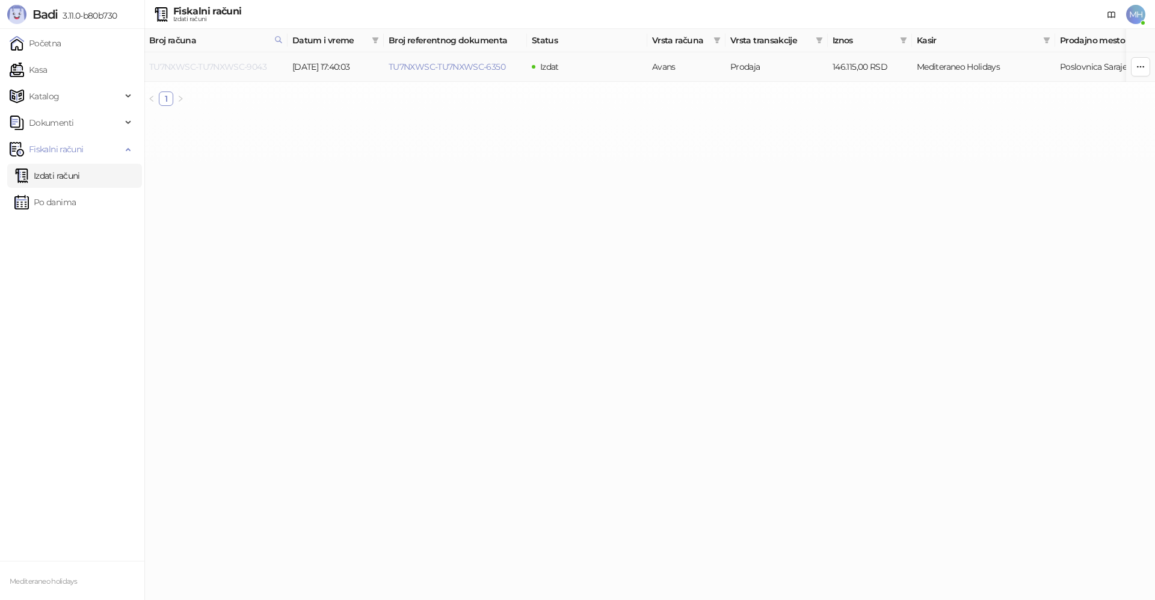
click at [249, 63] on link "TU7NXWSC-TU7NXWSC-9043" at bounding box center [207, 66] width 117 height 11
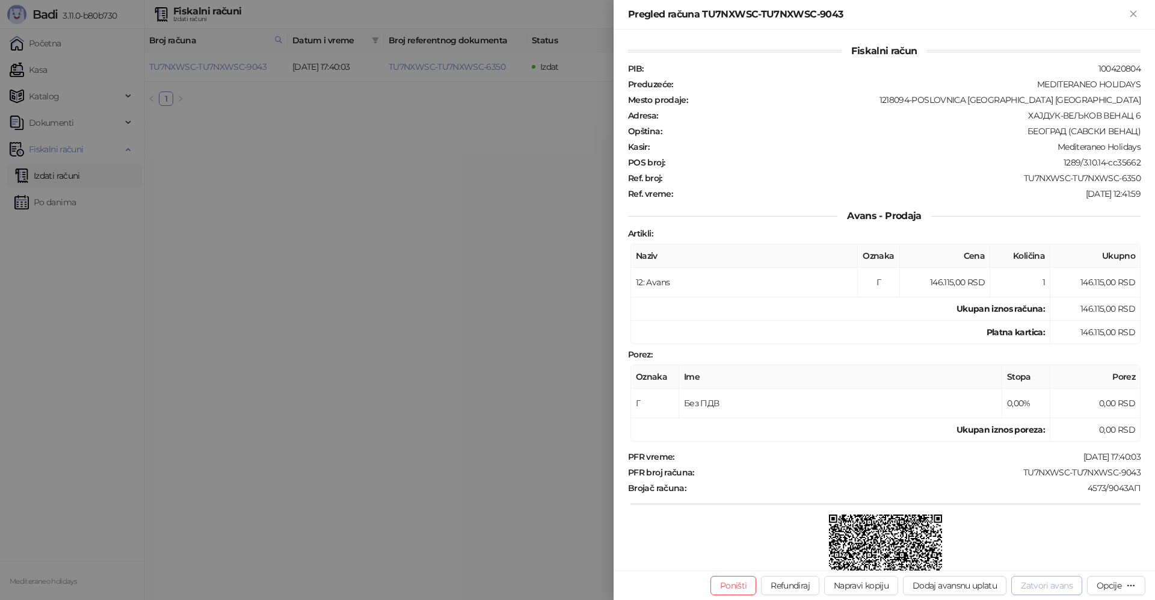
click at [1064, 584] on button "Zatvori avans" at bounding box center [1046, 585] width 71 height 19
type input "**********"
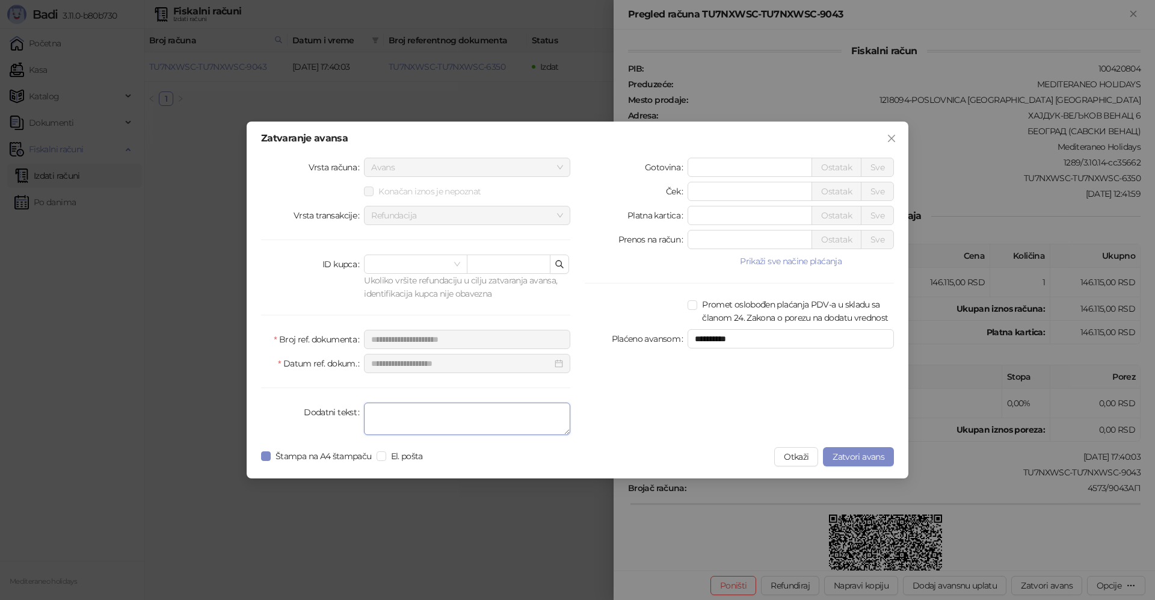
click at [475, 421] on textarea "Dodatni tekst" at bounding box center [467, 419] width 206 height 32
type textarea "*******"
click at [860, 449] on button "Zatvori avans" at bounding box center [858, 456] width 71 height 19
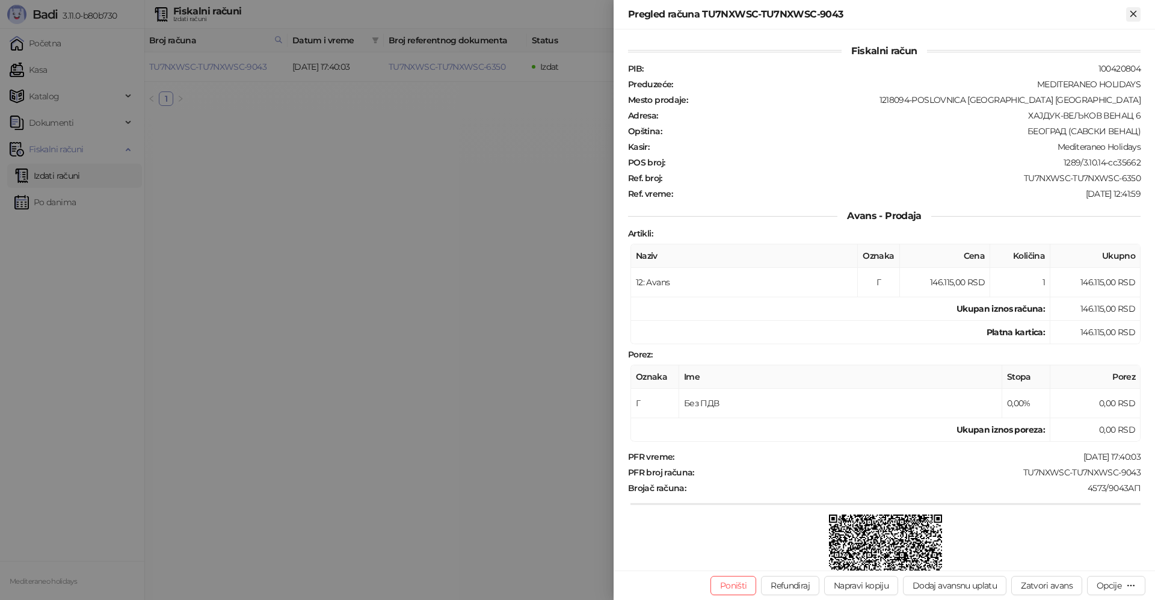
click at [1138, 11] on icon "Zatvori" at bounding box center [1133, 13] width 11 height 11
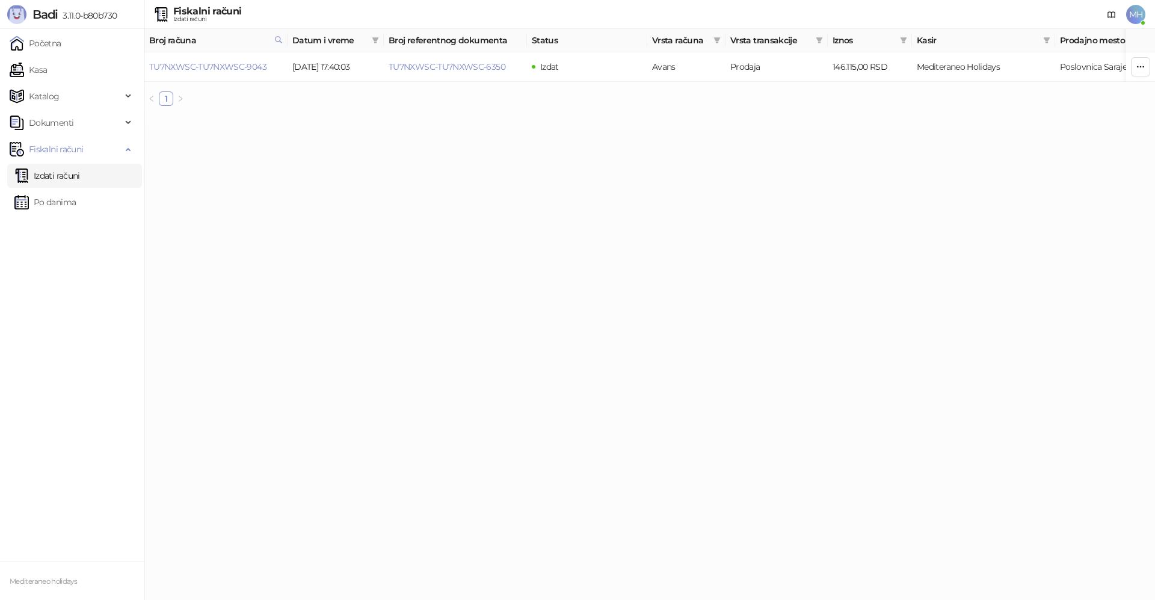
click at [60, 174] on link "Izdati računi" at bounding box center [47, 176] width 66 height 24
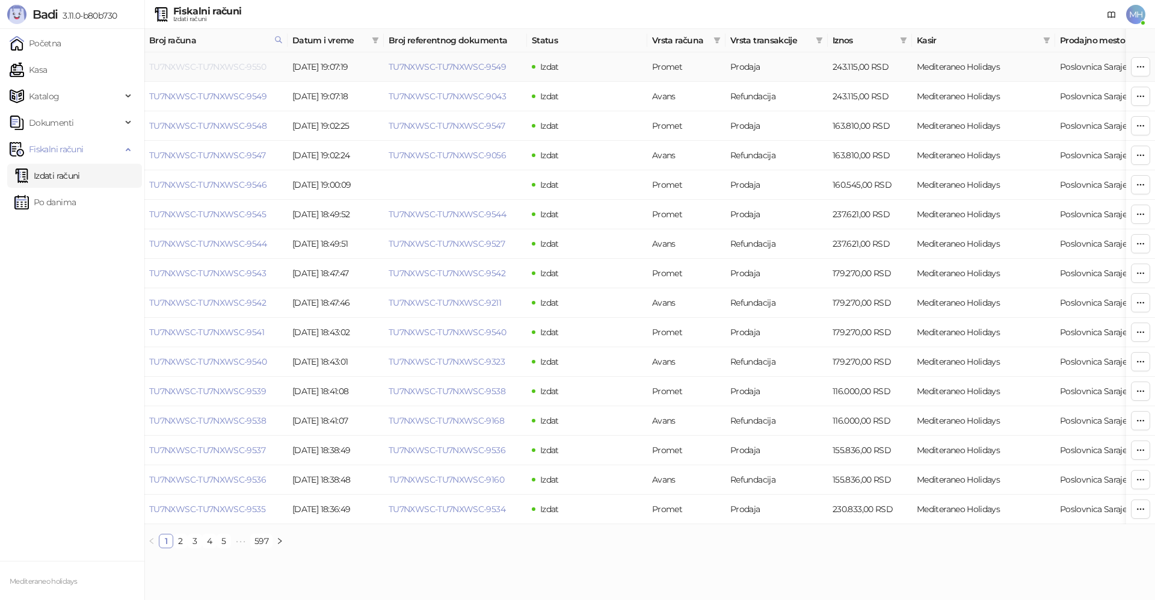
click at [250, 65] on link "TU7NXWSC-TU7NXWSC-9550" at bounding box center [207, 66] width 117 height 11
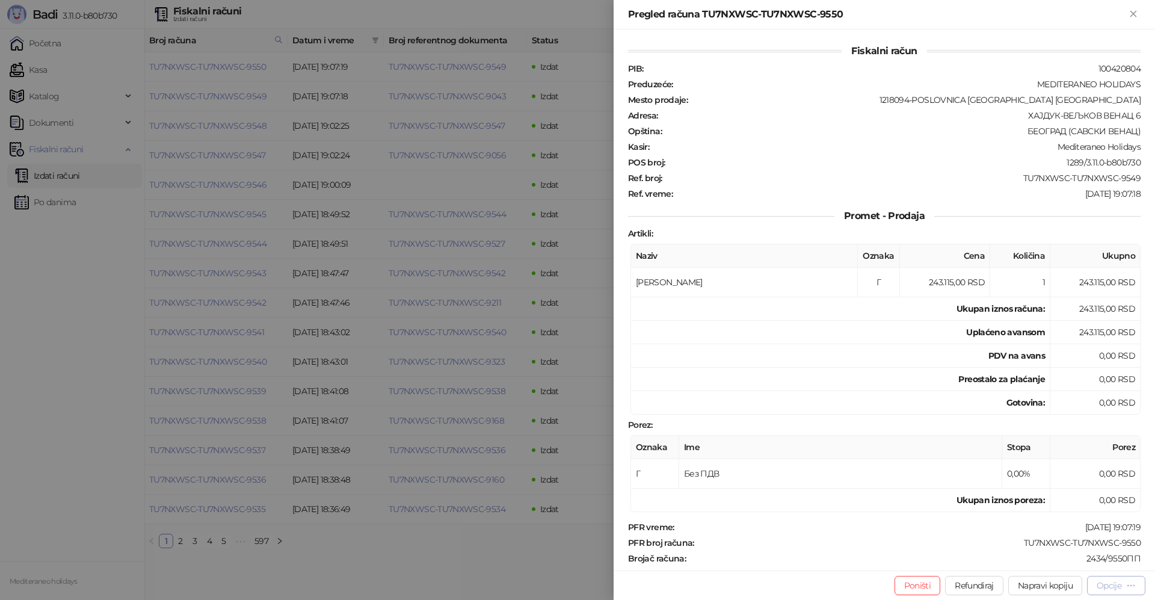
click at [1106, 582] on div "Opcije" at bounding box center [1109, 585] width 25 height 11
click at [1052, 560] on span "Preuzmi u PDF formatu" at bounding box center [1074, 561] width 123 height 13
drag, startPoint x: 1134, startPoint y: 13, endPoint x: 529, endPoint y: 359, distance: 696.3
click at [1132, 13] on icon "Zatvori" at bounding box center [1133, 13] width 5 height 5
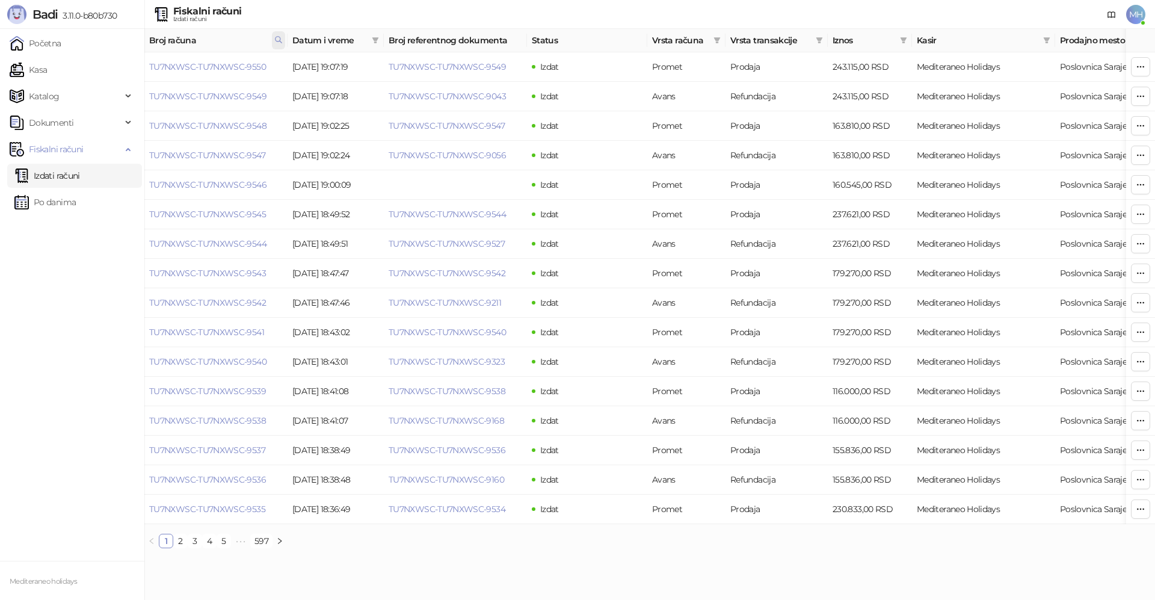
click at [278, 40] on icon at bounding box center [278, 39] width 8 height 8
drag, startPoint x: 150, startPoint y: 67, endPoint x: 129, endPoint y: 69, distance: 21.1
click at [123, 70] on body "Badi 3.11.0-b80b730 Početna Kasa Katalog Dokumenti Fiskalni računi Izdati račun…" at bounding box center [577, 279] width 1155 height 558
type input "****"
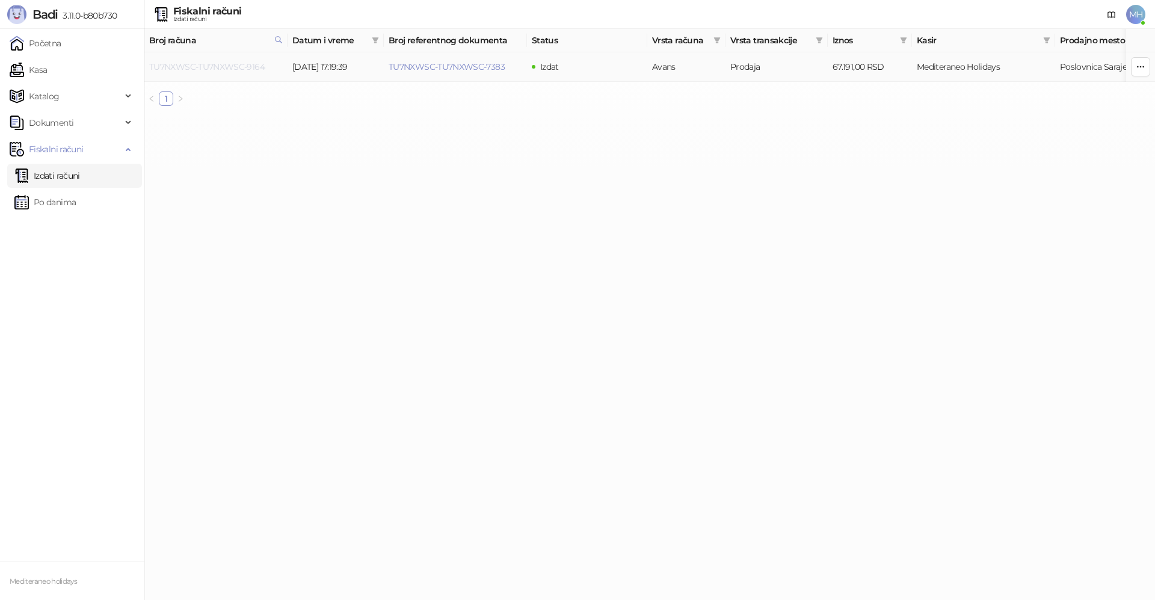
click at [248, 63] on link "TU7NXWSC-TU7NXWSC-9164" at bounding box center [207, 66] width 116 height 11
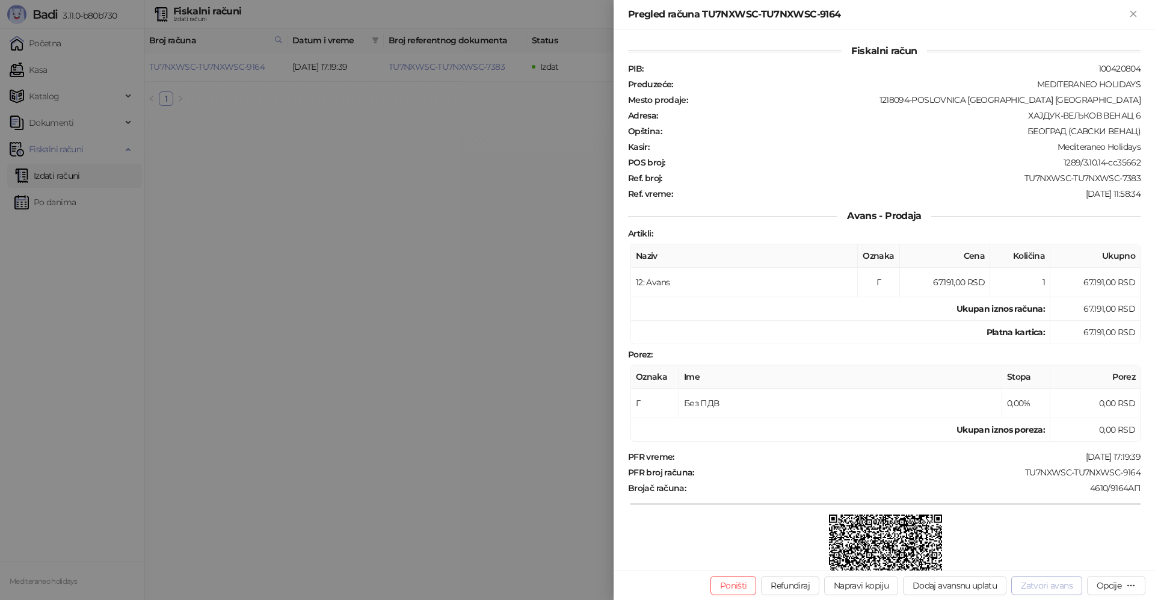
click at [1062, 584] on button "Zatvori avans" at bounding box center [1046, 585] width 71 height 19
type input "**********"
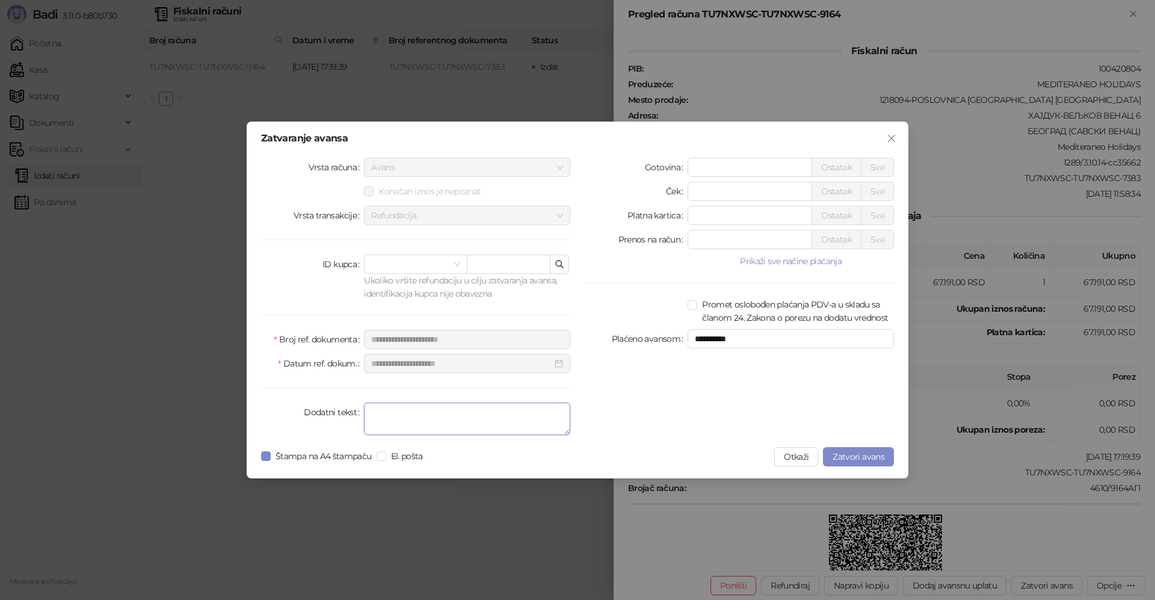
click at [440, 416] on textarea "Dodatni tekst" at bounding box center [467, 419] width 206 height 32
type textarea "*******"
click at [860, 455] on span "Zatvori avans" at bounding box center [859, 456] width 52 height 11
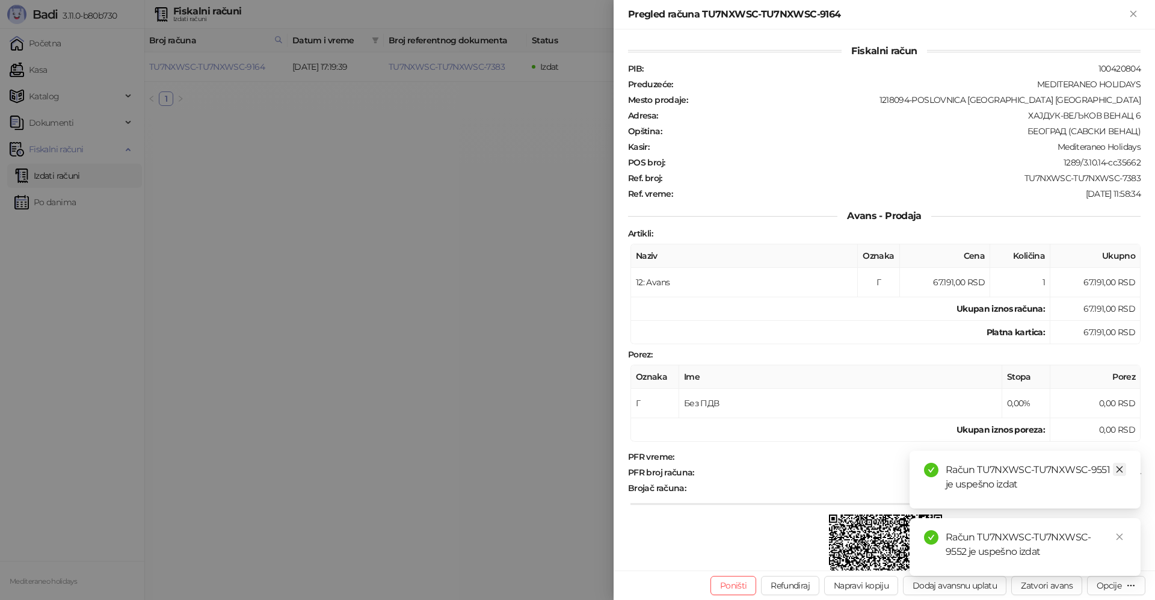
click at [1121, 469] on icon "close" at bounding box center [1119, 469] width 8 height 8
drag, startPoint x: 1121, startPoint y: 535, endPoint x: 1089, endPoint y: 333, distance: 205.3
click at [1121, 534] on icon "close" at bounding box center [1119, 536] width 8 height 8
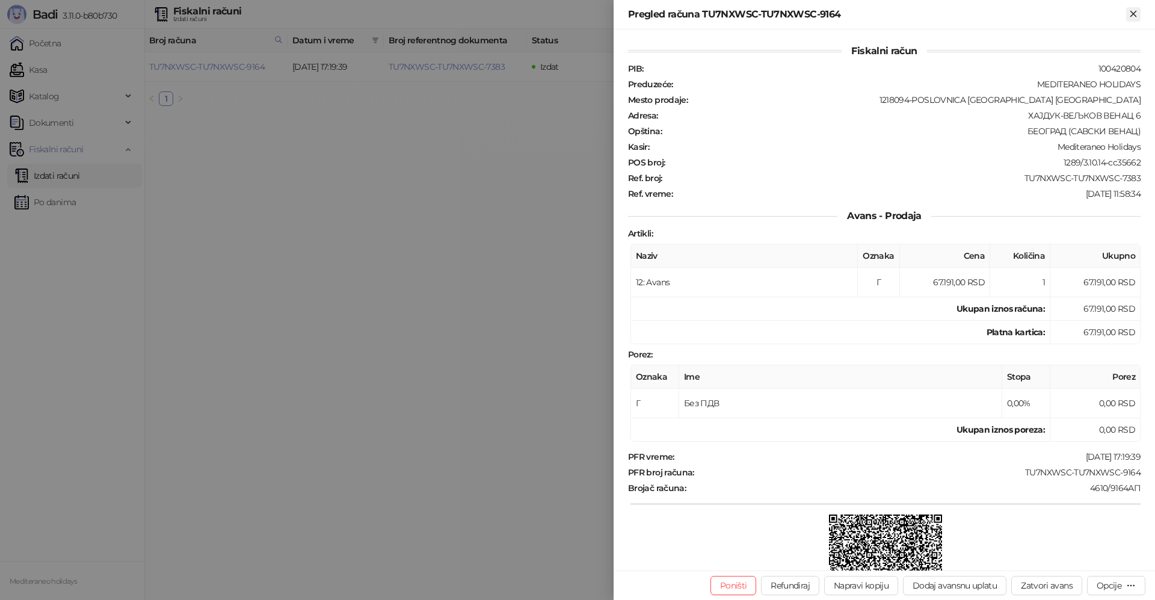
click at [1133, 13] on icon "Zatvori" at bounding box center [1133, 13] width 5 height 5
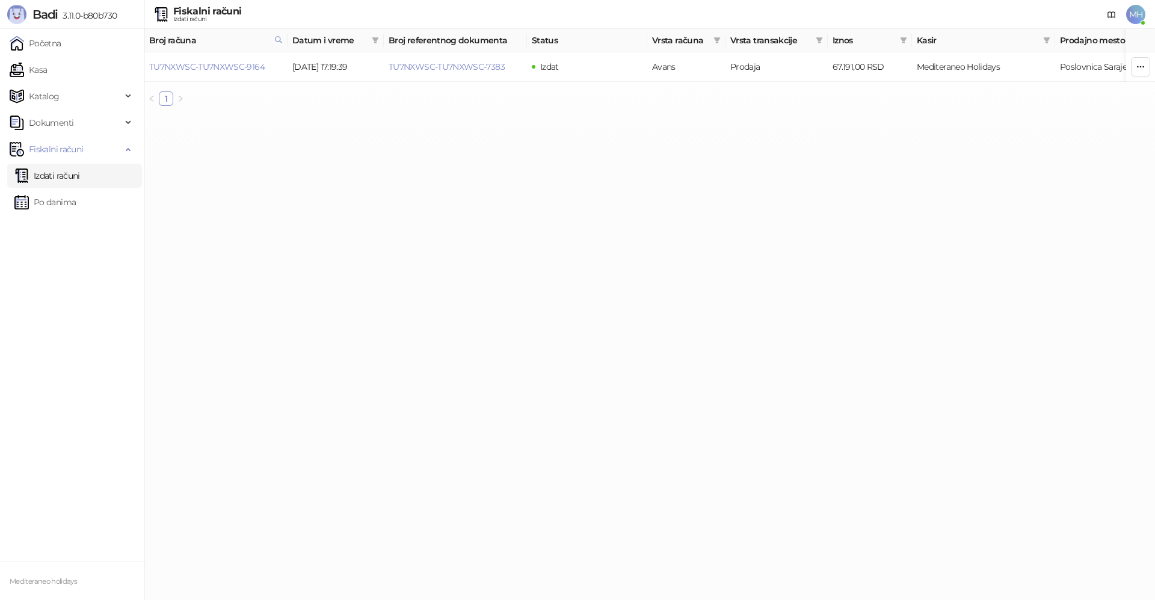
click at [42, 178] on link "Izdati računi" at bounding box center [47, 176] width 66 height 24
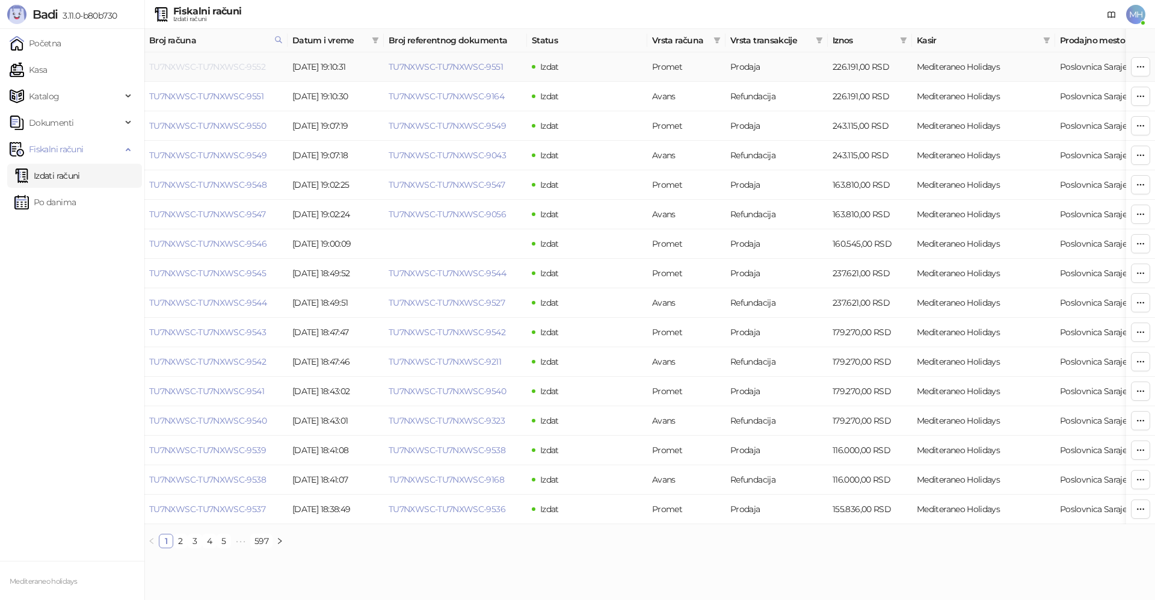
click at [225, 68] on link "TU7NXWSC-TU7NXWSC-9552" at bounding box center [207, 66] width 116 height 11
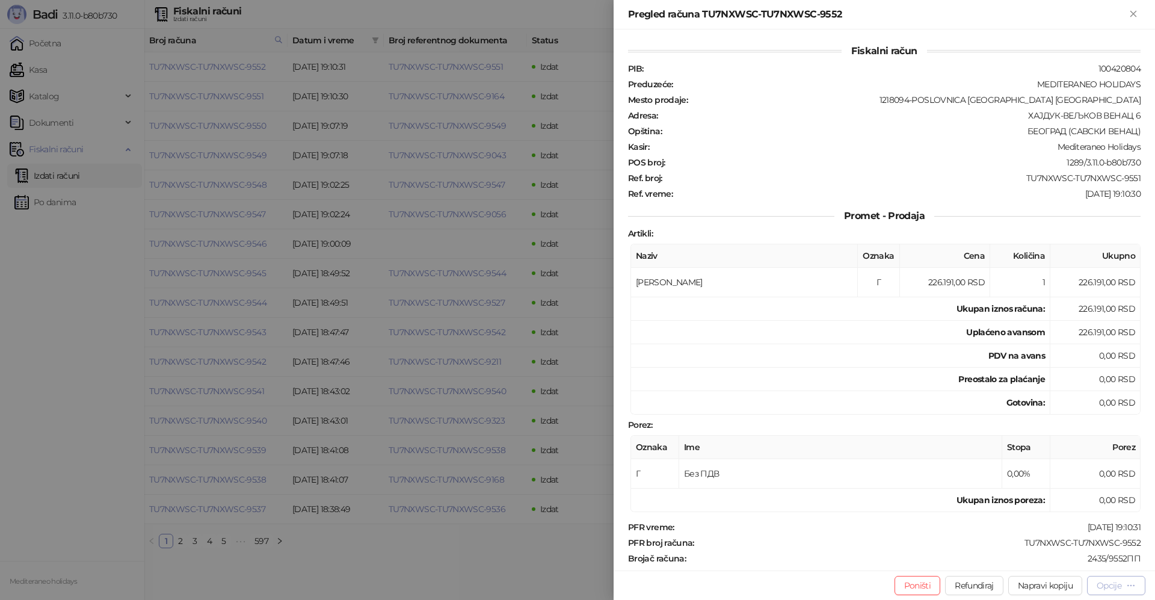
click at [1115, 587] on div "Opcije" at bounding box center [1109, 585] width 25 height 11
click at [1075, 560] on span "Preuzmi u PDF formatu" at bounding box center [1074, 561] width 123 height 13
drag, startPoint x: 1131, startPoint y: 16, endPoint x: 832, endPoint y: 227, distance: 366.4
click at [1131, 16] on icon "Zatvori" at bounding box center [1133, 13] width 11 height 11
